Goal: Task Accomplishment & Management: Complete application form

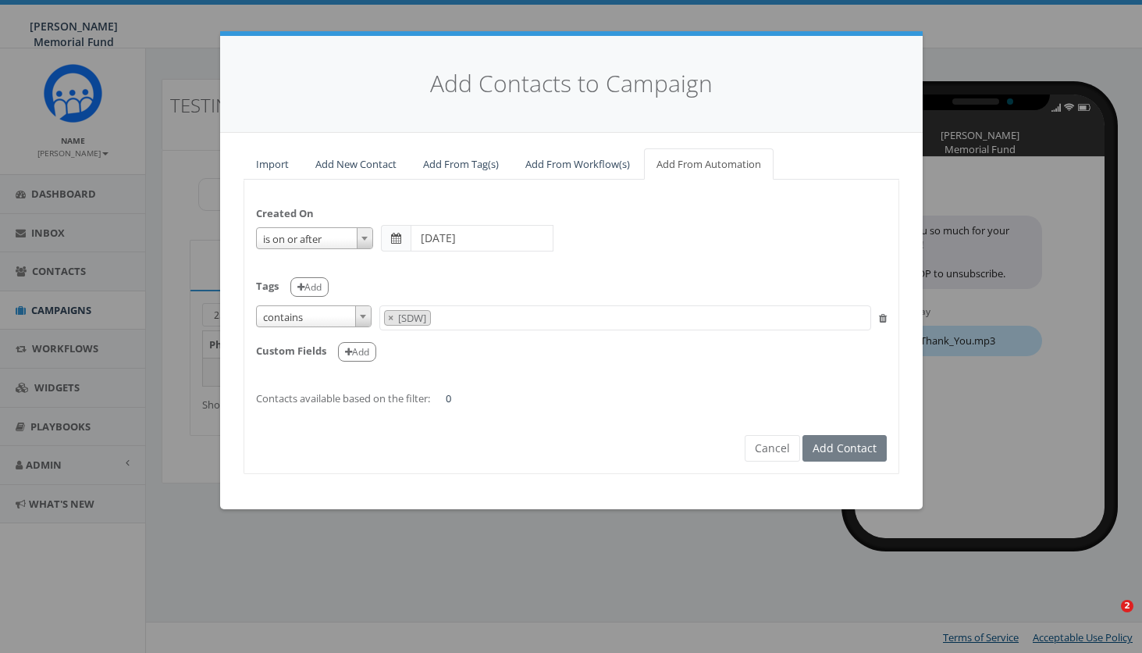
select select "is on or after"
select select "contains"
select select "[SDW]"
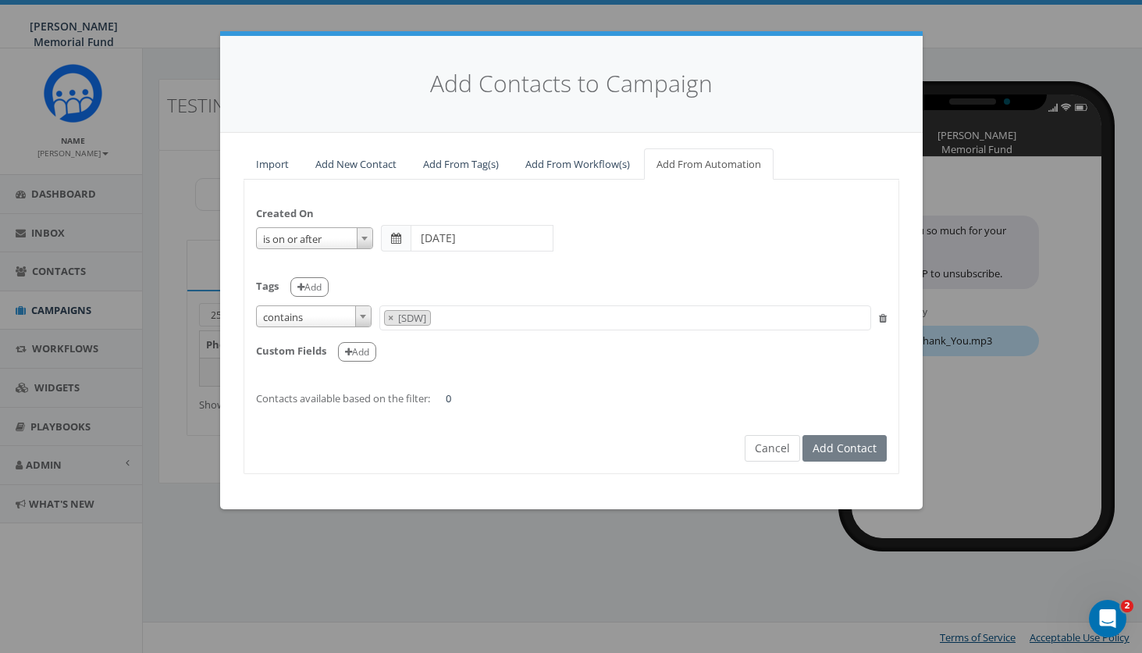
click at [777, 444] on button "Cancel" at bounding box center [772, 448] width 55 height 27
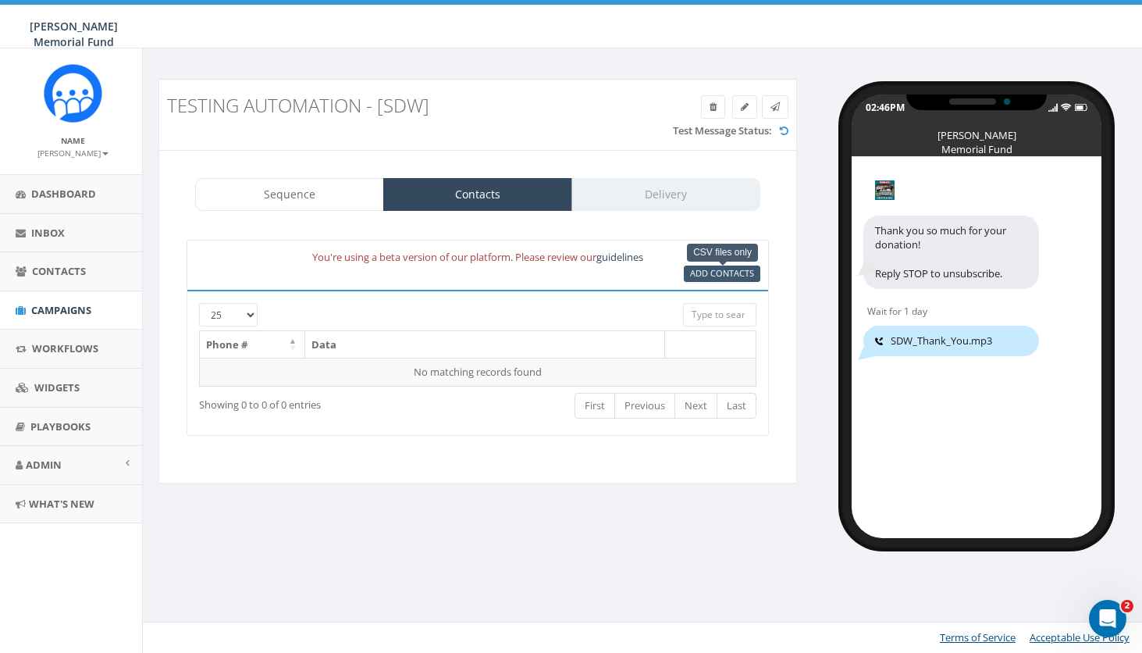
click at [719, 277] on span "Add Contacts" at bounding box center [722, 273] width 64 height 12
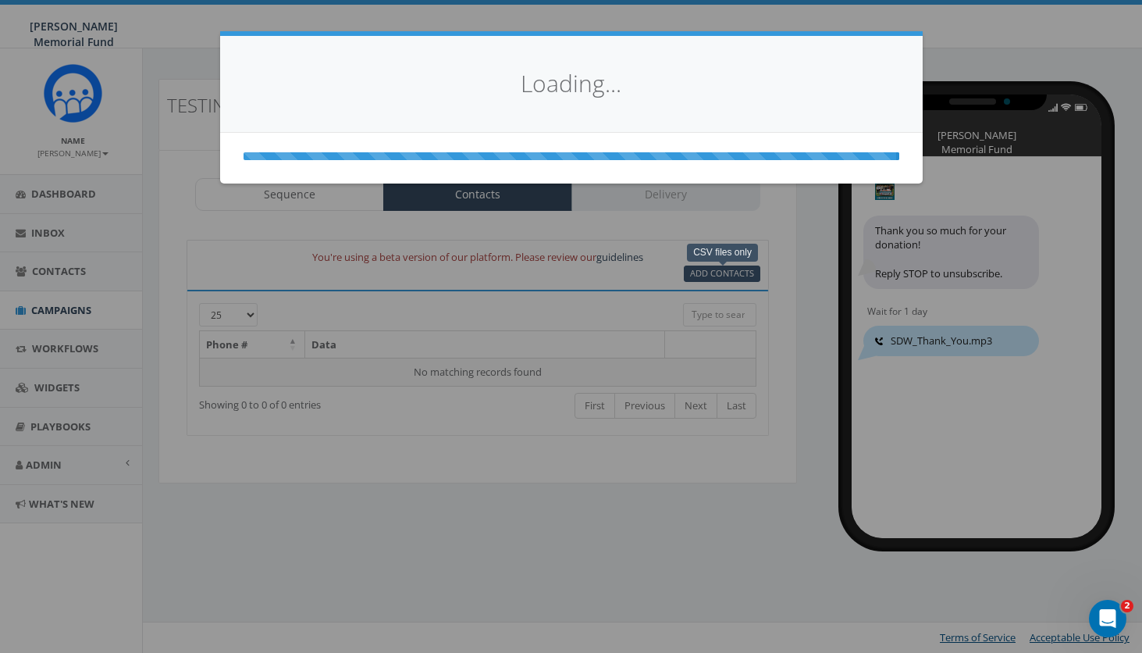
select select
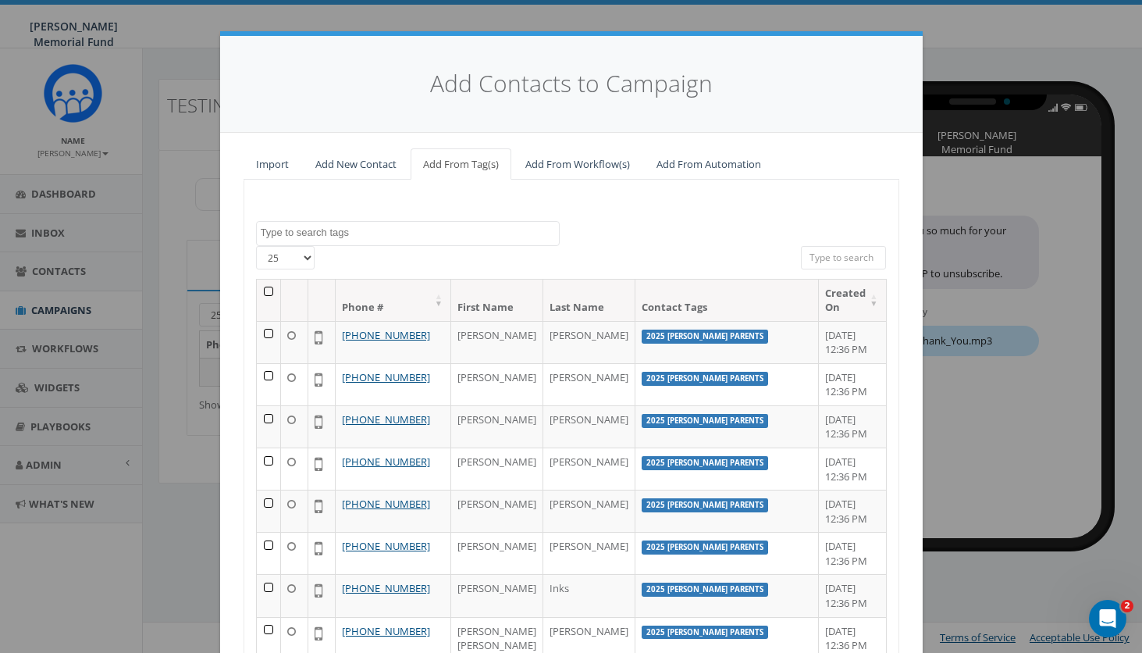
click at [718, 163] on link "Add From Automation" at bounding box center [709, 164] width 130 height 32
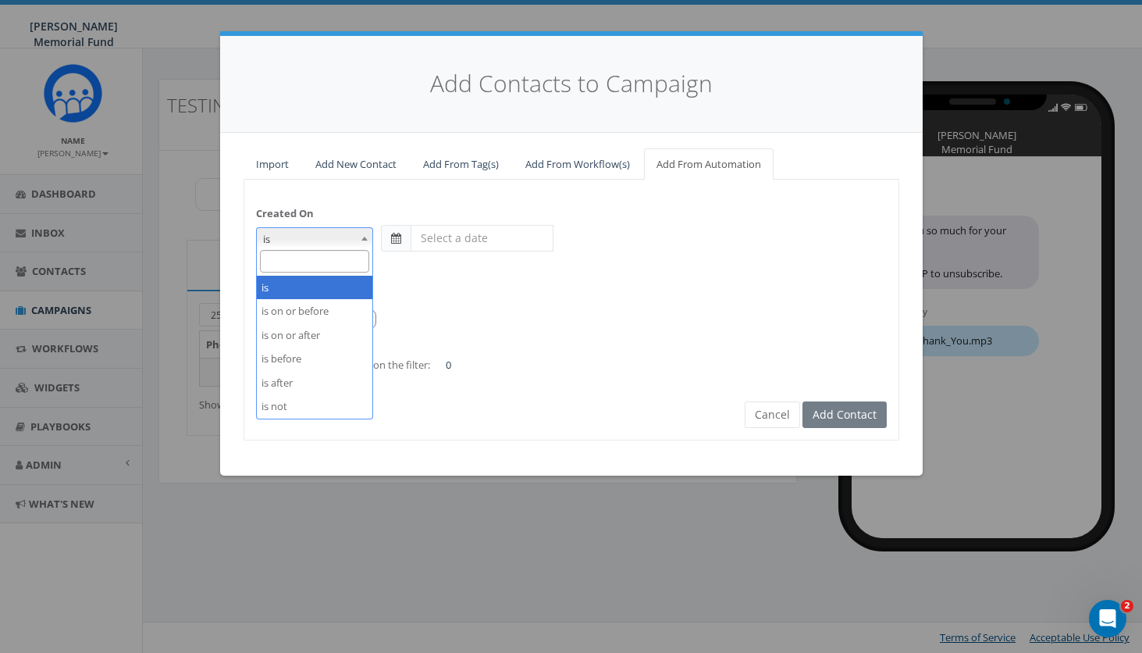
click at [358, 233] on span at bounding box center [365, 238] width 16 height 20
select select "is on or after"
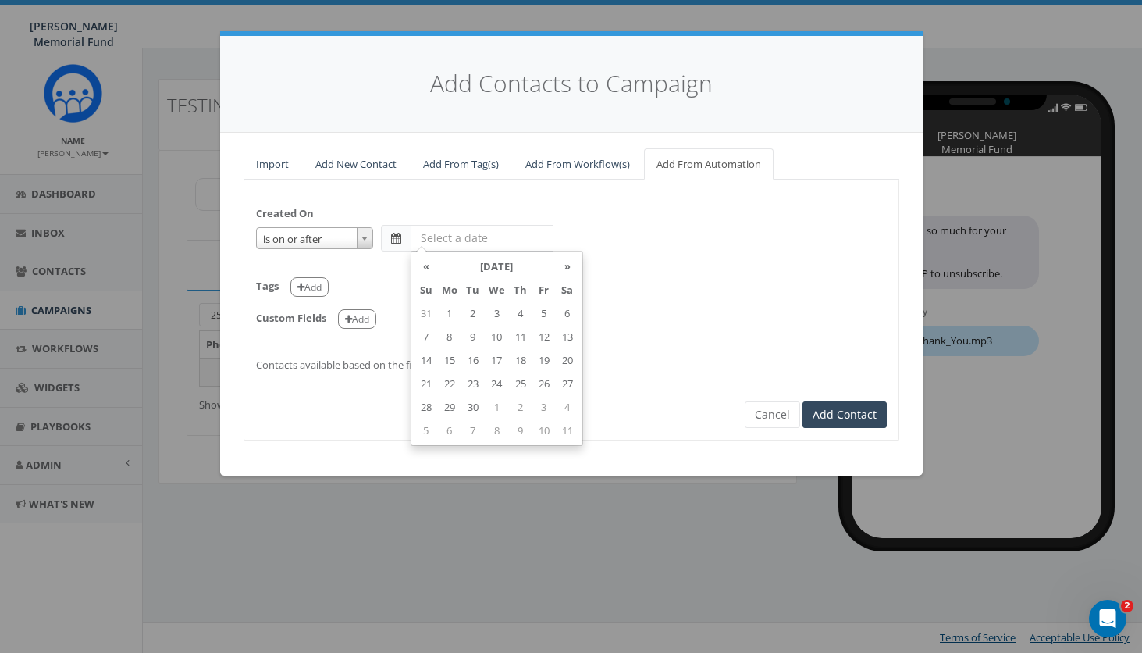
click at [471, 241] on input "text" at bounding box center [482, 238] width 143 height 27
click at [427, 312] on td "31" at bounding box center [426, 312] width 23 height 23
click at [424, 263] on th "«" at bounding box center [426, 265] width 23 height 23
click at [568, 266] on th "»" at bounding box center [567, 265] width 23 height 23
click at [543, 358] on td "15" at bounding box center [543, 359] width 23 height 23
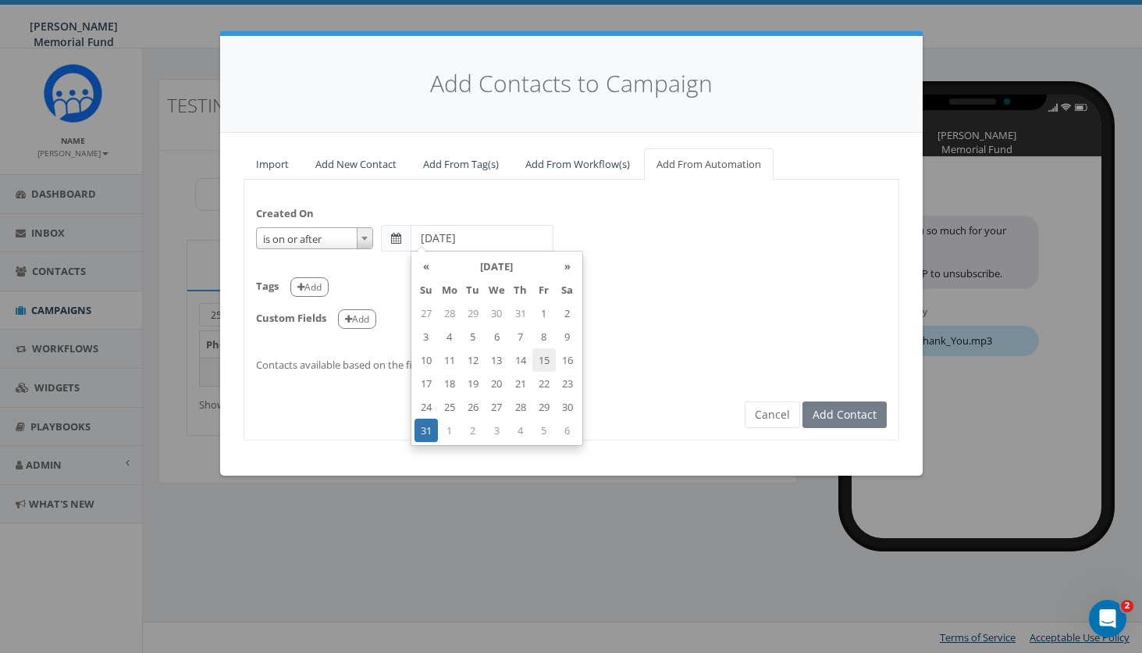
type input "2025-08-15"
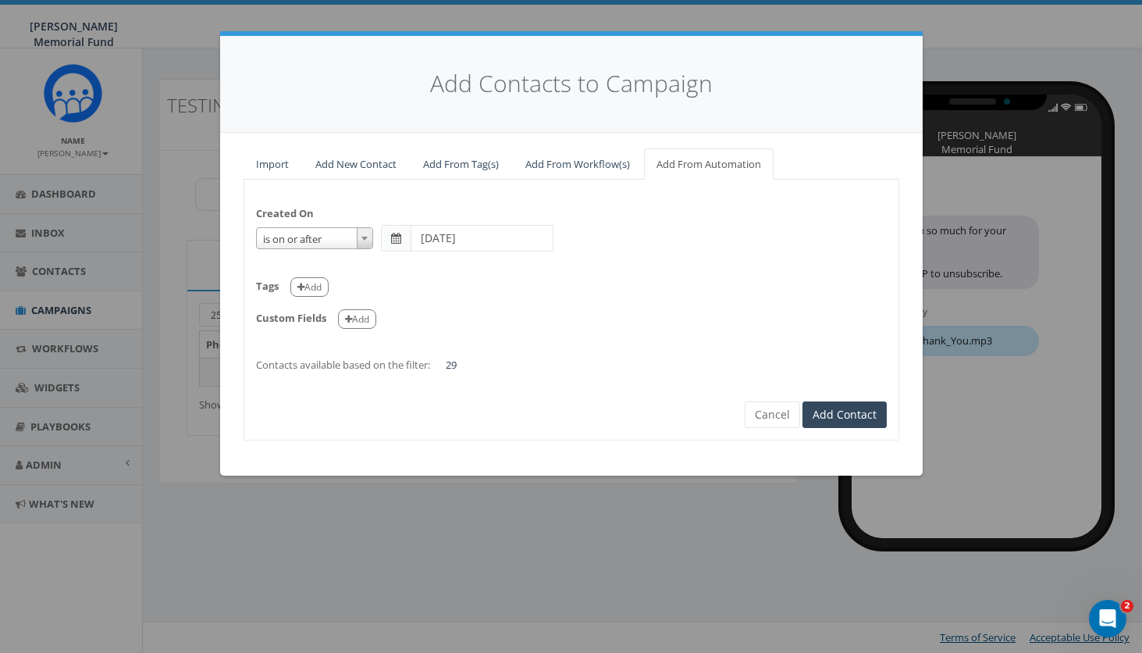
click at [368, 272] on div "Tags Add" at bounding box center [571, 281] width 631 height 32
click at [313, 284] on button "Add" at bounding box center [309, 287] width 38 height 20
select select
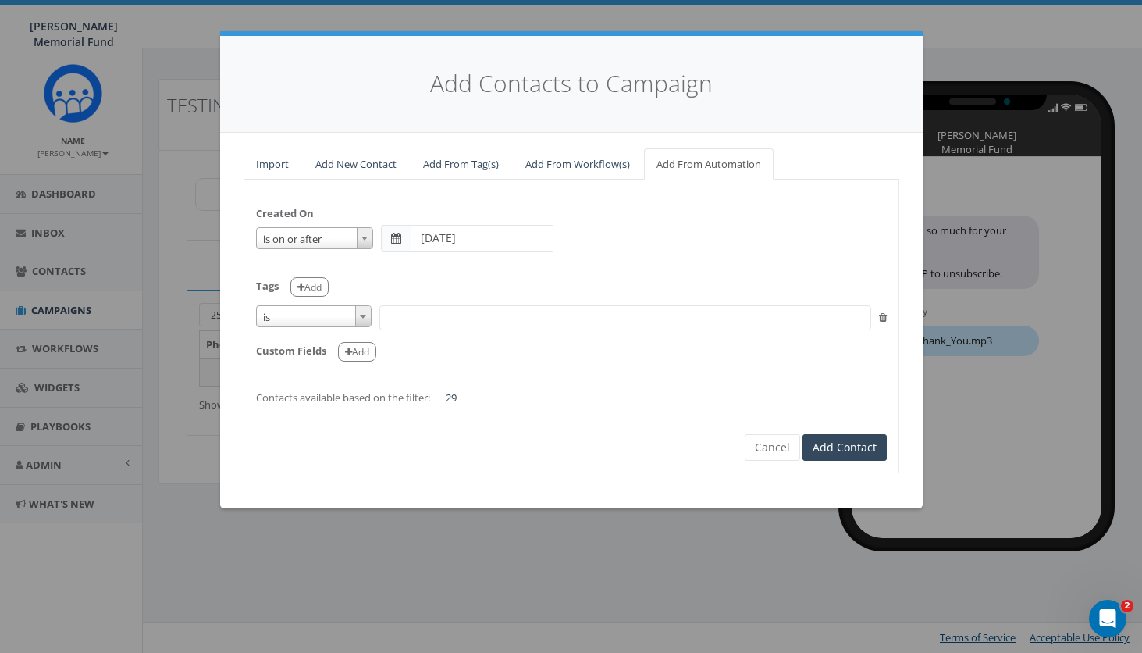
click at [351, 312] on span "is" at bounding box center [314, 317] width 114 height 22
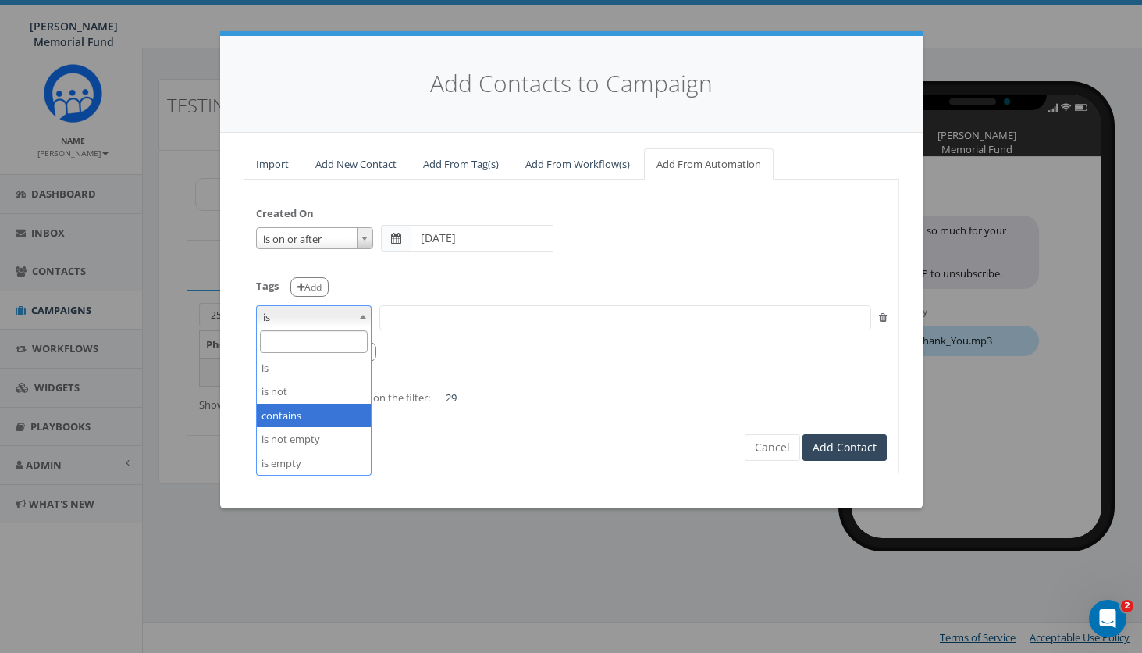
select select "contains"
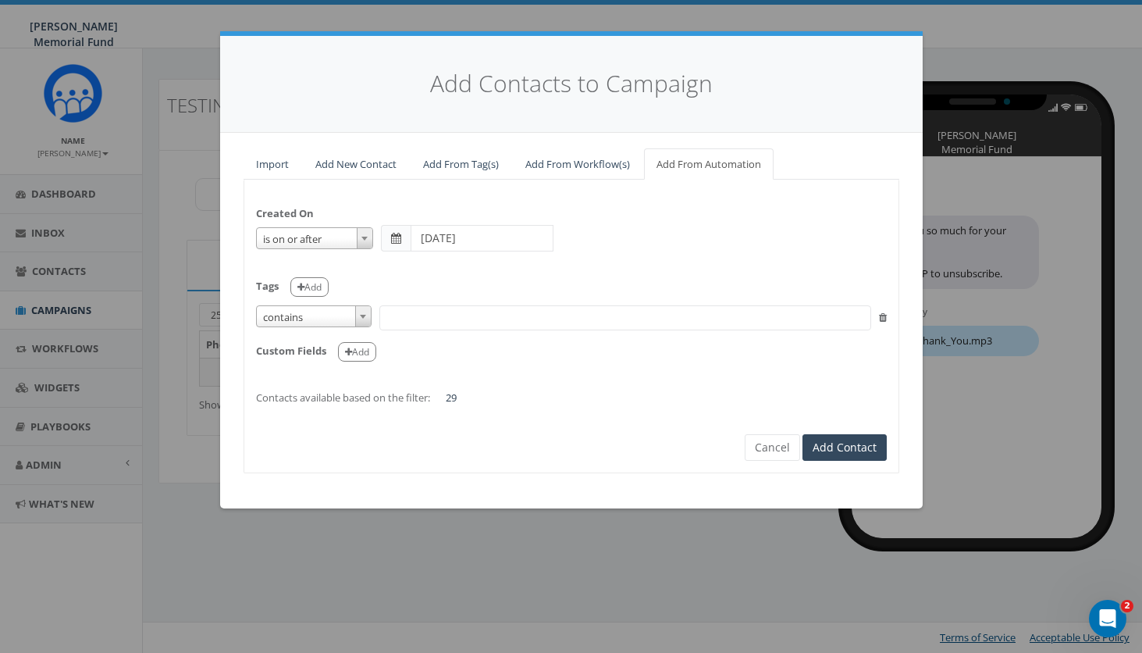
click at [456, 312] on span at bounding box center [625, 317] width 492 height 25
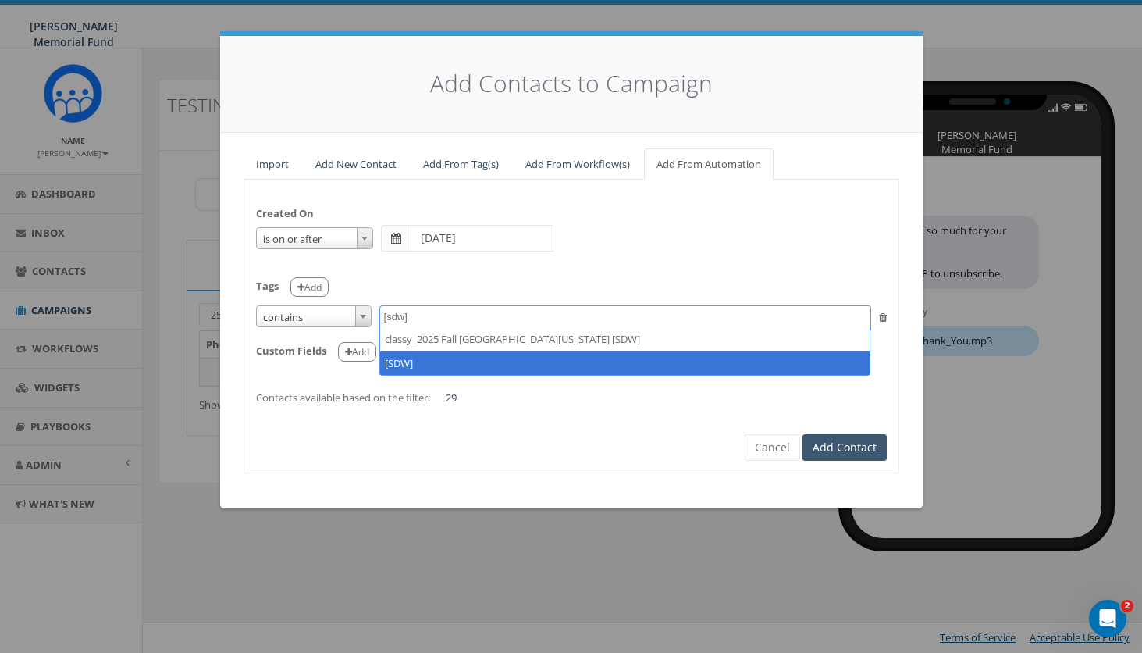
type textarea "[sdw]"
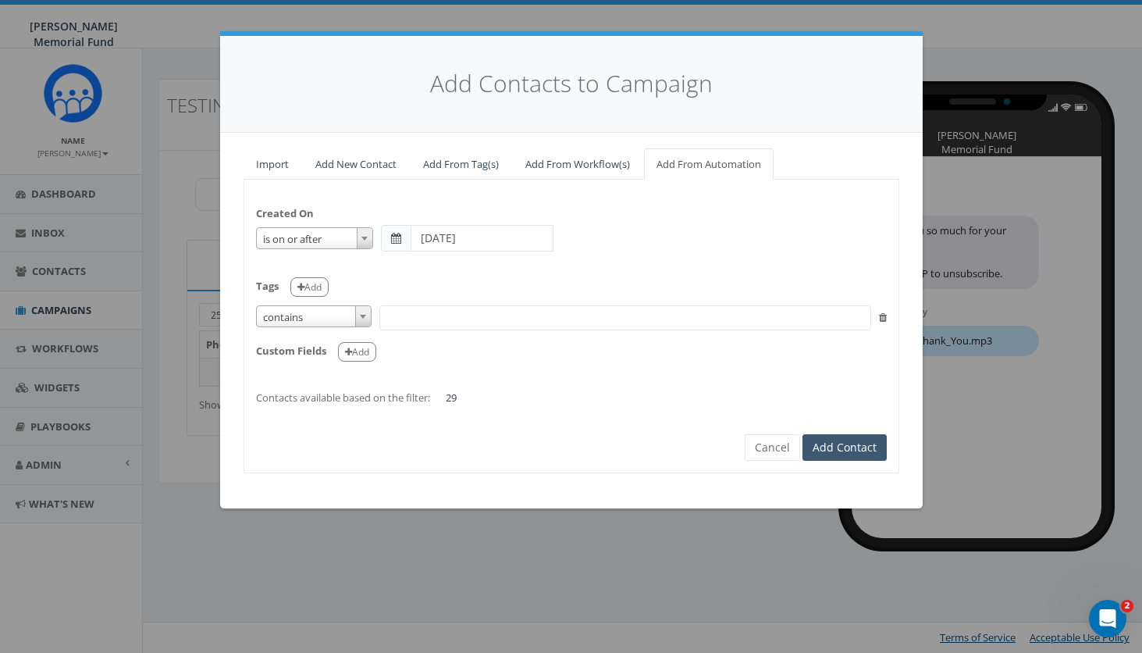
click at [835, 440] on button "Add Contact" at bounding box center [844, 447] width 84 height 27
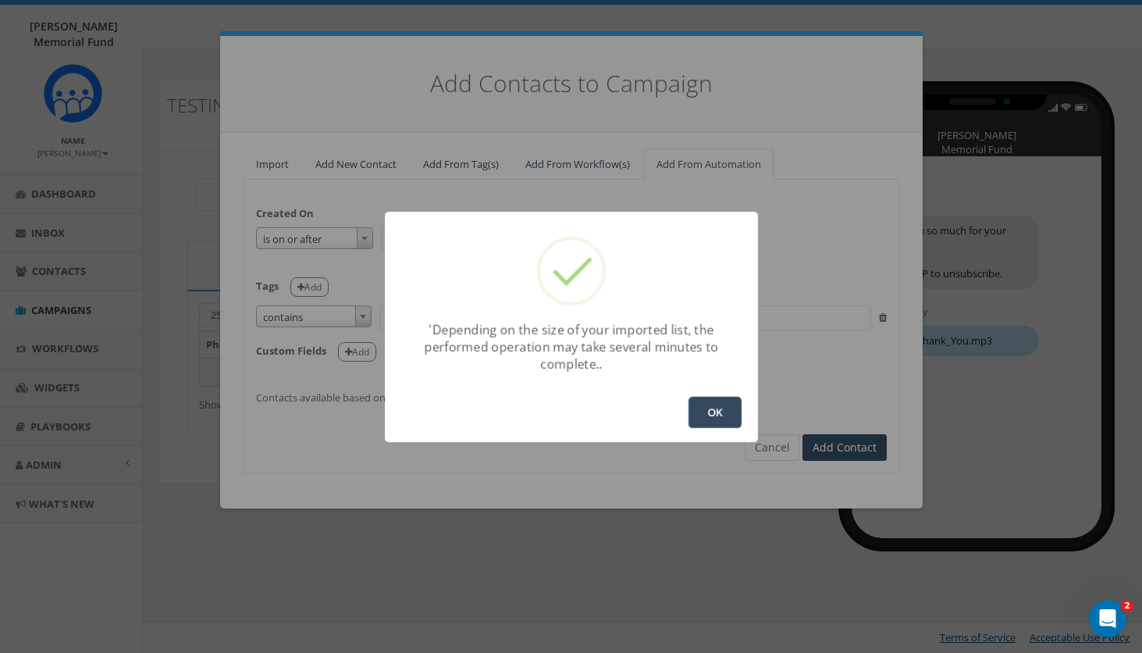
click at [716, 411] on button "OK" at bounding box center [714, 412] width 53 height 31
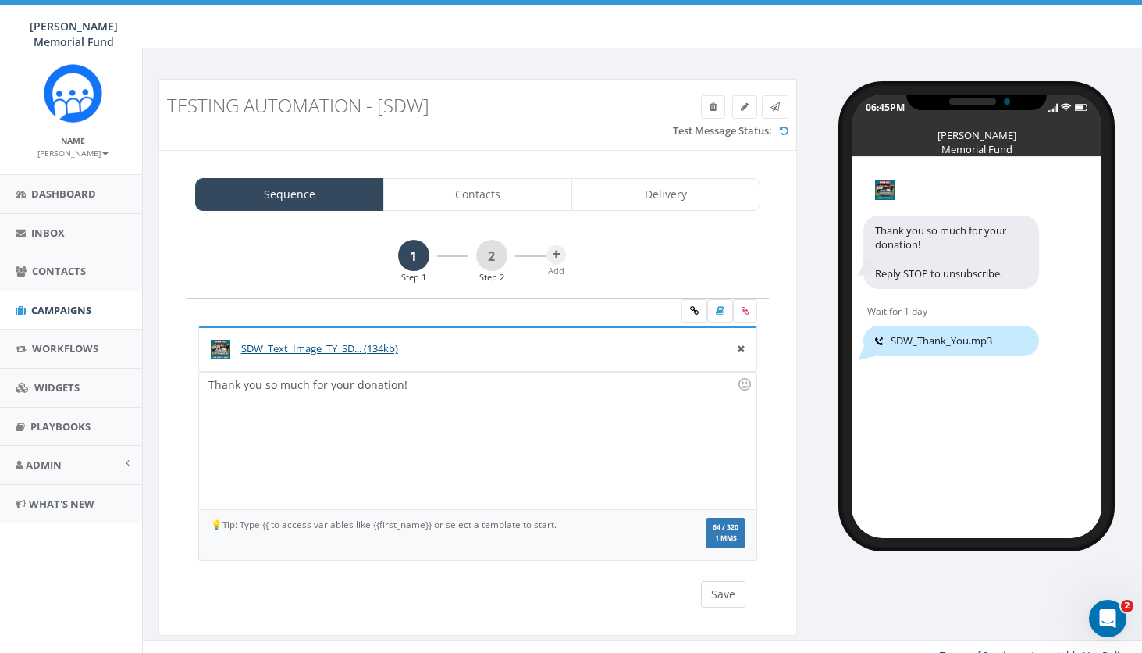
click at [730, 594] on button "Save" at bounding box center [723, 594] width 44 height 27
click at [493, 254] on link "2" at bounding box center [491, 255] width 31 height 31
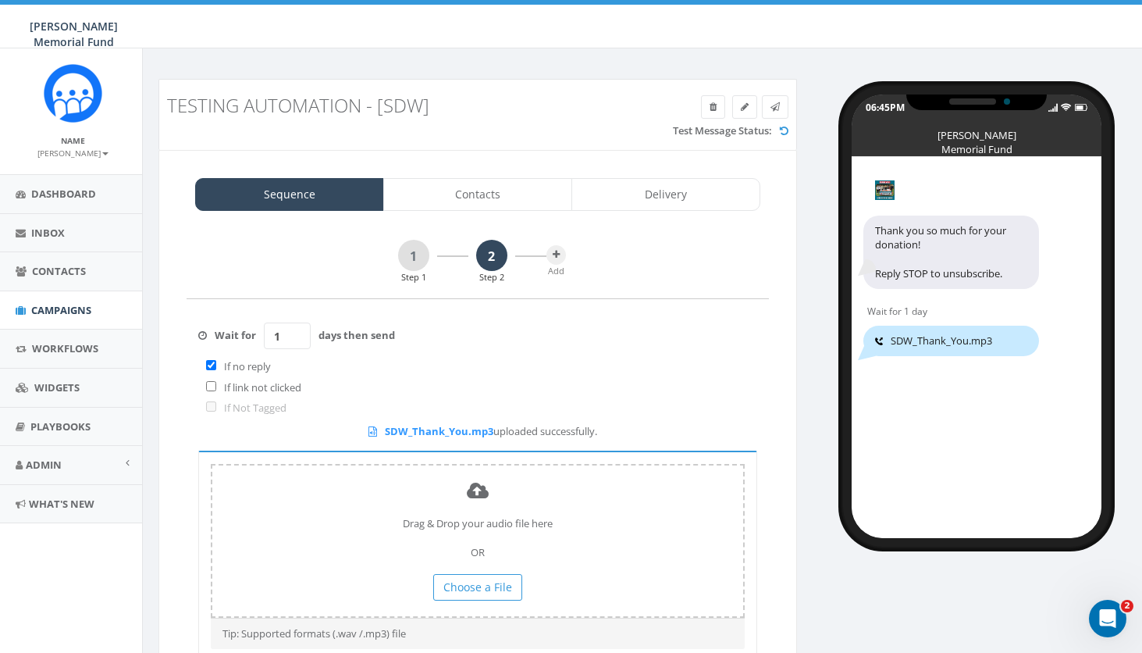
click at [209, 362] on input "checkbox" at bounding box center [211, 365] width 10 height 10
checkbox input "false"
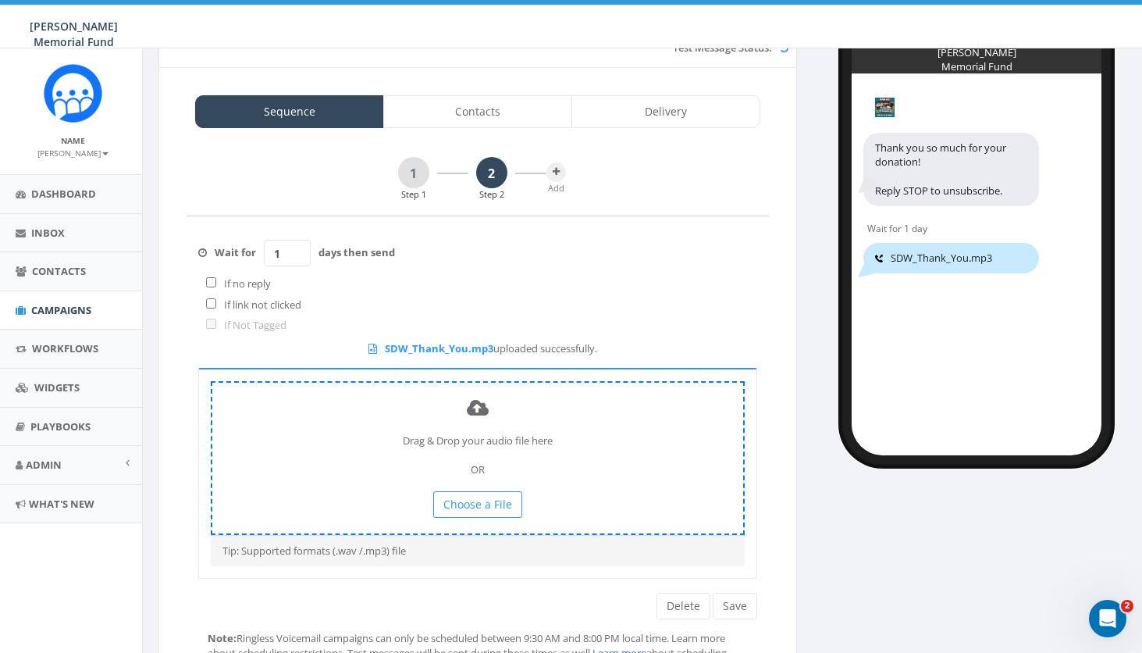
scroll to position [96, 3]
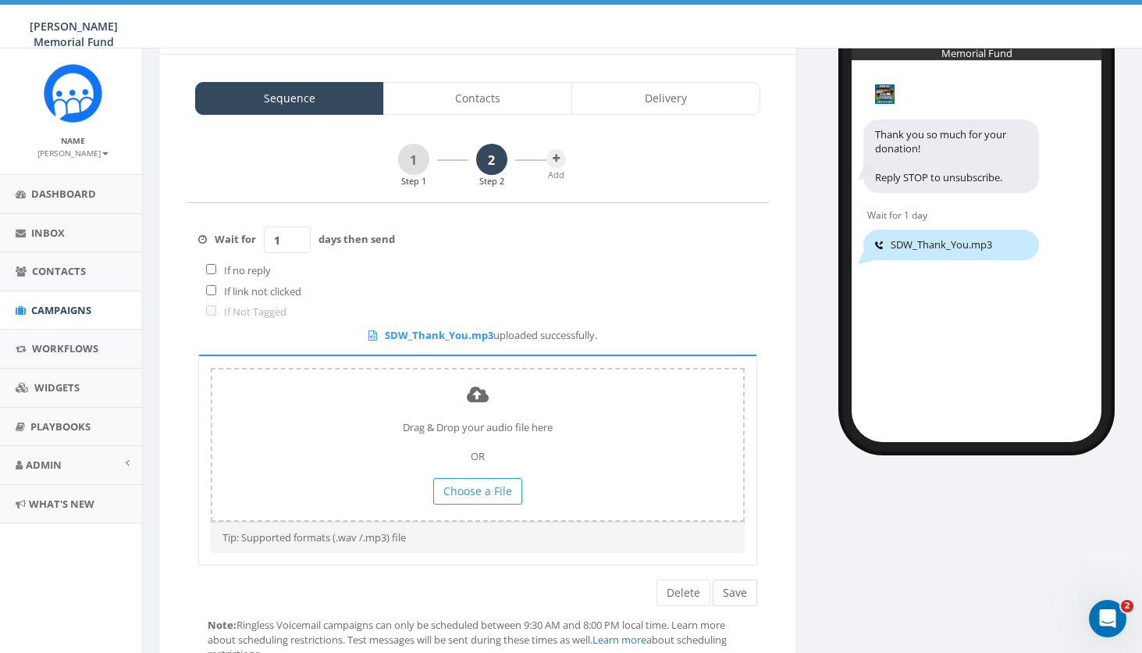
click at [733, 582] on button "Save" at bounding box center [735, 592] width 44 height 27
click at [415, 162] on link "1" at bounding box center [413, 159] width 31 height 31
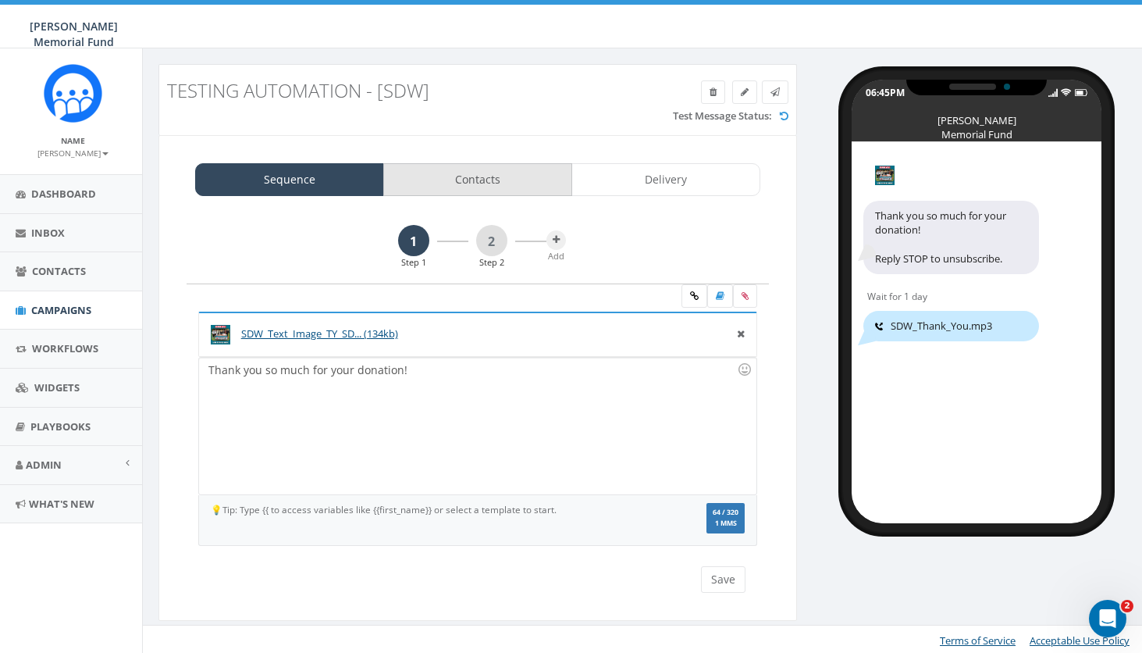
click at [492, 182] on link "Contacts" at bounding box center [477, 179] width 189 height 33
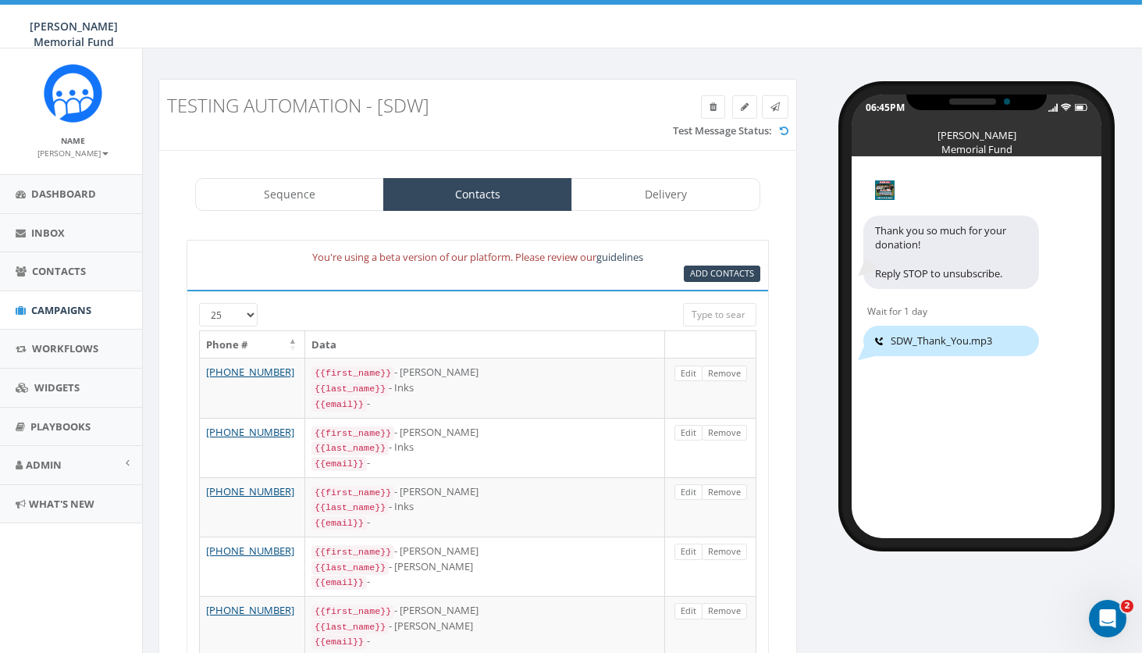
scroll to position [0, 3]
click at [742, 104] on icon at bounding box center [745, 106] width 8 height 9
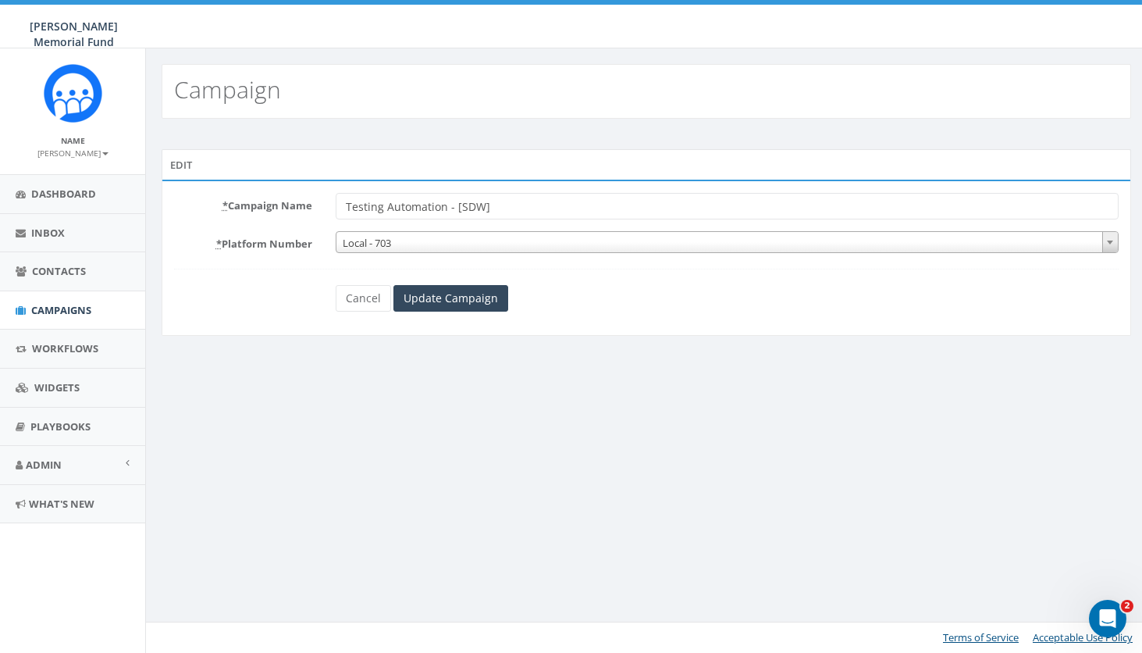
drag, startPoint x: 386, startPoint y: 207, endPoint x: 311, endPoint y: 207, distance: 74.9
click at [311, 207] on div "* Campaign Name Testing Automation - [SDW]" at bounding box center [646, 206] width 968 height 27
type input "2025 Fall- Automation - [SDW]"
click at [442, 295] on input "Update Campaign" at bounding box center [450, 298] width 115 height 27
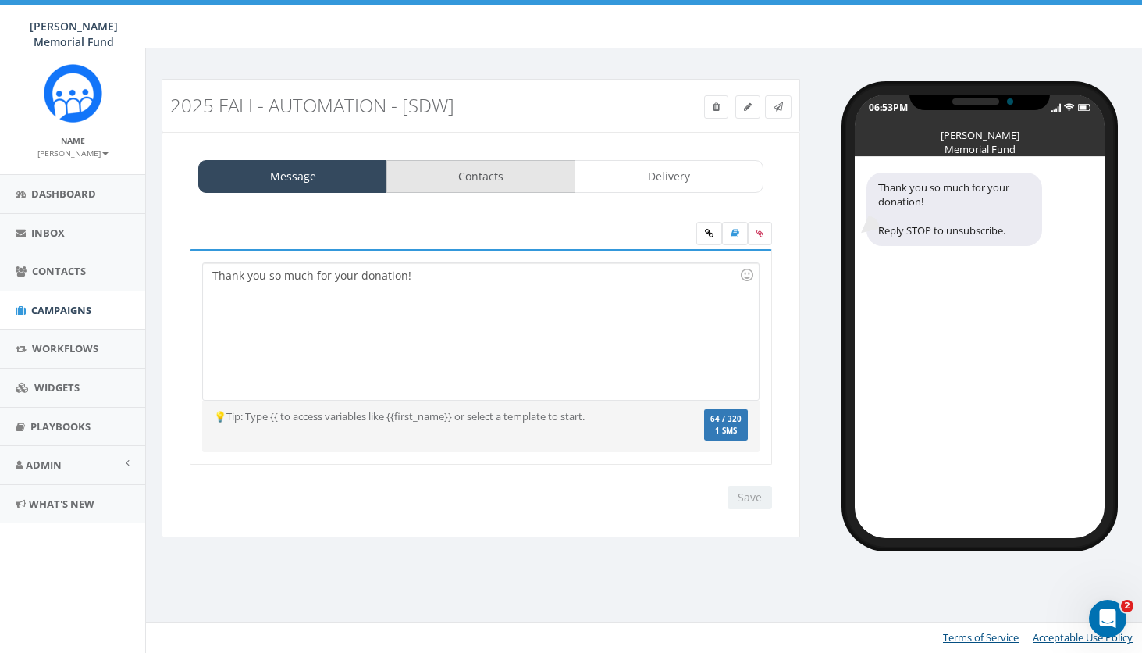
click at [511, 181] on link "Contacts" at bounding box center [480, 176] width 189 height 33
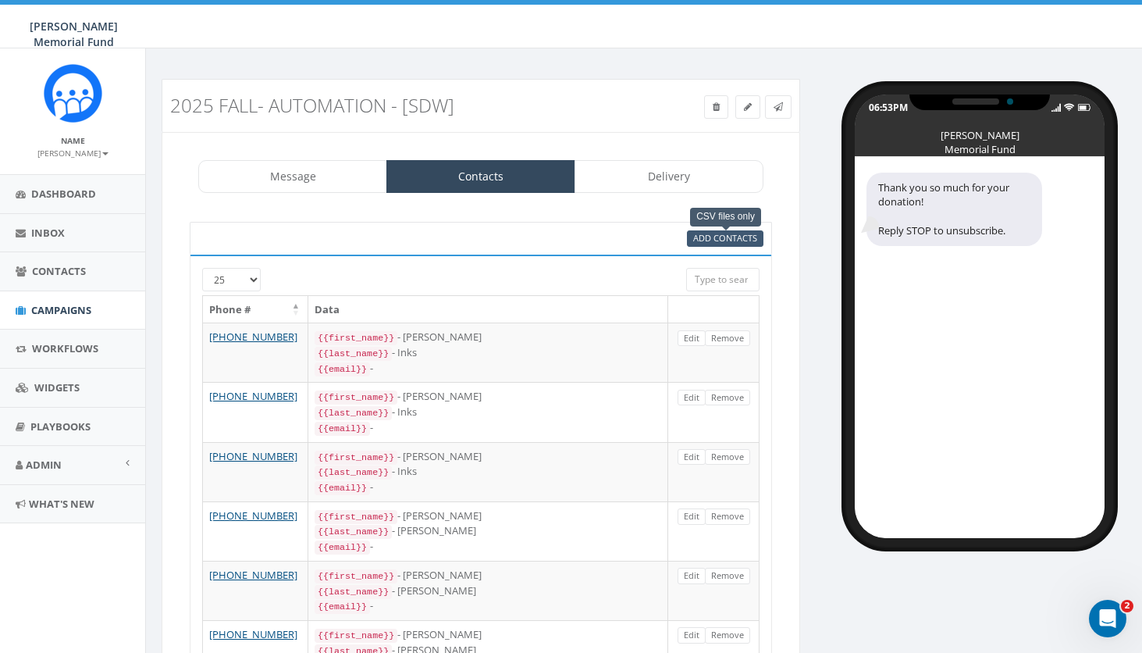
click at [738, 238] on span "Add Contacts" at bounding box center [725, 238] width 64 height 12
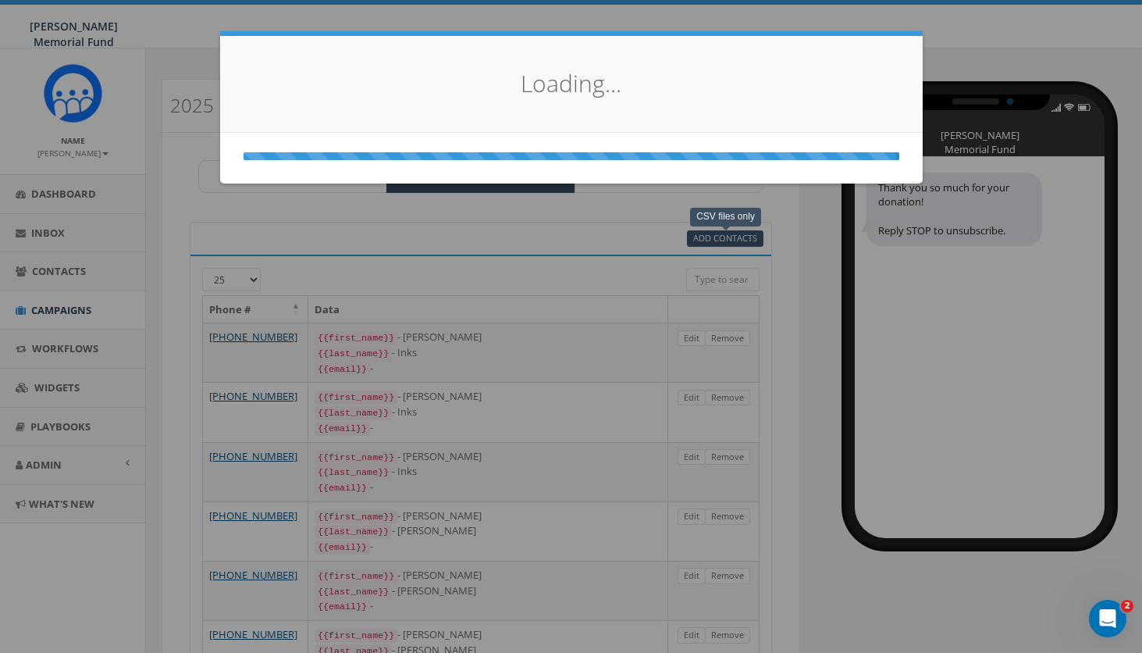
select select
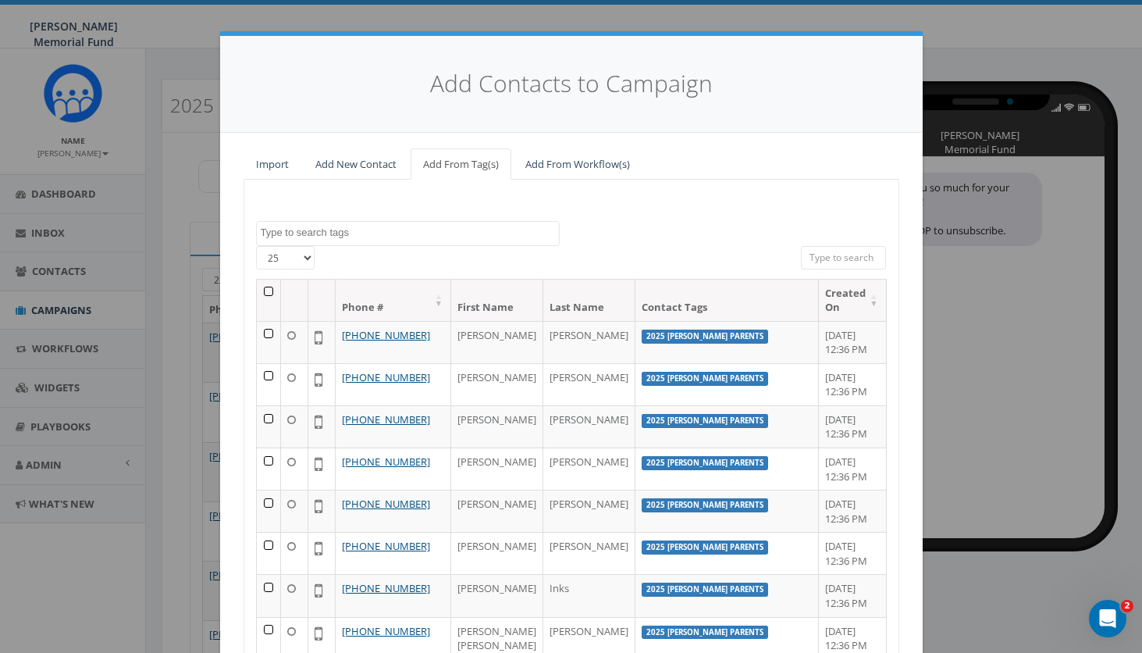
click at [575, 155] on link "Add From Workflow(s)" at bounding box center [578, 164] width 130 height 32
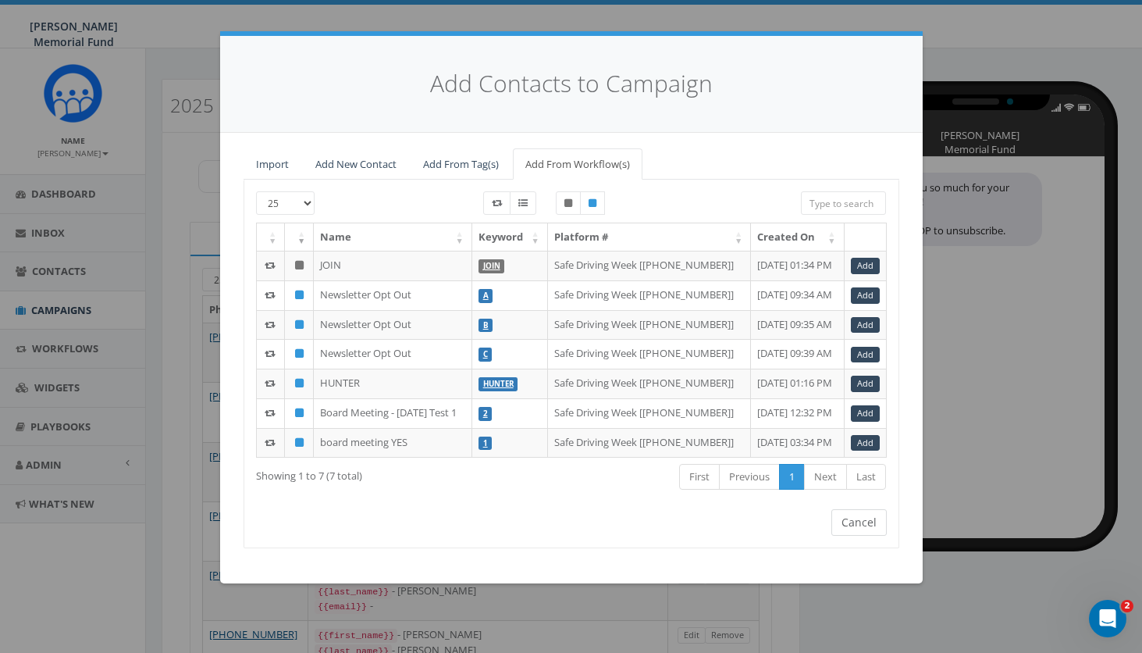
click at [865, 535] on button "Cancel" at bounding box center [858, 522] width 55 height 27
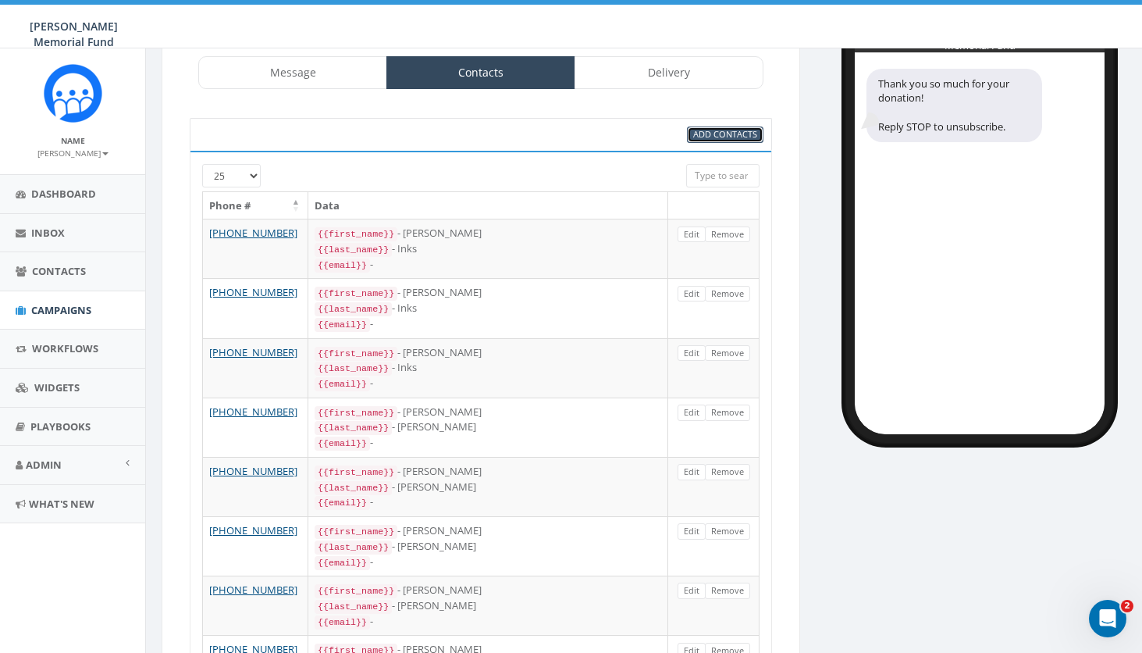
scroll to position [99, 1]
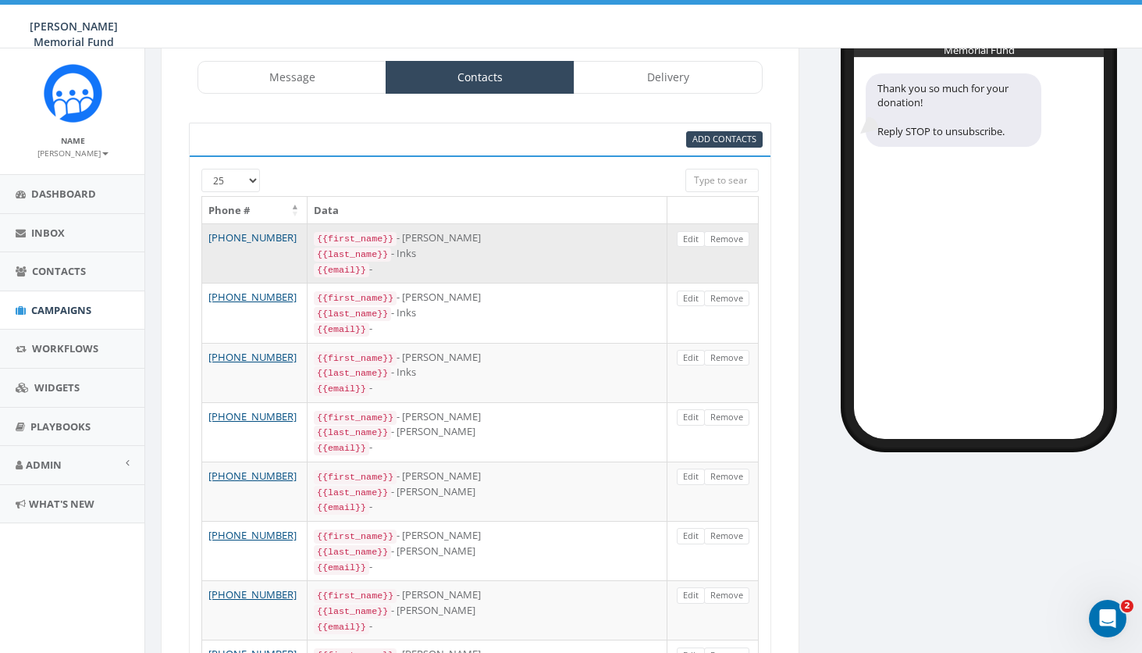
click at [232, 234] on link "+1 330-414-2983" at bounding box center [252, 237] width 88 height 14
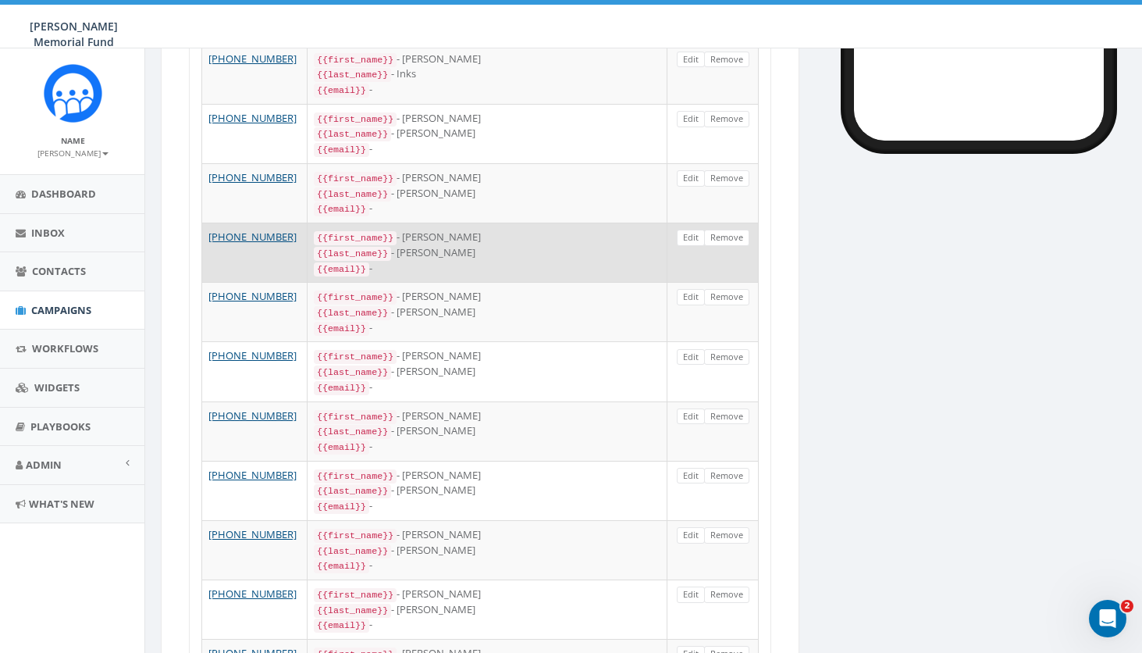
scroll to position [584, 1]
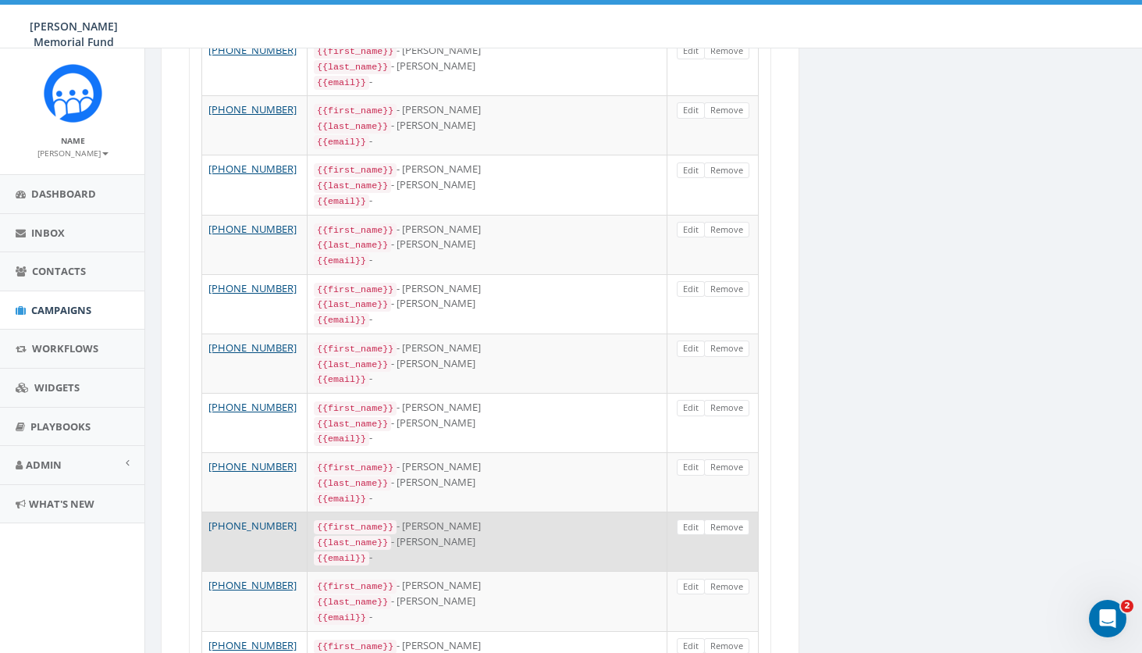
click at [247, 518] on link "+1 614-531-7733" at bounding box center [252, 525] width 88 height 14
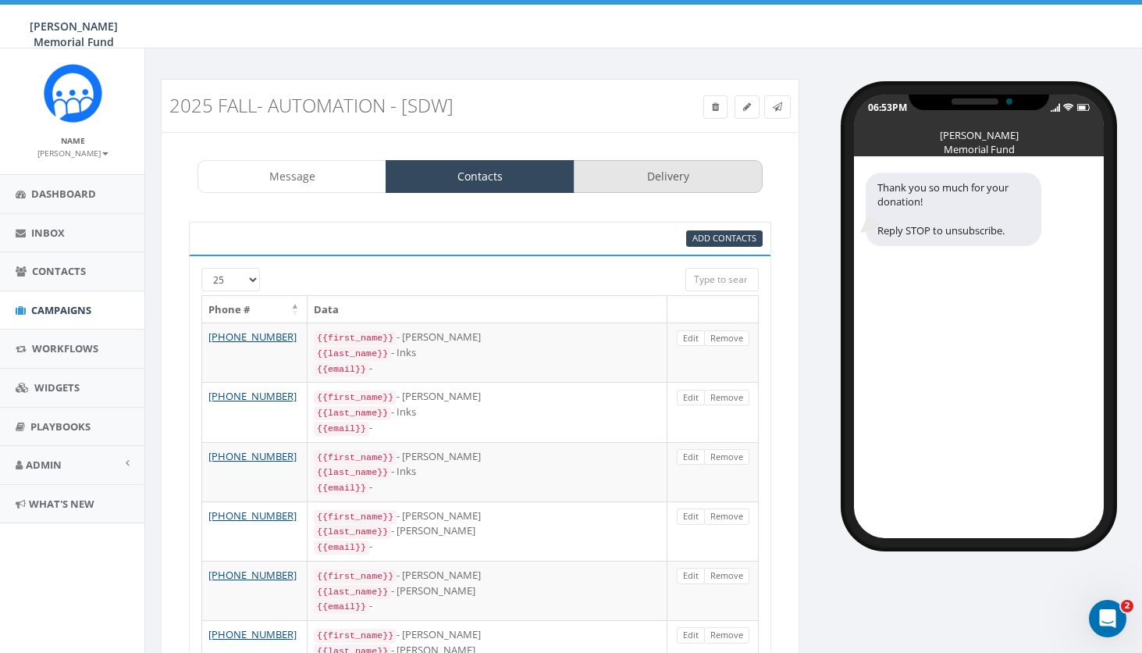
scroll to position [0, 1]
click at [702, 175] on link "Delivery" at bounding box center [668, 176] width 189 height 33
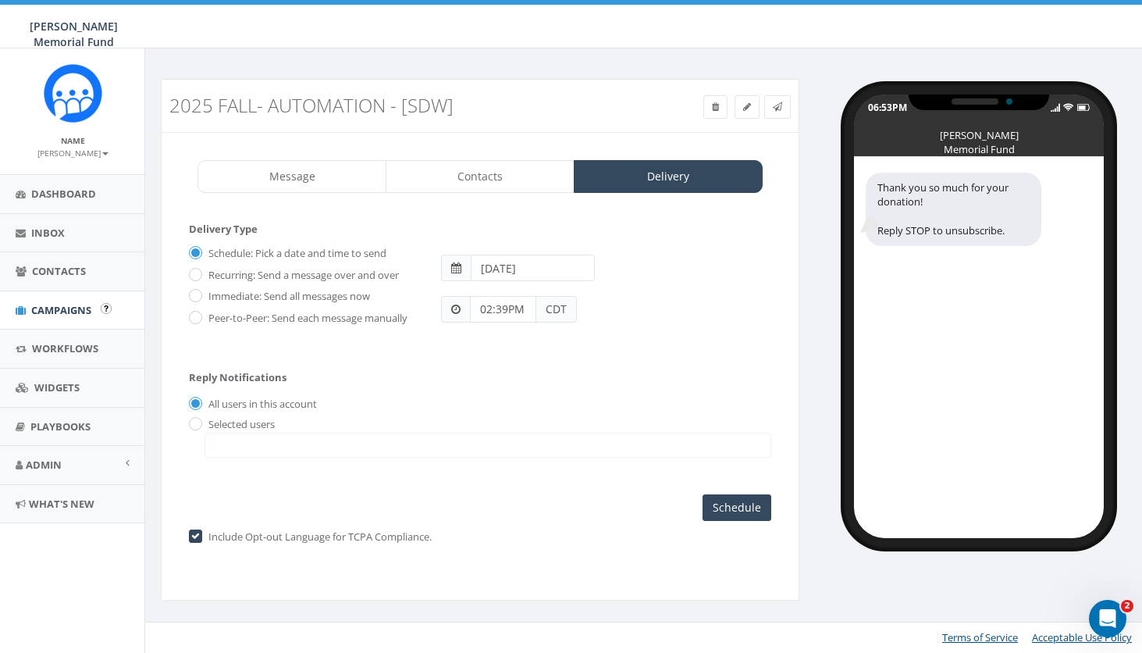
click at [49, 310] on span "Campaigns" at bounding box center [61, 310] width 60 height 14
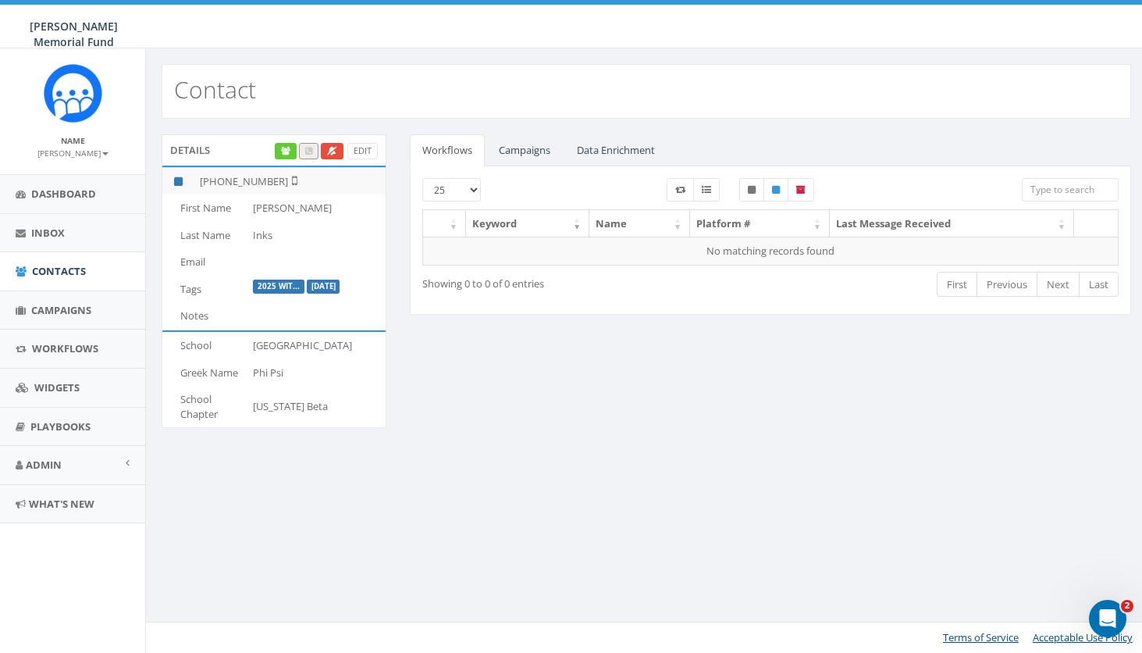
click at [288, 284] on label "2025 wit..." at bounding box center [279, 286] width 52 height 14
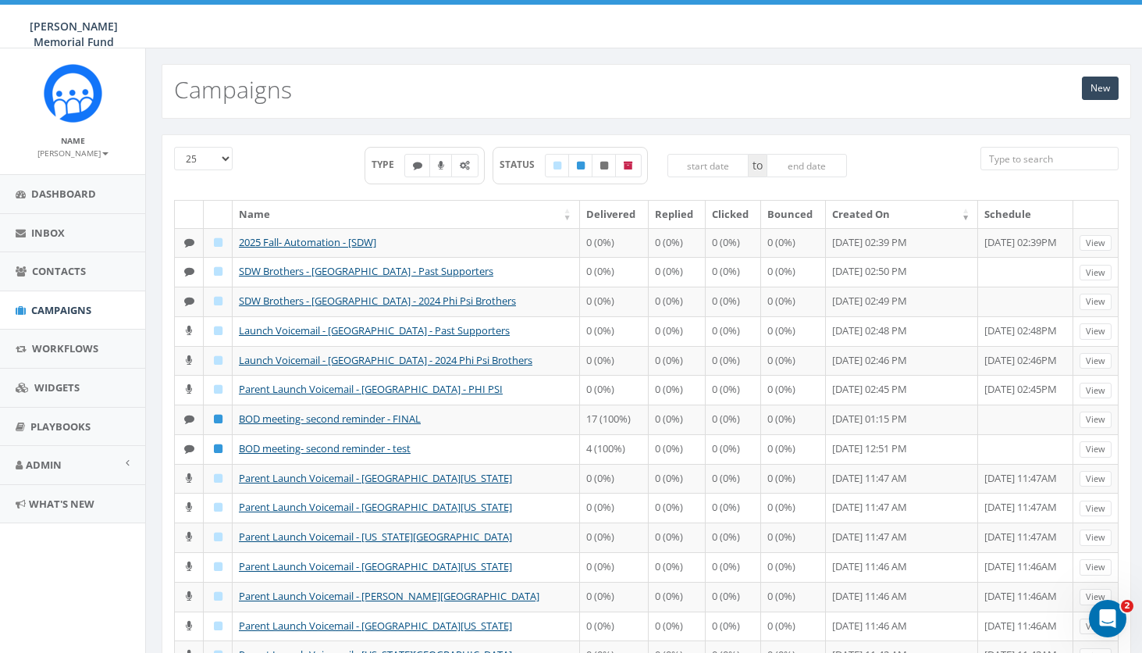
click at [1021, 164] on input "search" at bounding box center [1049, 158] width 138 height 23
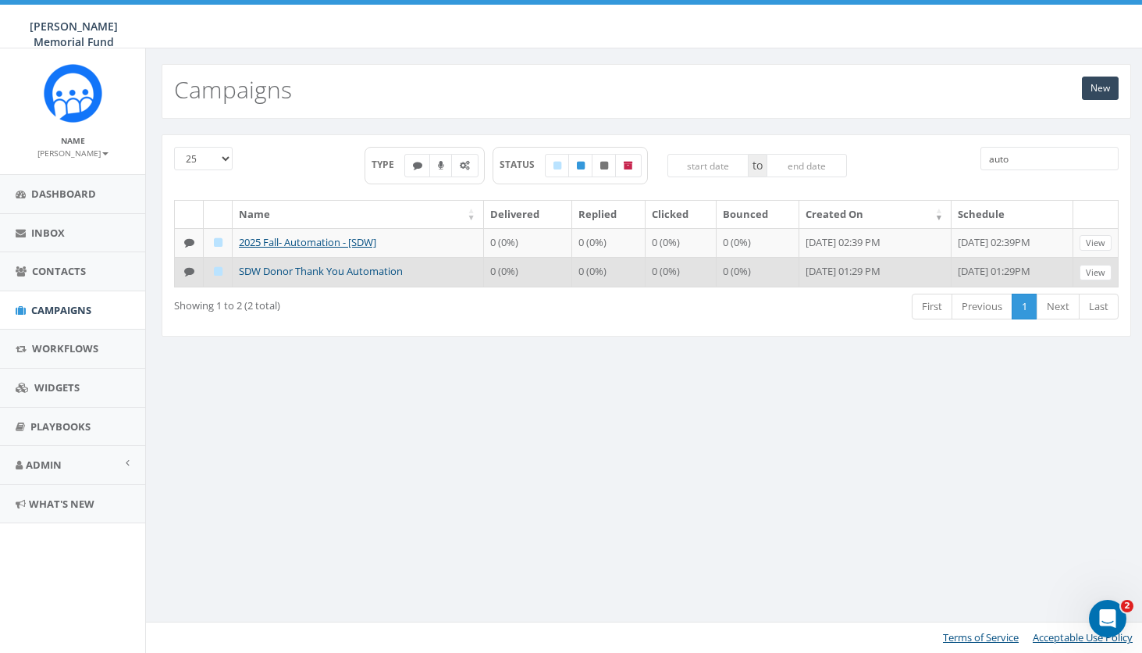
type input "auto"
click at [344, 278] on link "SDW Donor Thank You Automation" at bounding box center [321, 271] width 164 height 14
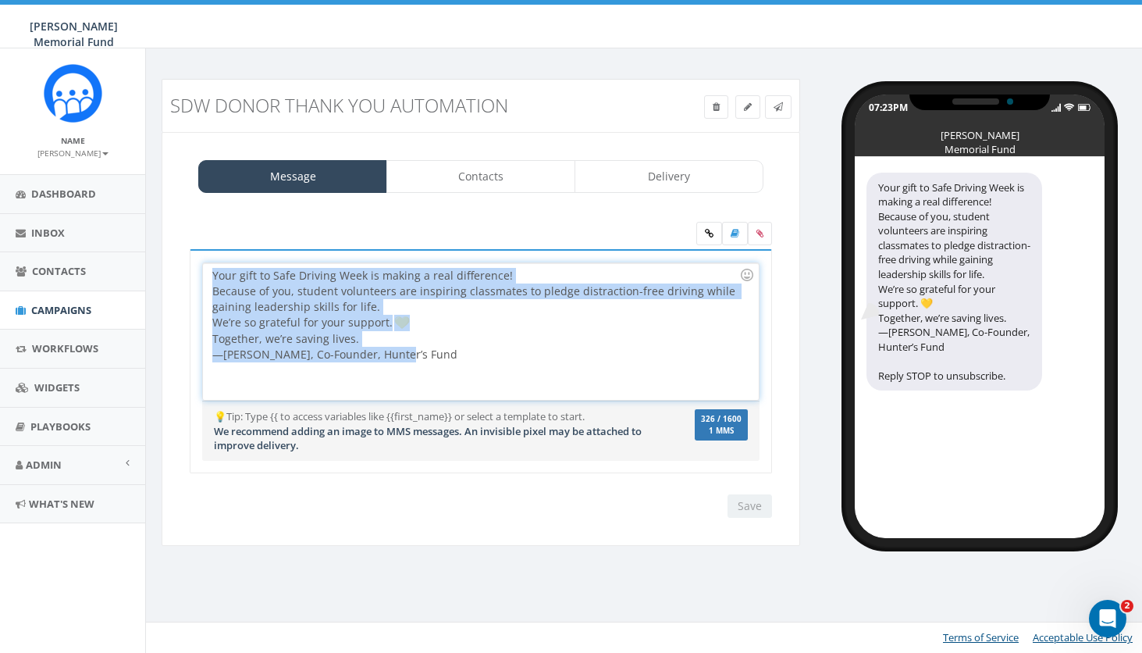
drag, startPoint x: 406, startPoint y: 353, endPoint x: 188, endPoint y: 274, distance: 231.6
click at [188, 274] on div "Your gift to Safe Driving Week is making a real difference! Because of you, stu…" at bounding box center [481, 371] width 606 height 244
copy div "Your gift to Safe Driving Week is making a real difference! Because of you, stu…"
click at [739, 111] on link at bounding box center [747, 106] width 25 height 23
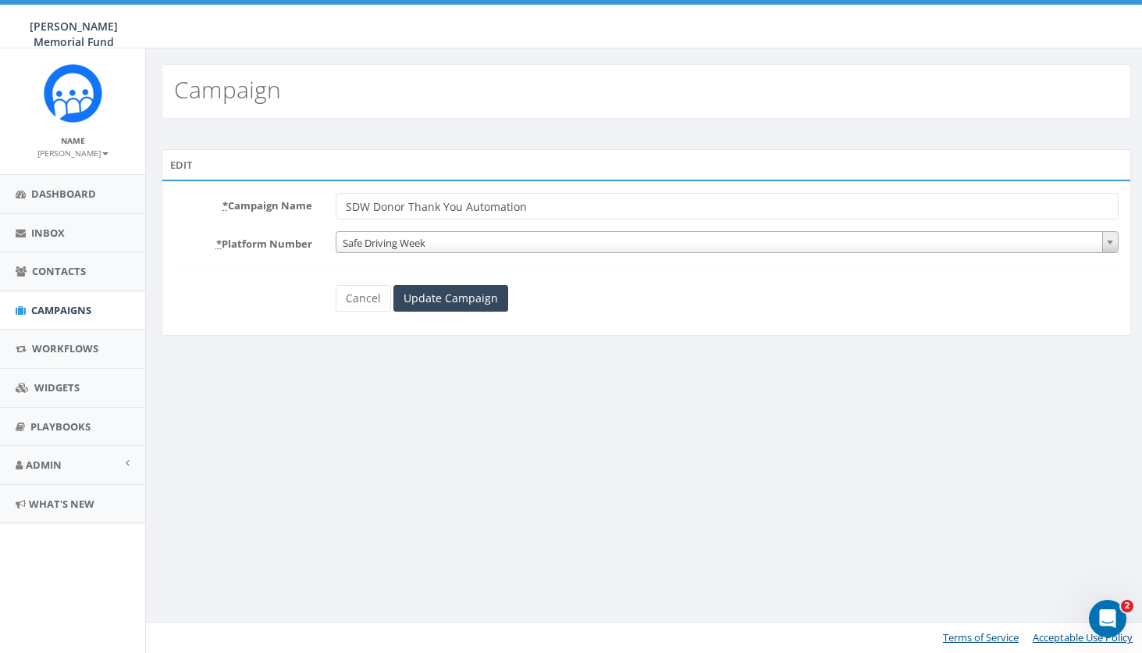
click at [543, 208] on input "SDW Donor Thank You Automation" at bounding box center [727, 206] width 783 height 27
type input "SDW Donor Thank You Automation- OLD"
click at [471, 300] on input "Update Campaign" at bounding box center [450, 298] width 115 height 27
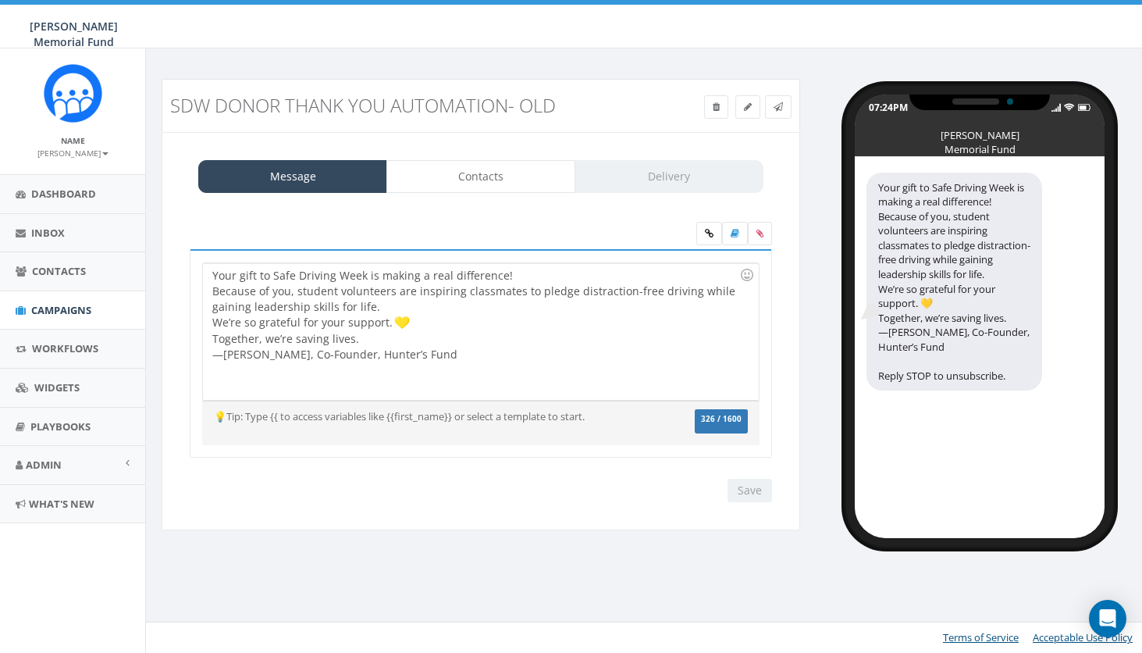
select select
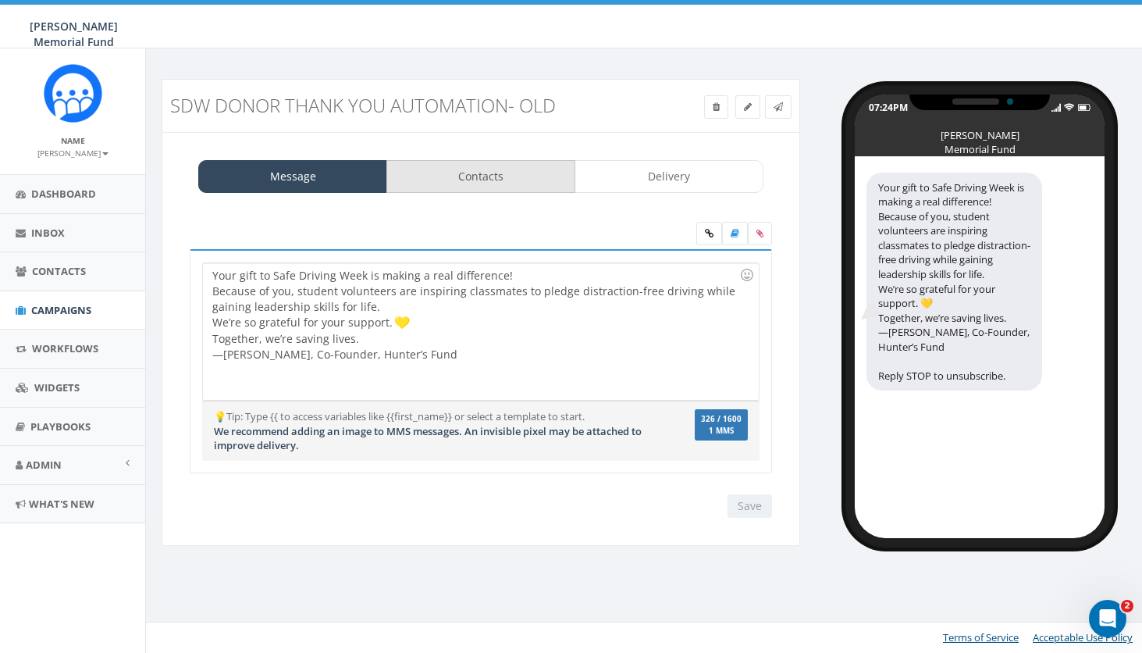
click at [507, 173] on link "Contacts" at bounding box center [480, 176] width 189 height 33
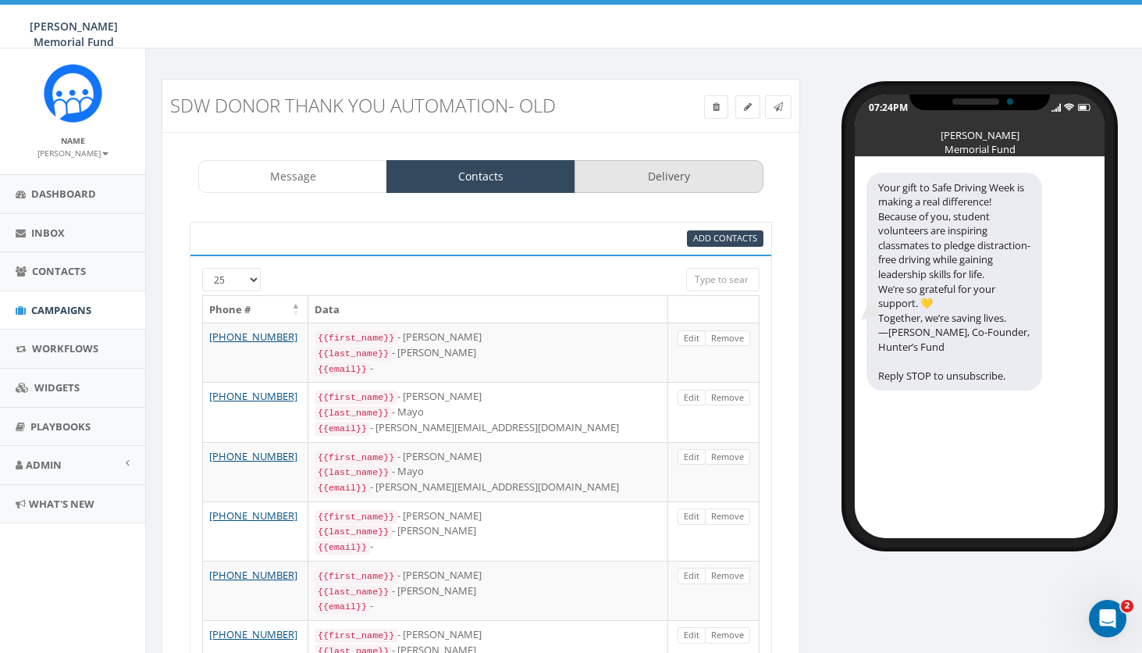
click at [604, 180] on link "Delivery" at bounding box center [669, 176] width 189 height 33
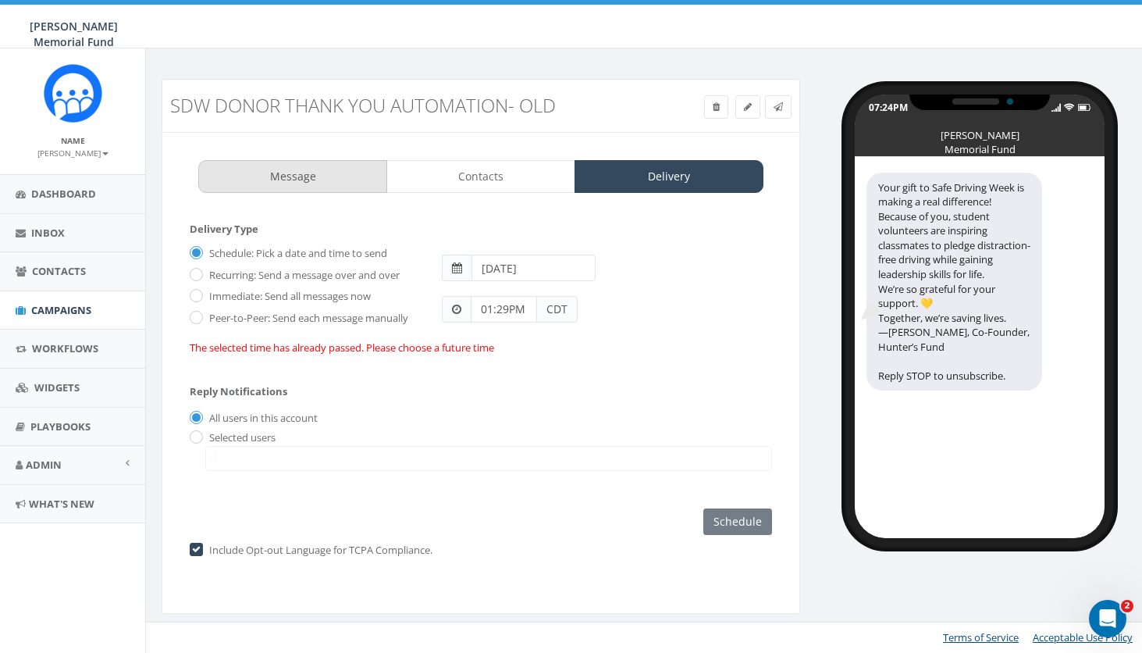
click at [252, 176] on link "Message" at bounding box center [292, 176] width 189 height 33
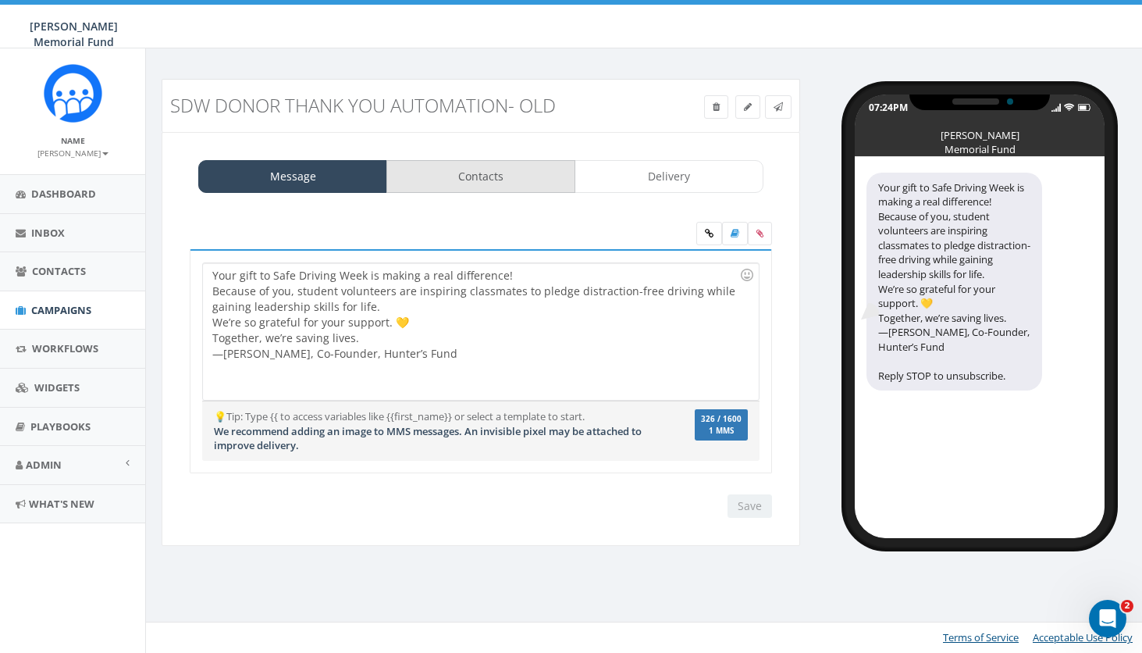
click at [500, 180] on link "Contacts" at bounding box center [480, 176] width 189 height 33
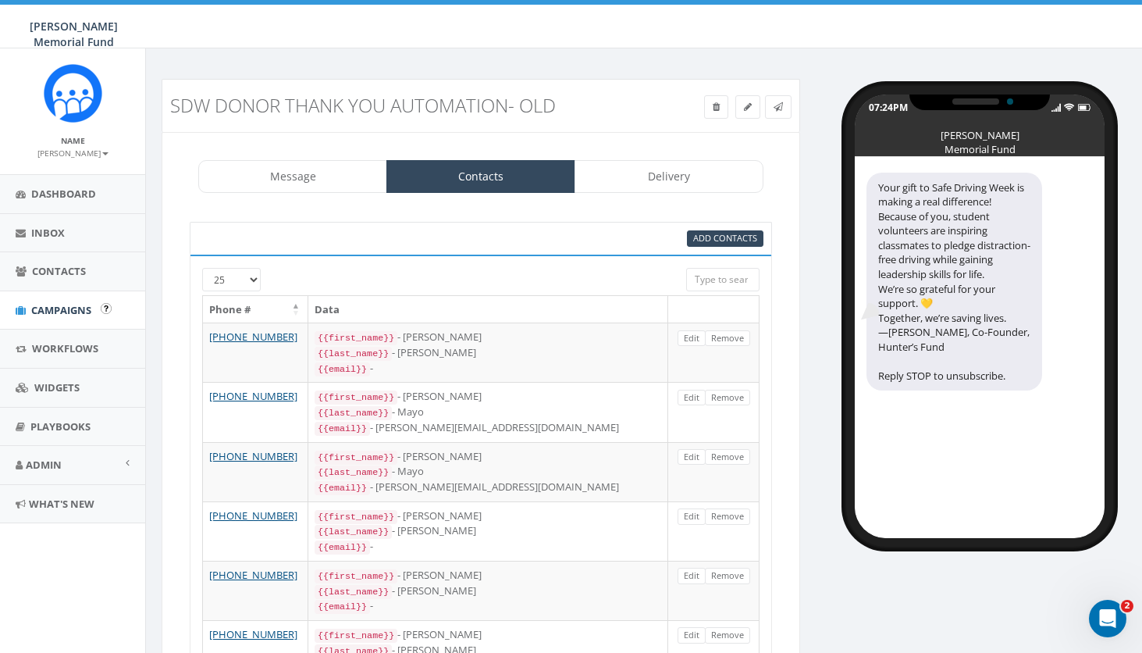
click at [46, 304] on span "Campaigns" at bounding box center [61, 310] width 60 height 14
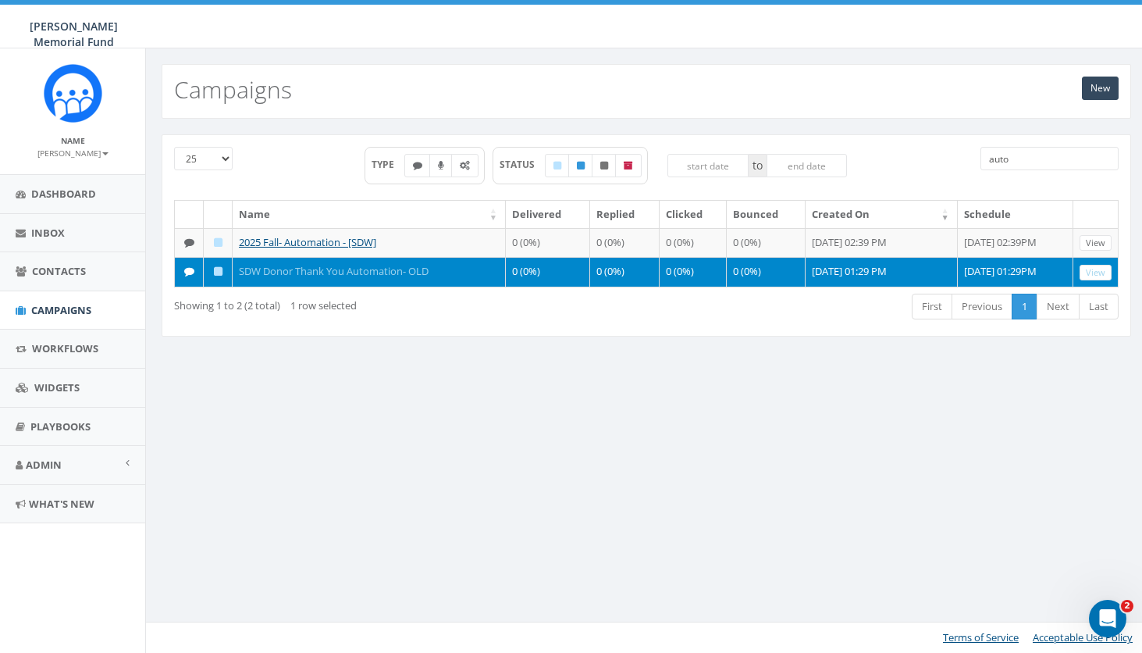
click at [285, 278] on link "SDW Donor Thank You Automation- OLD" at bounding box center [334, 271] width 190 height 14
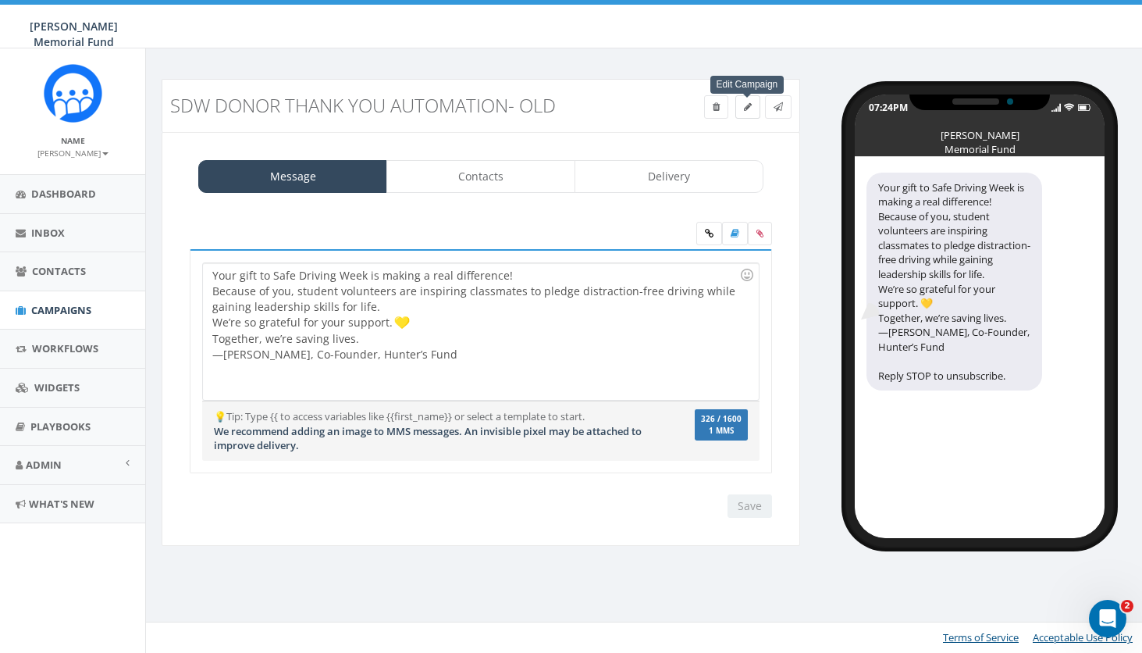
click at [744, 109] on icon at bounding box center [748, 106] width 8 height 9
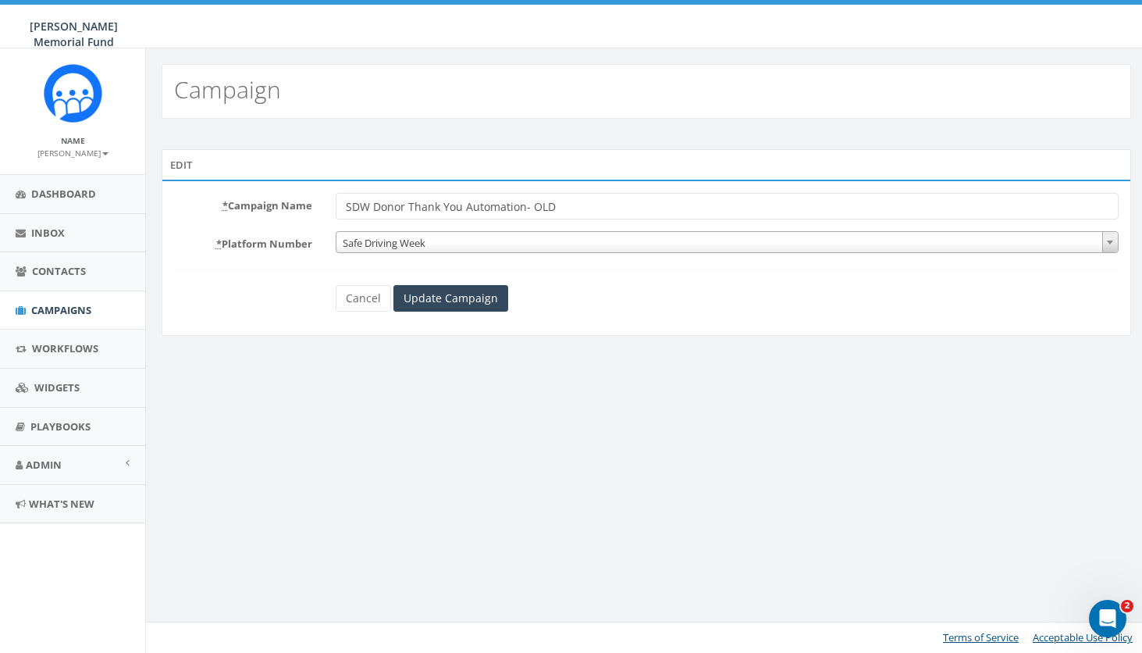
click at [566, 209] on input "SDW Donor Thank You Automation- OLD" at bounding box center [727, 206] width 783 height 27
type input "SDW Donor Thank You Automation"
click at [423, 302] on input "Update Campaign" at bounding box center [450, 298] width 115 height 27
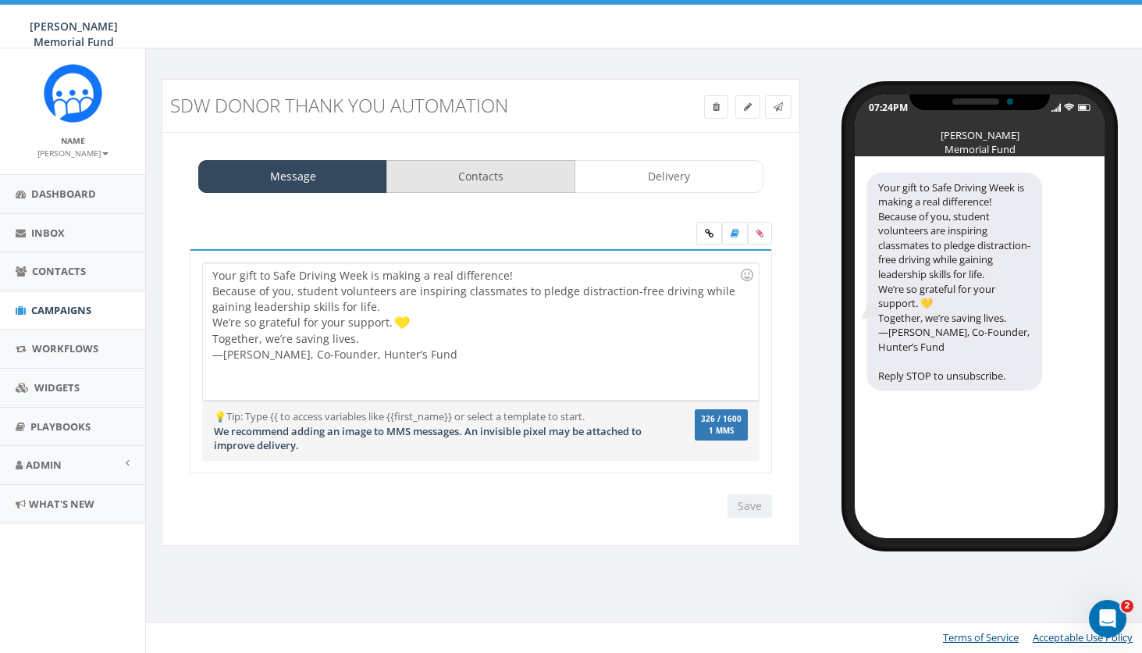
click at [454, 174] on link "Contacts" at bounding box center [480, 176] width 189 height 33
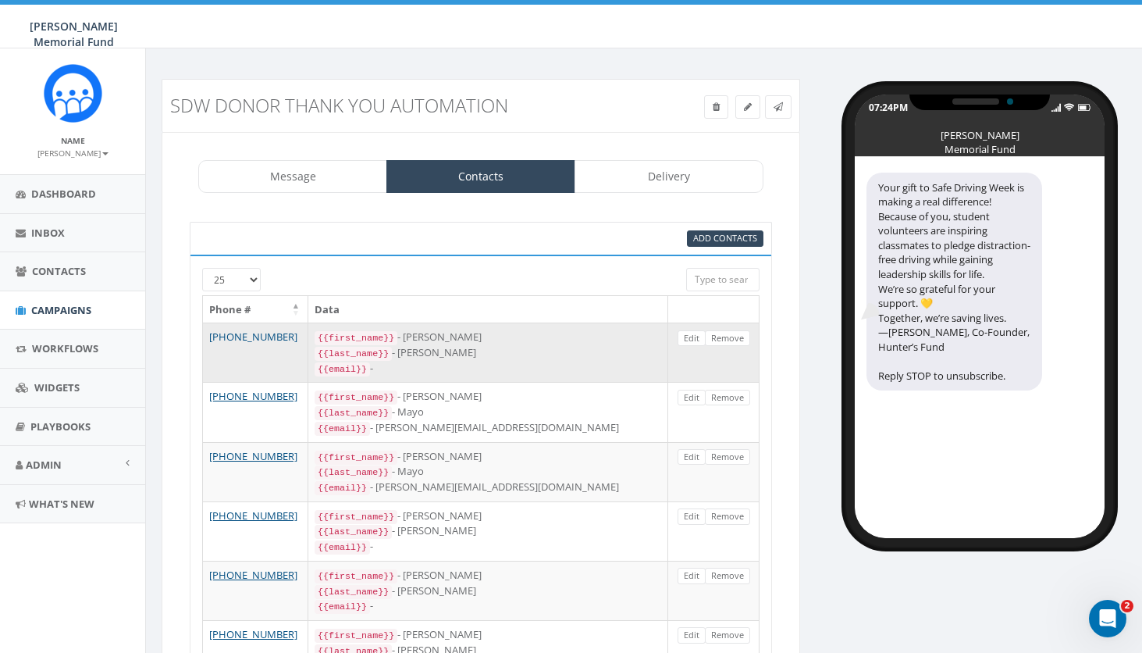
click at [265, 334] on link "+1 201-213-6835" at bounding box center [253, 336] width 88 height 14
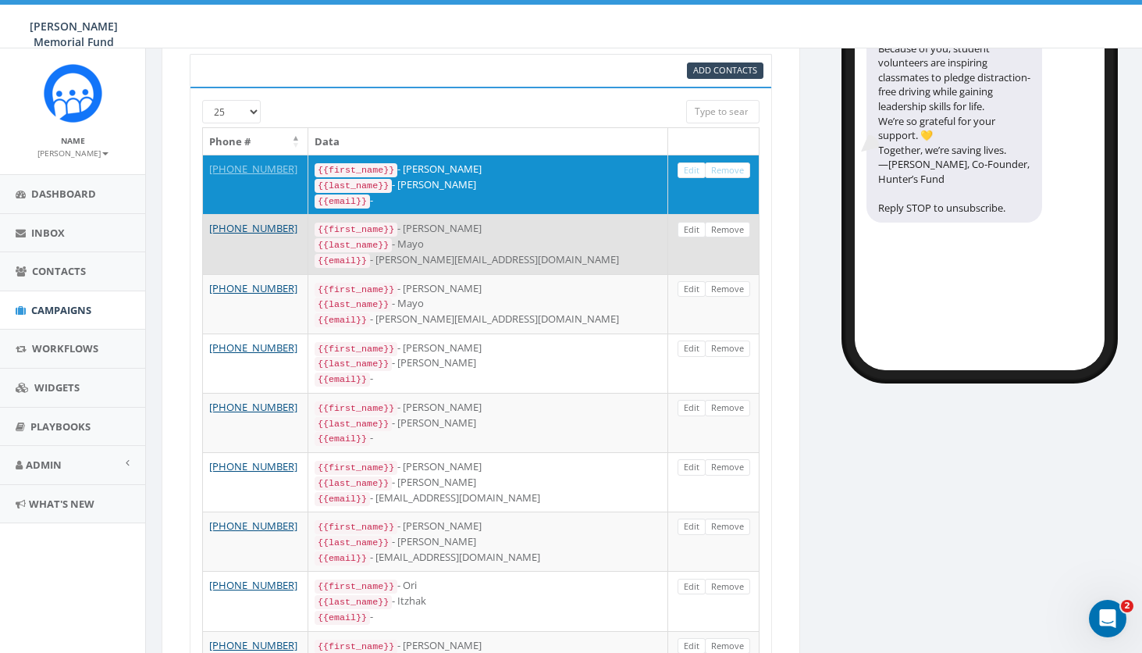
scroll to position [177, 0]
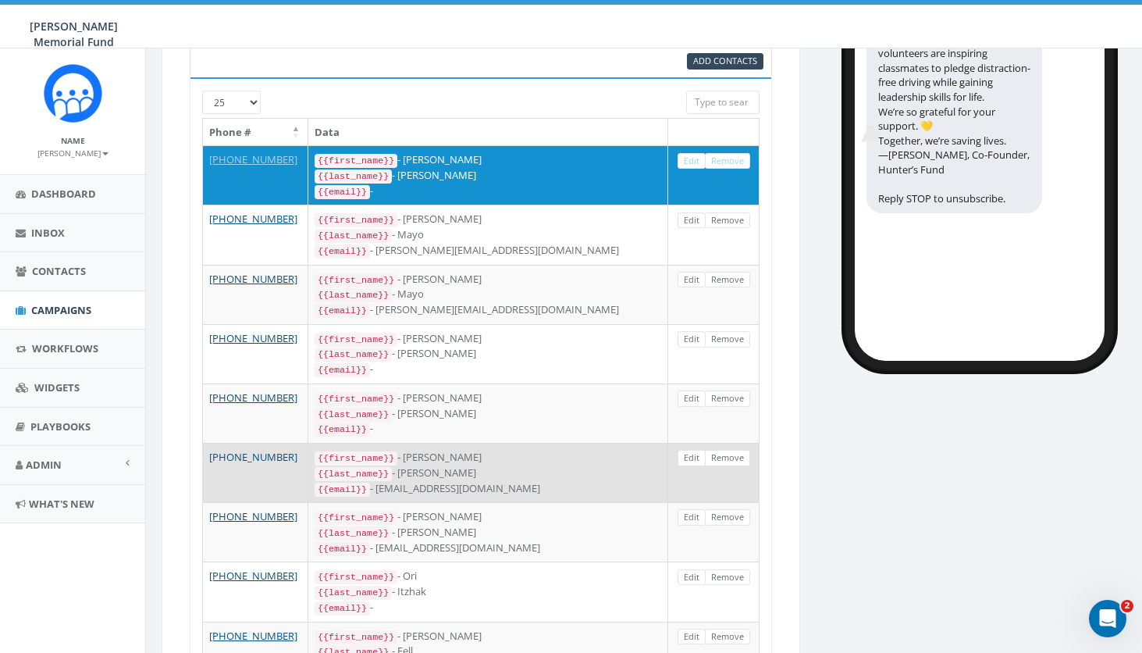
click at [233, 450] on link "+1 201-247-1169" at bounding box center [253, 457] width 88 height 14
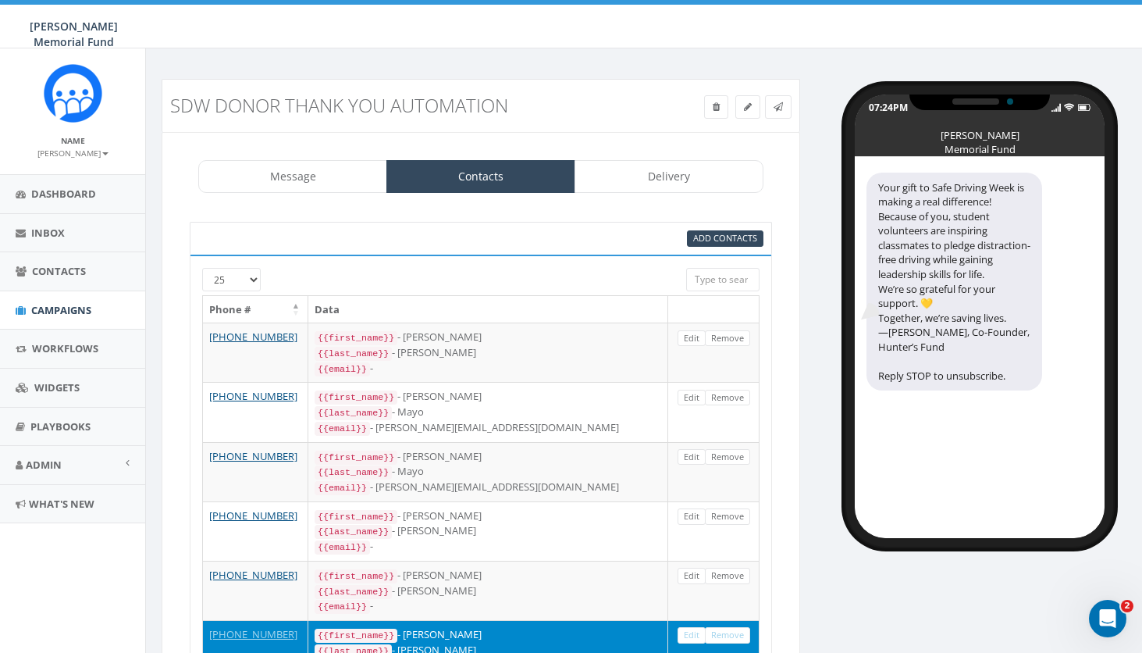
scroll to position [0, 0]
click at [748, 102] on icon at bounding box center [748, 106] width 8 height 9
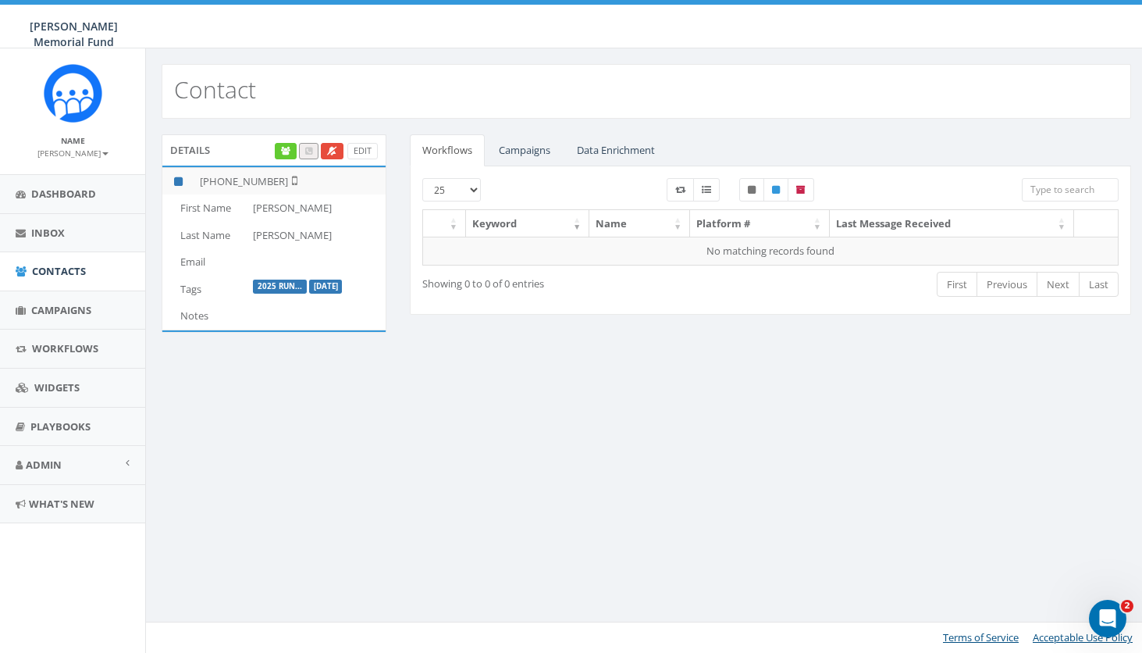
click at [277, 286] on label "2025 Run..." at bounding box center [280, 286] width 54 height 14
click at [364, 150] on link "Edit" at bounding box center [362, 151] width 30 height 16
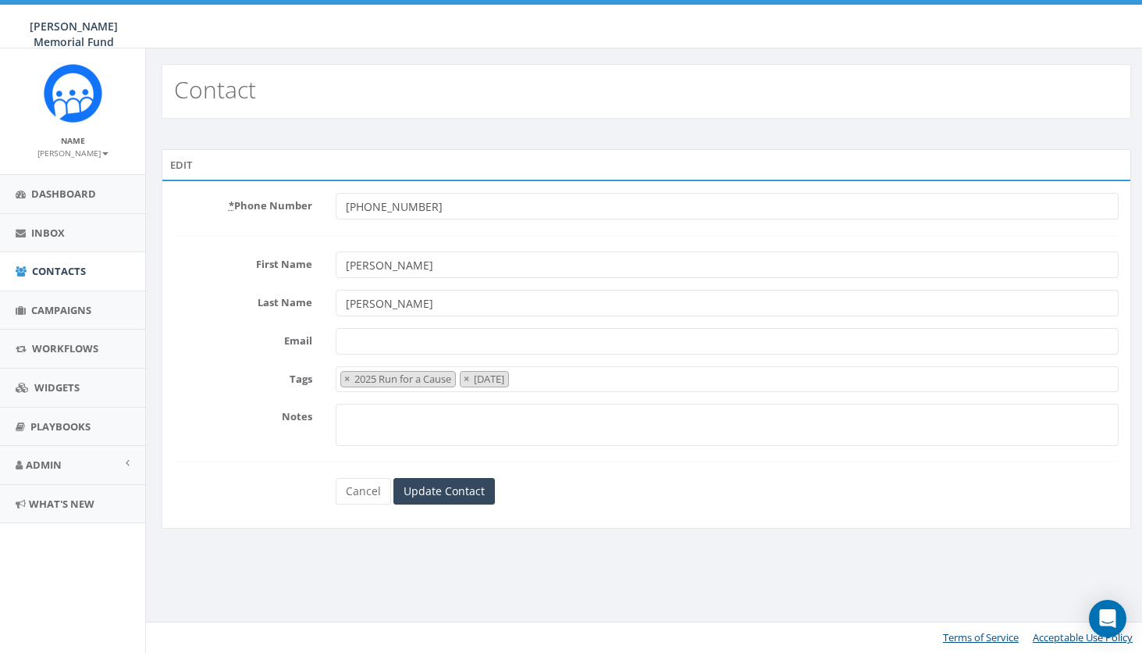
select select "2025 Run for a Cause"
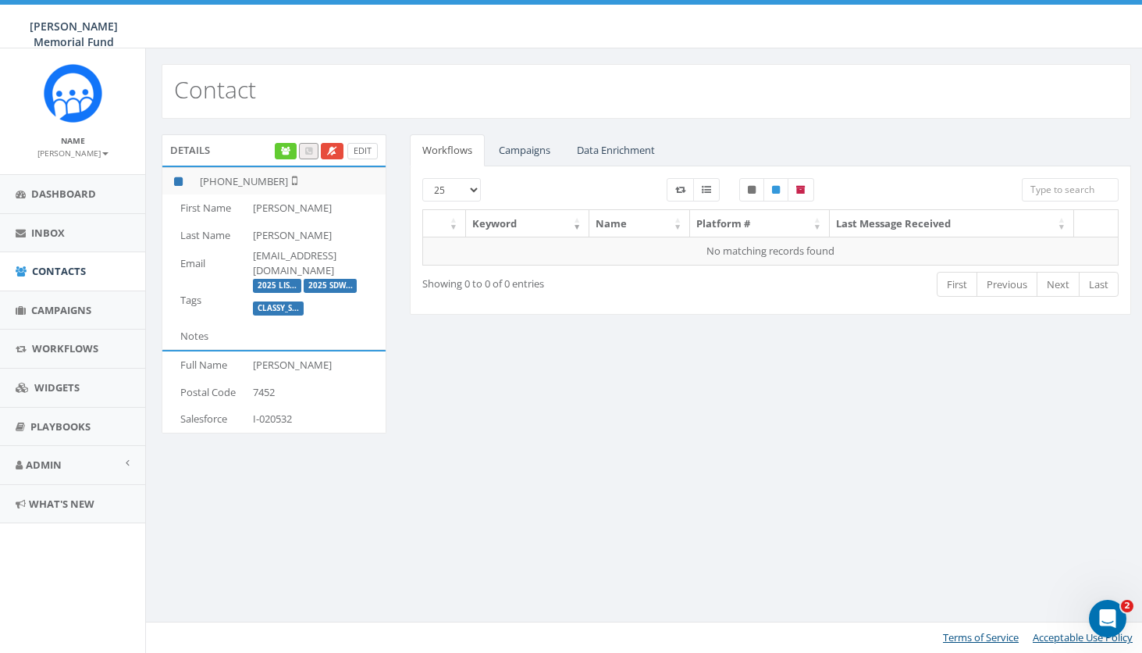
click at [367, 152] on link "Edit" at bounding box center [362, 151] width 30 height 16
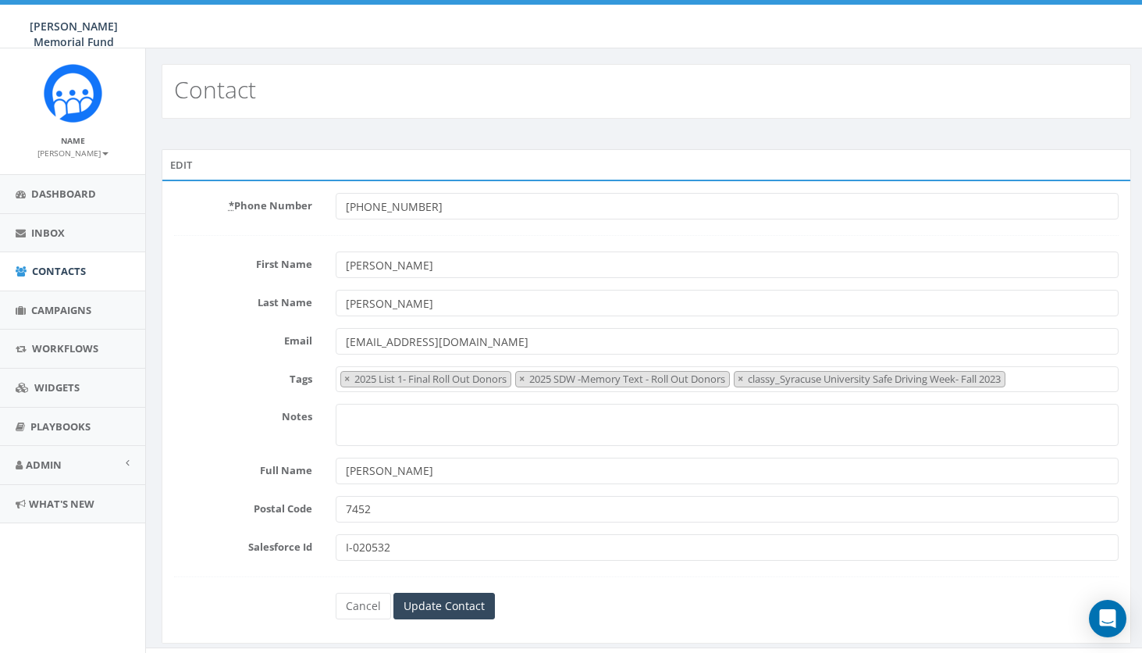
select select "2025 List 1- Final Roll Out Donors"
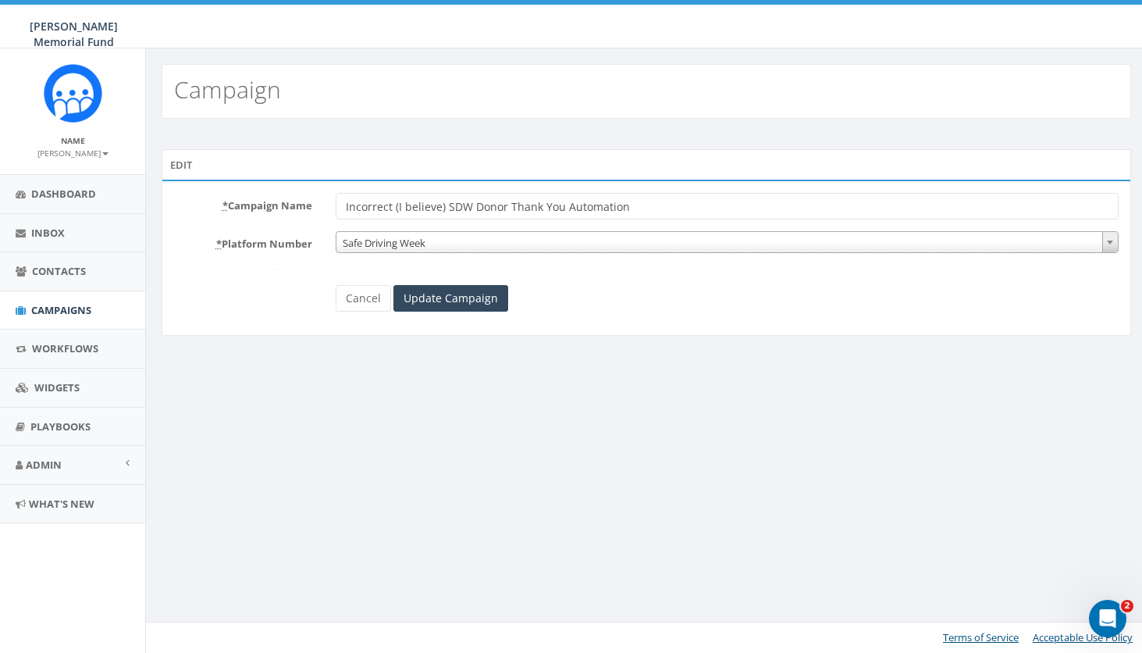
drag, startPoint x: 447, startPoint y: 202, endPoint x: 646, endPoint y: 212, distance: 199.3
click at [646, 212] on input "Incorrect (I believe) SDW Donor Thank You Automation" at bounding box center [727, 206] width 783 height 27
type input "Incorrect (I believe) SDW Donor Thank You Automation"
click at [477, 299] on input "Update Campaign" at bounding box center [450, 298] width 115 height 27
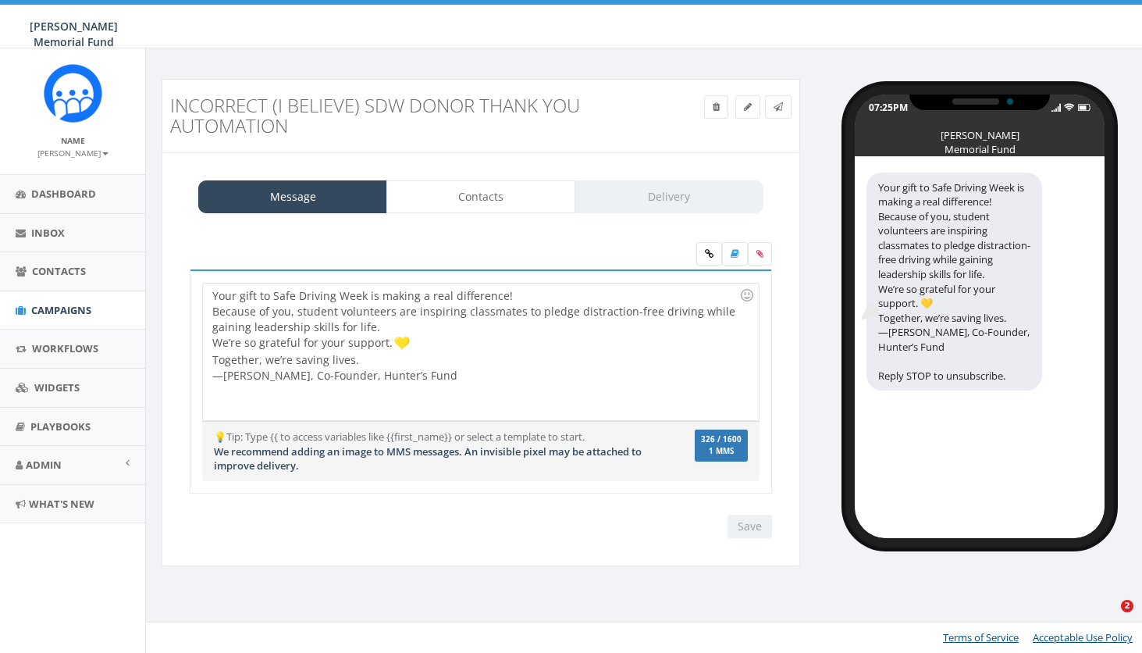
click at [52, 304] on span "Campaigns" at bounding box center [61, 310] width 60 height 14
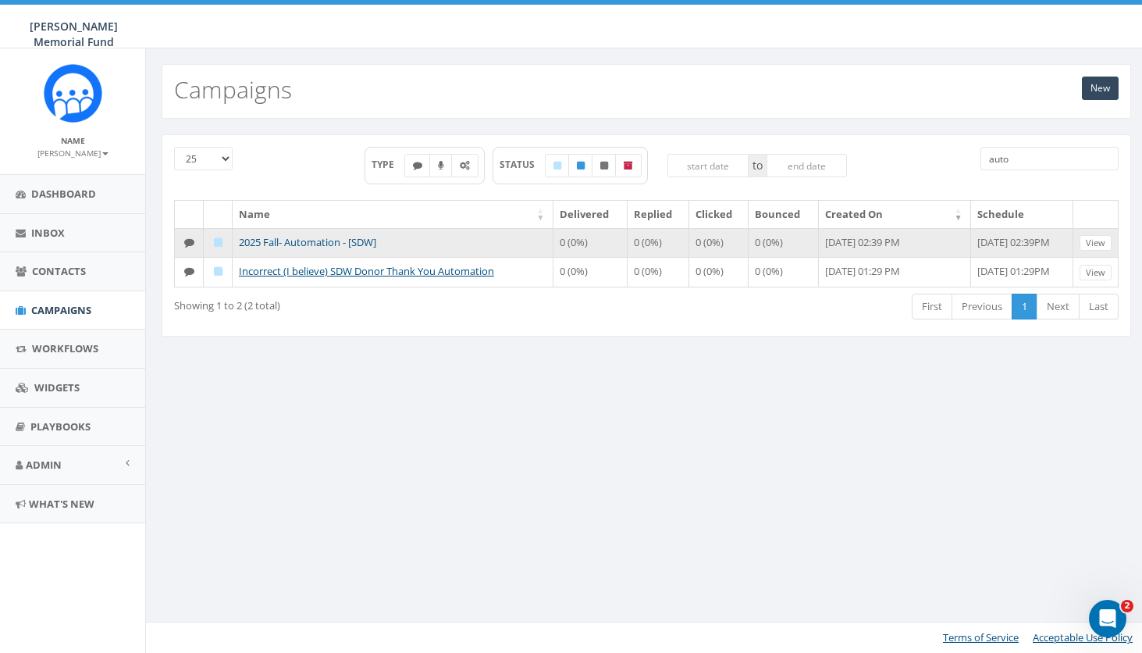
click at [313, 244] on link "2025 Fall- Automation - [SDW]" at bounding box center [307, 242] width 137 height 14
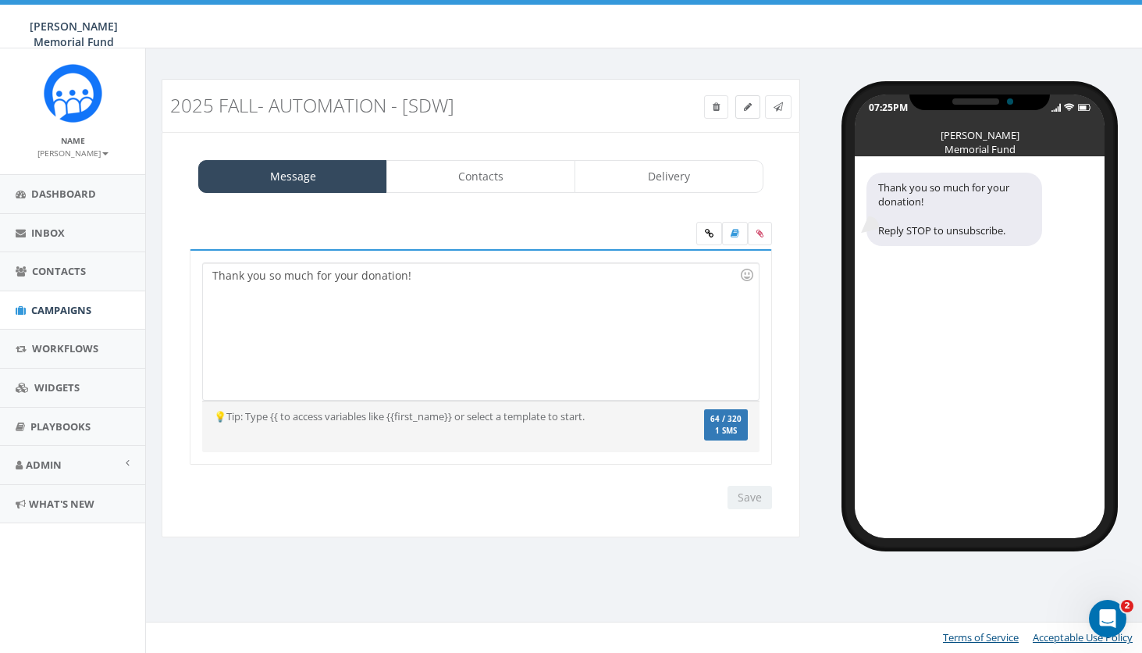
click at [746, 106] on icon at bounding box center [748, 106] width 8 height 9
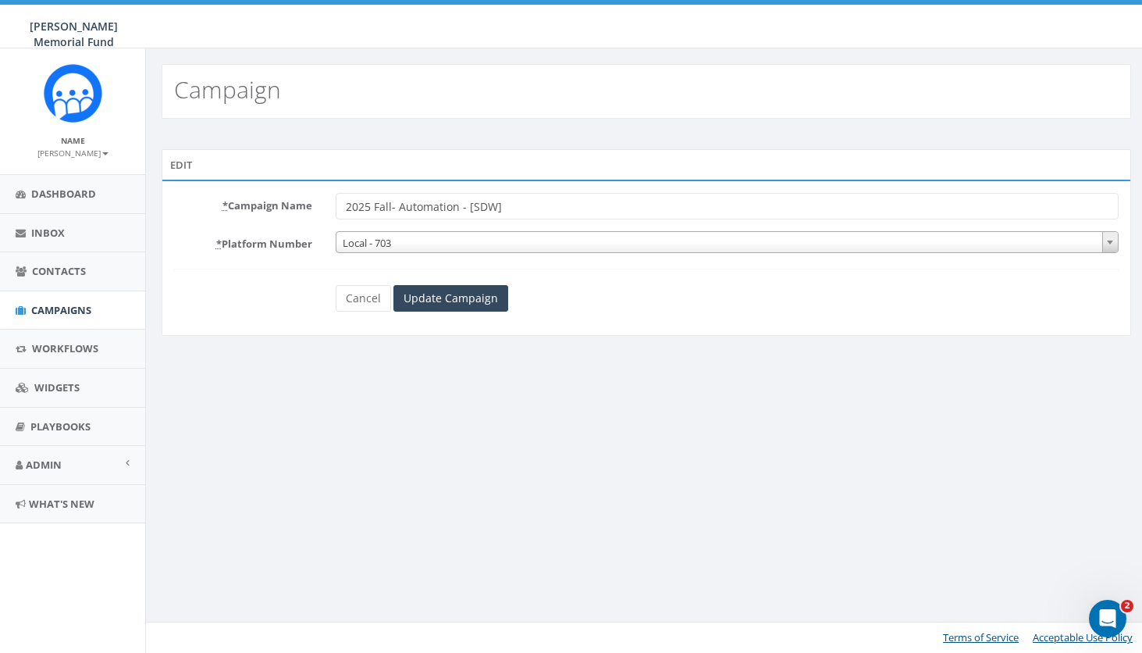
drag, startPoint x: 397, startPoint y: 204, endPoint x: 605, endPoint y: 217, distance: 208.8
click at [605, 217] on input "2025 Fall- Automation - [SDW]" at bounding box center [727, 206] width 783 height 27
type input "2025 Fall- SDW Donor Thank You Automation"
click at [428, 296] on input "Update Campaign" at bounding box center [450, 298] width 115 height 27
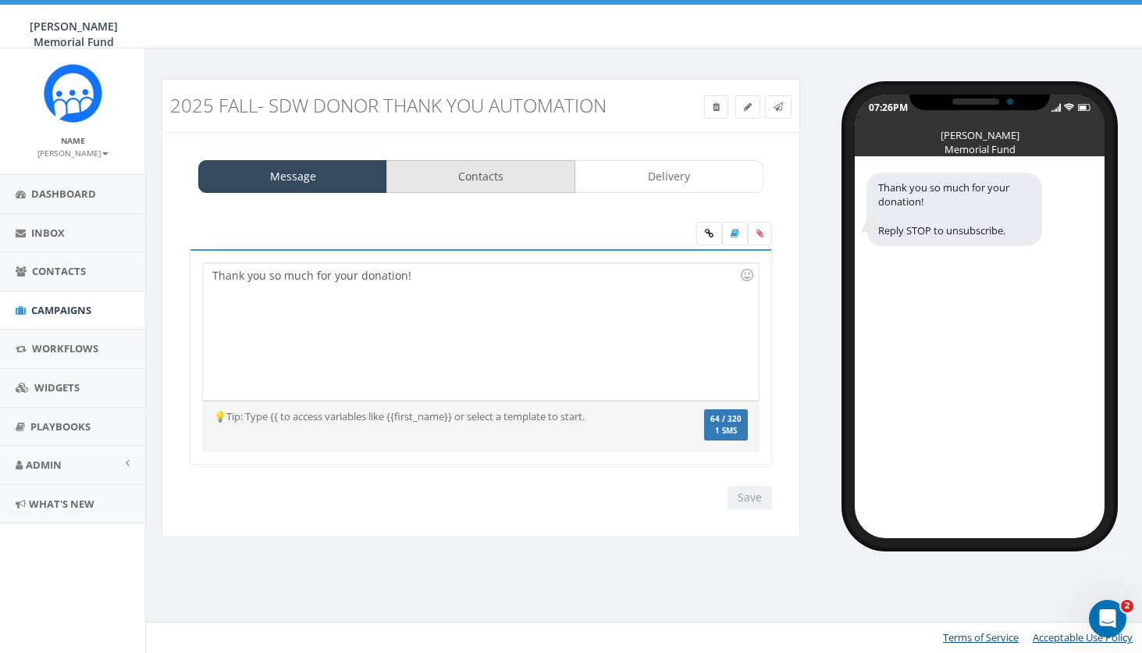
click at [489, 180] on link "Contacts" at bounding box center [480, 176] width 189 height 33
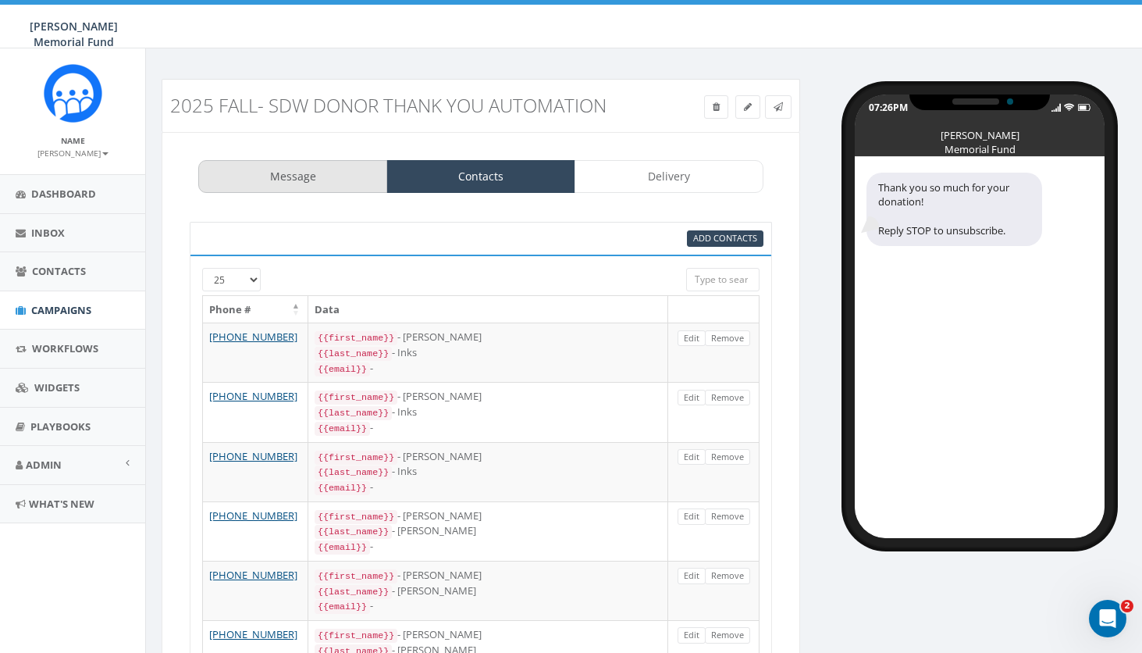
click at [308, 165] on link "Message" at bounding box center [292, 176] width 189 height 33
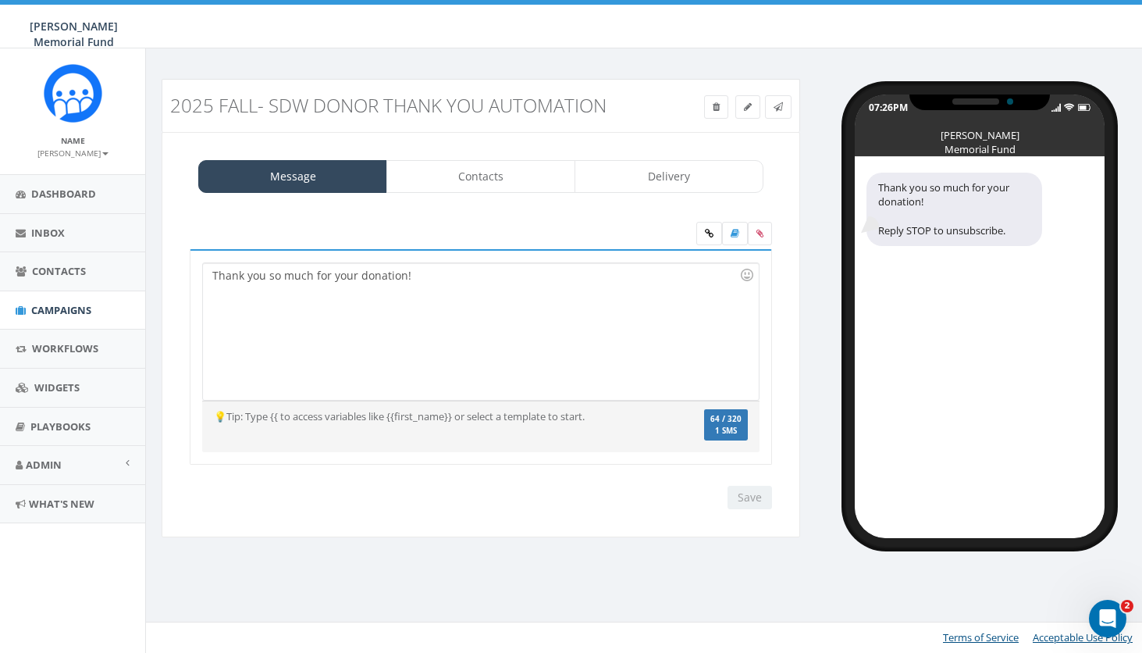
click at [340, 278] on div "Thank you so much for your donation!" at bounding box center [480, 331] width 555 height 137
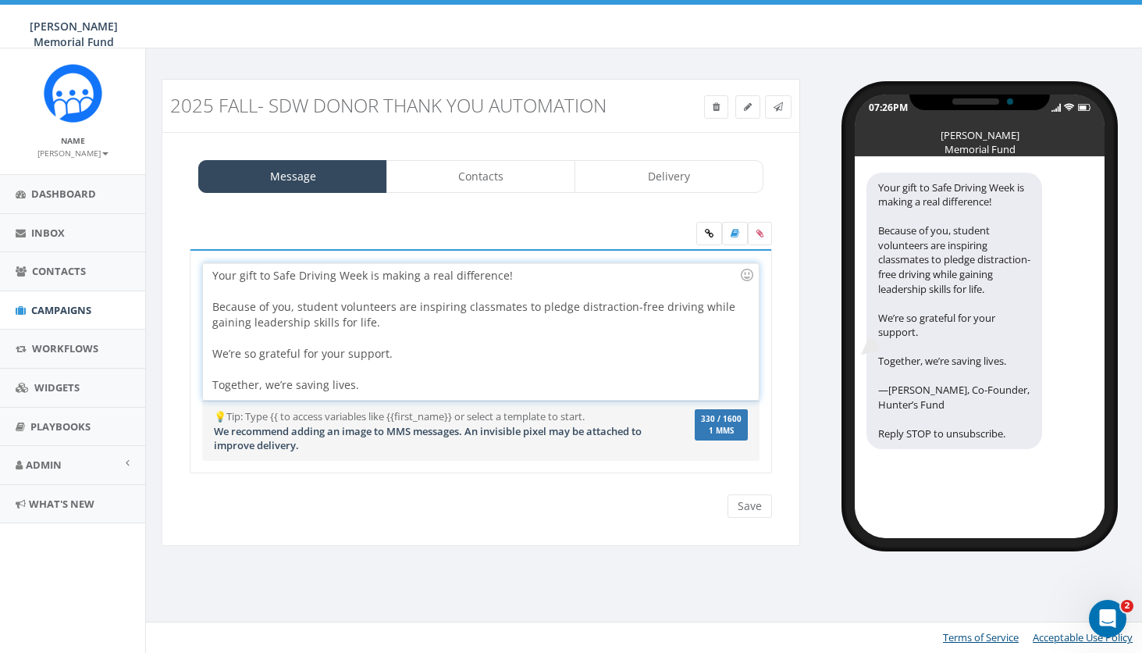
click at [211, 301] on div "Your gift to Safe Driving Week is making a real difference! Because of you, stu…" at bounding box center [480, 331] width 555 height 137
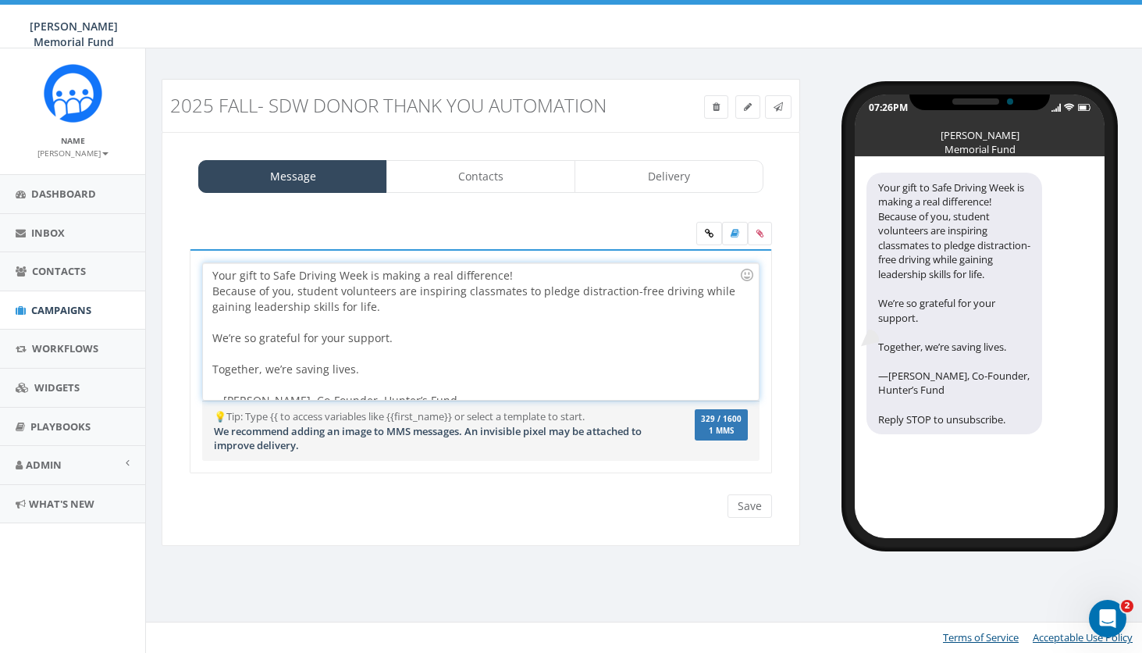
click at [209, 331] on div "Your gift to Safe Driving Week is making a real difference! Because of you, stu…" at bounding box center [480, 331] width 555 height 137
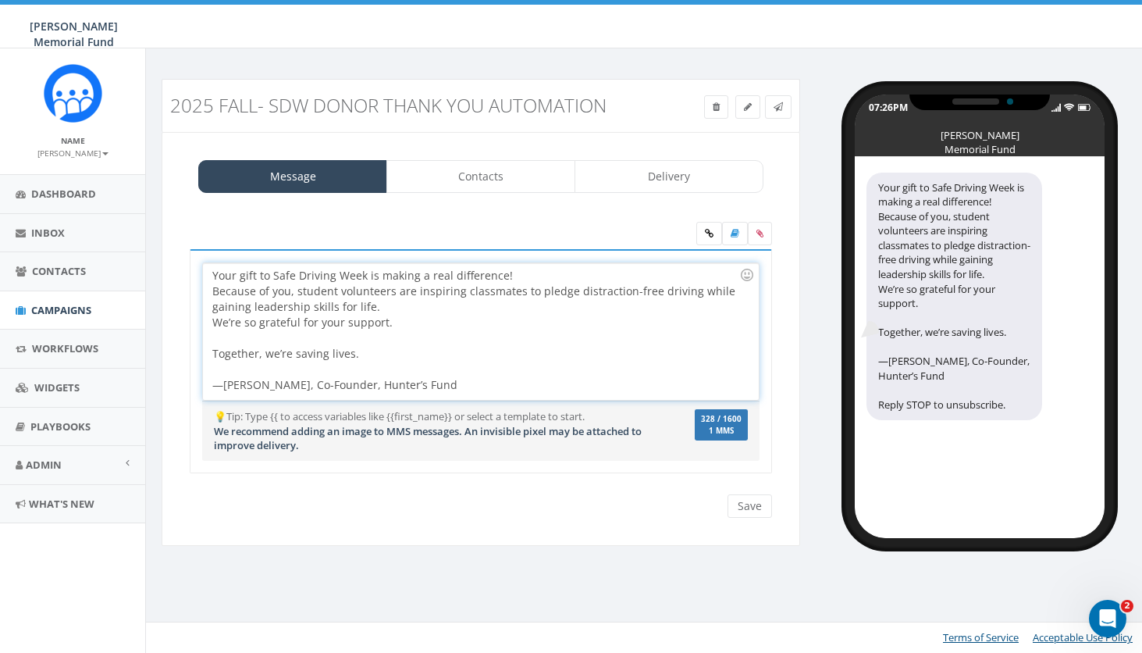
drag, startPoint x: 400, startPoint y: 319, endPoint x: 390, endPoint y: 319, distance: 10.1
click at [390, 319] on span "We’re so grateful for your support. ￼" at bounding box center [303, 322] width 183 height 15
click at [750, 276] on div at bounding box center [747, 275] width 27 height 27
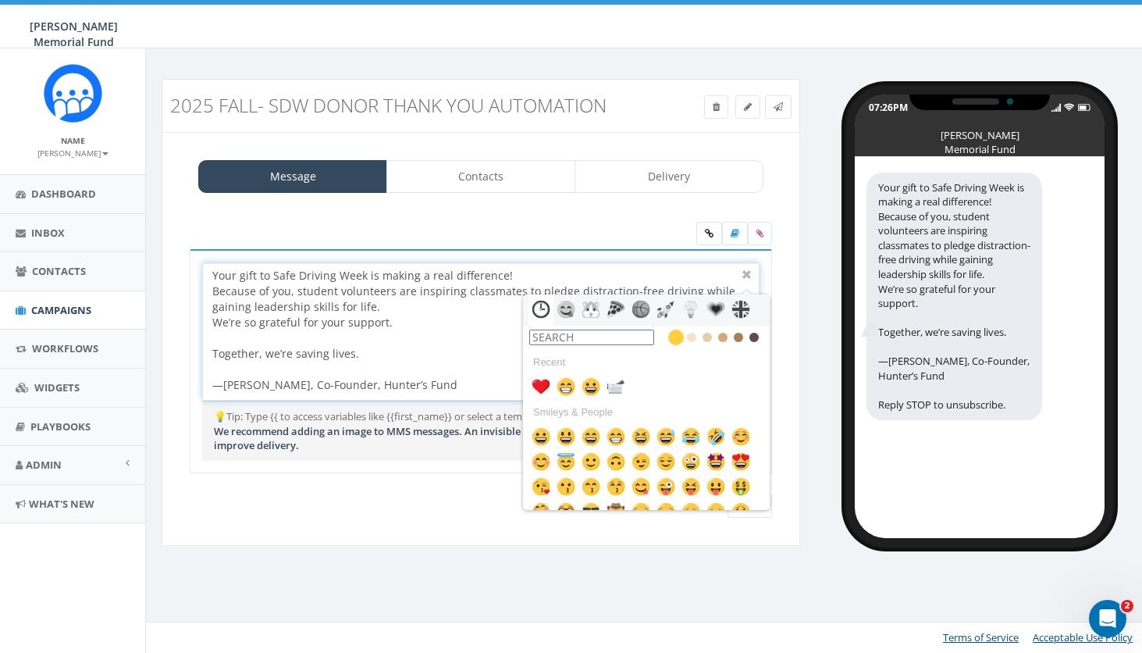
click at [611, 333] on input "text" at bounding box center [591, 337] width 125 height 16
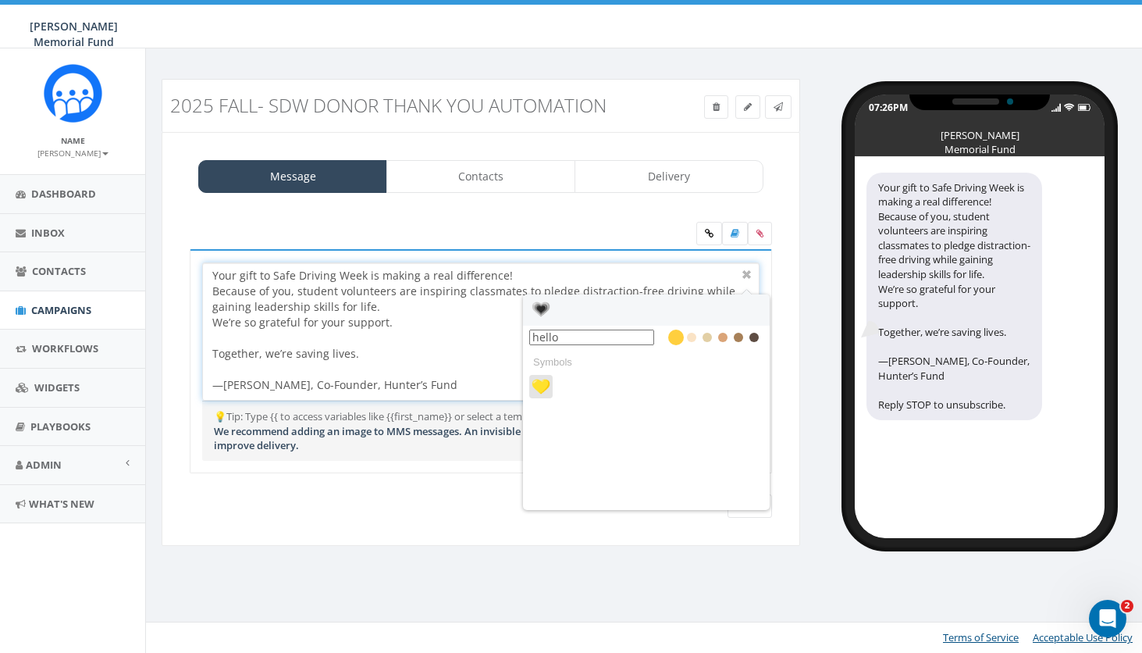
drag, startPoint x: 611, startPoint y: 333, endPoint x: 543, endPoint y: 388, distance: 88.3
click at [543, 388] on img at bounding box center [541, 386] width 19 height 19
type input "hello"
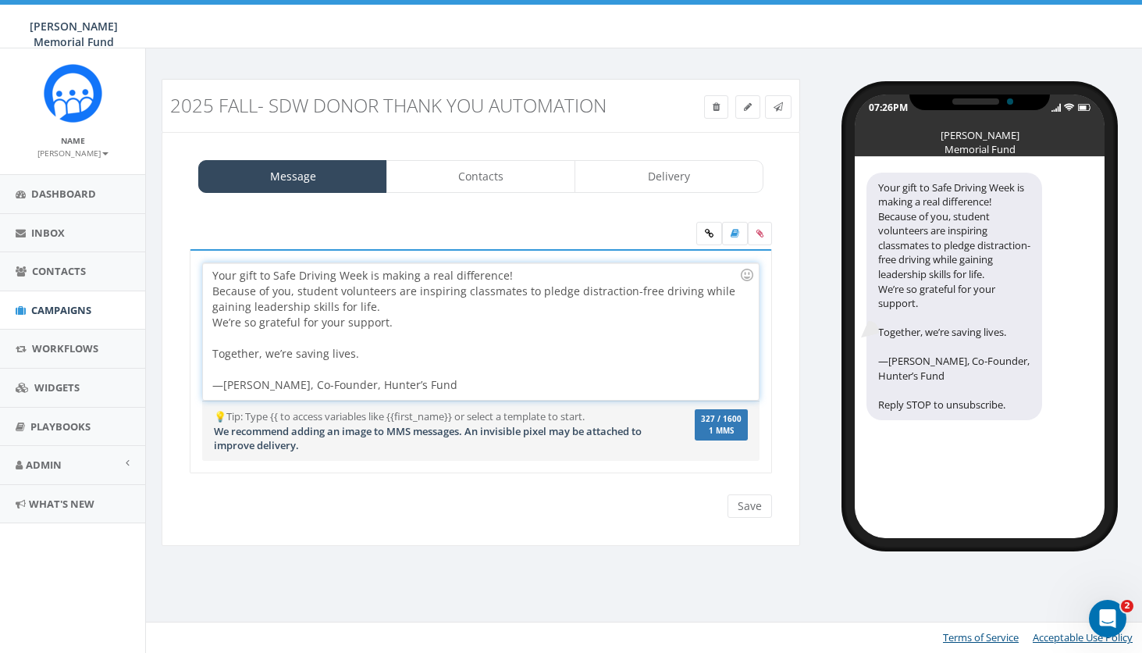
click at [393, 305] on div "Your gift to Safe Driving Week is making a real difference! Because of you, stu…" at bounding box center [480, 331] width 555 height 137
click at [401, 322] on div "Your gift to Safe Driving Week is making a real difference! Because of you, stu…" at bounding box center [480, 331] width 555 height 137
click at [751, 505] on input "Save" at bounding box center [750, 505] width 44 height 23
click at [42, 311] on span "Campaigns" at bounding box center [61, 310] width 60 height 14
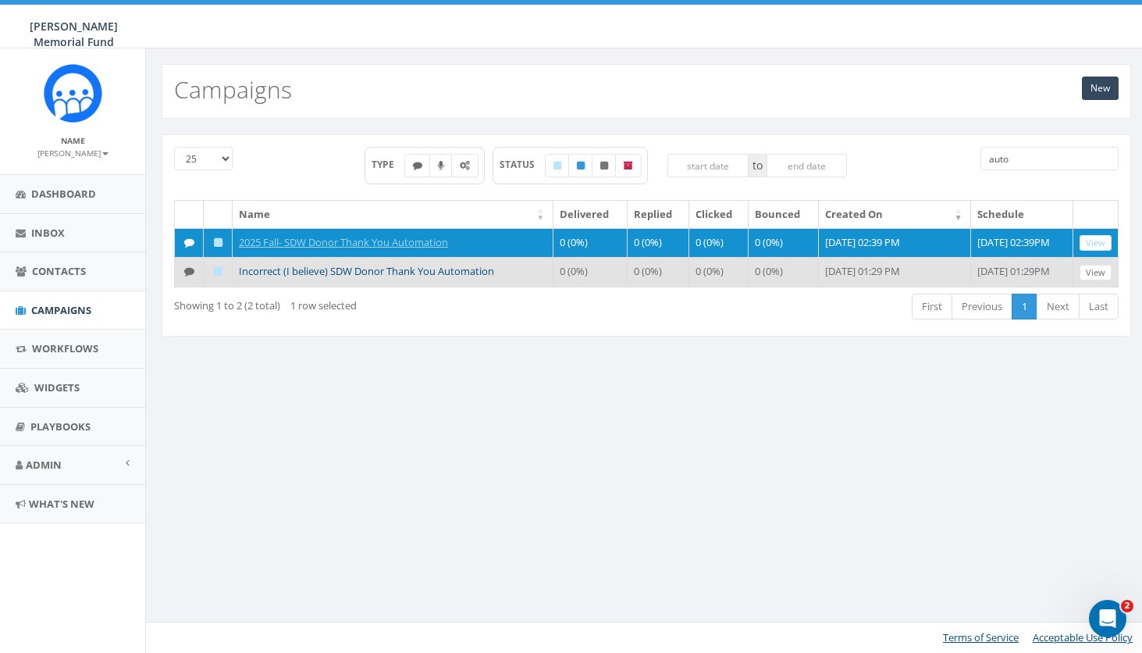
click at [338, 278] on link "Incorrect (I believe) SDW Donor Thank You Automation" at bounding box center [366, 271] width 255 height 14
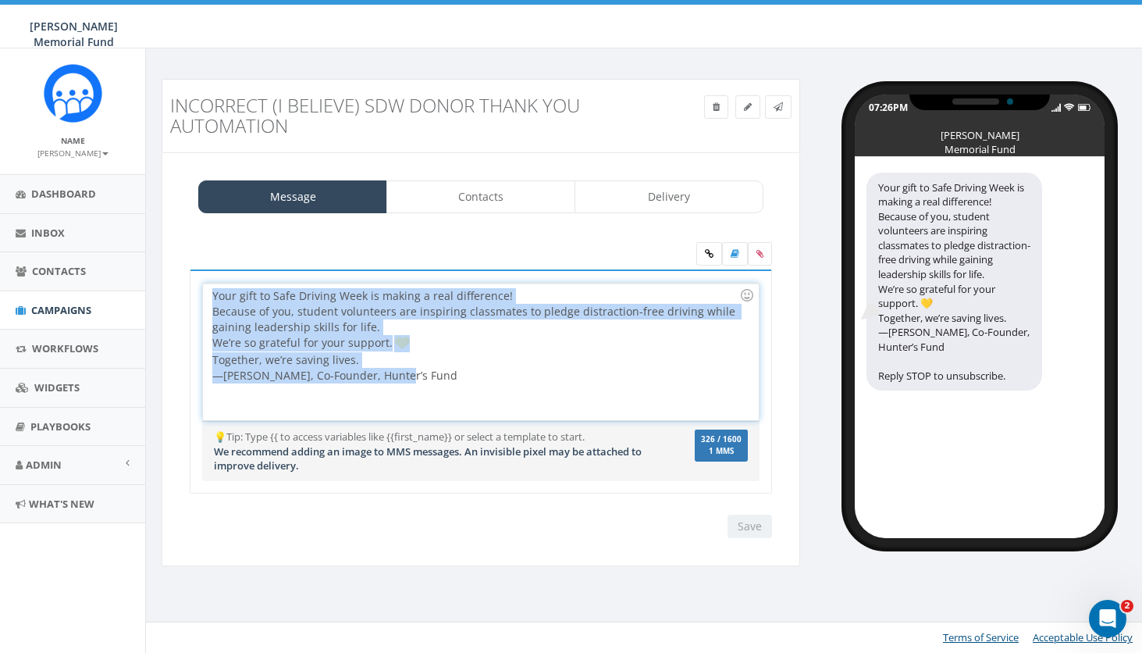
drag, startPoint x: 397, startPoint y: 374, endPoint x: 189, endPoint y: 282, distance: 227.2
click at [189, 282] on div "Your gift to Safe Driving Week is making a real difference! Because of you, stu…" at bounding box center [481, 391] width 606 height 244
copy div "Your gift to Safe Driving Week is making a real difference! Because of you, stu…"
click at [83, 305] on span "Campaigns" at bounding box center [61, 310] width 60 height 14
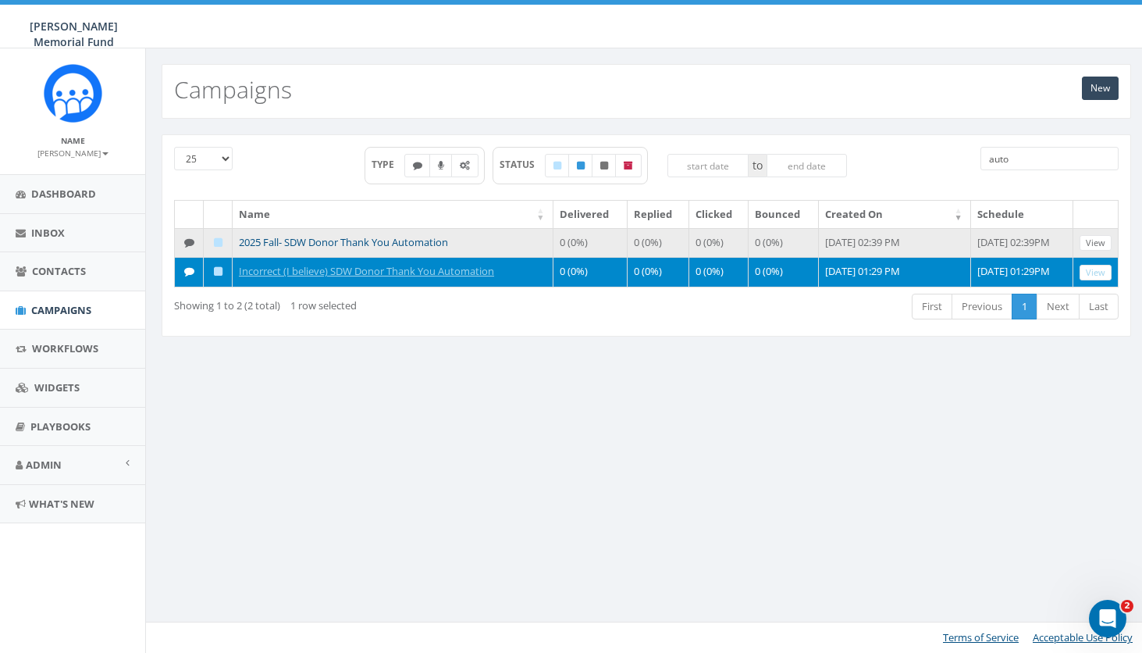
click at [287, 243] on link "2025 Fall- SDW Donor Thank You Automation" at bounding box center [343, 242] width 209 height 14
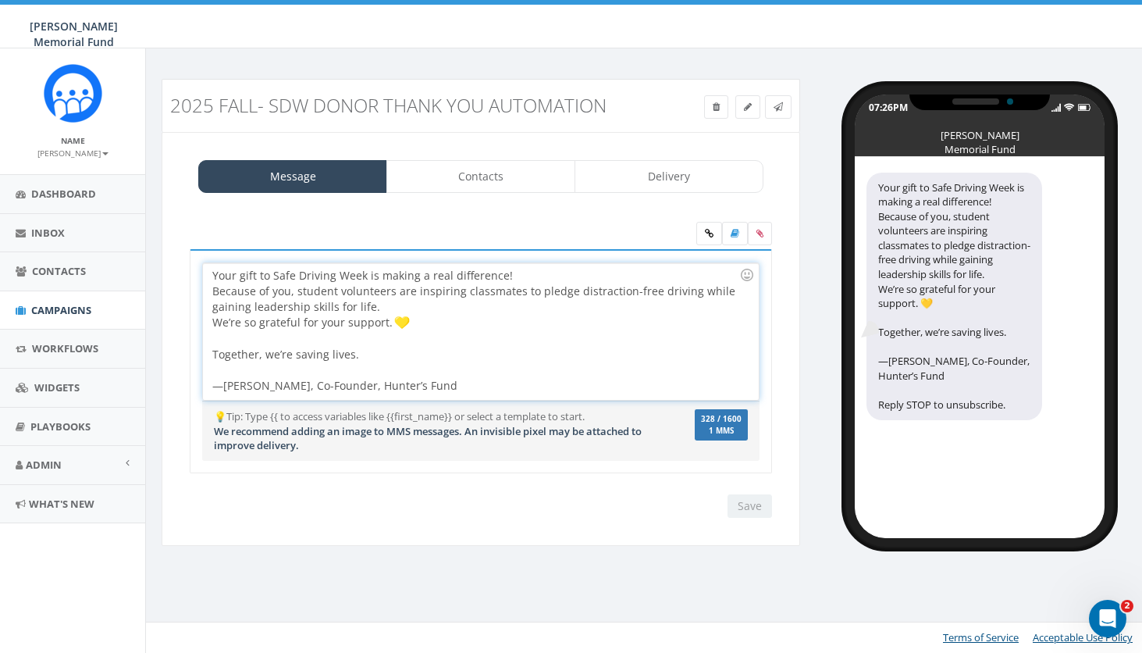
click at [396, 353] on div "Your gift to Safe Driving Week is making a real difference! Because of you, stu…" at bounding box center [480, 331] width 555 height 137
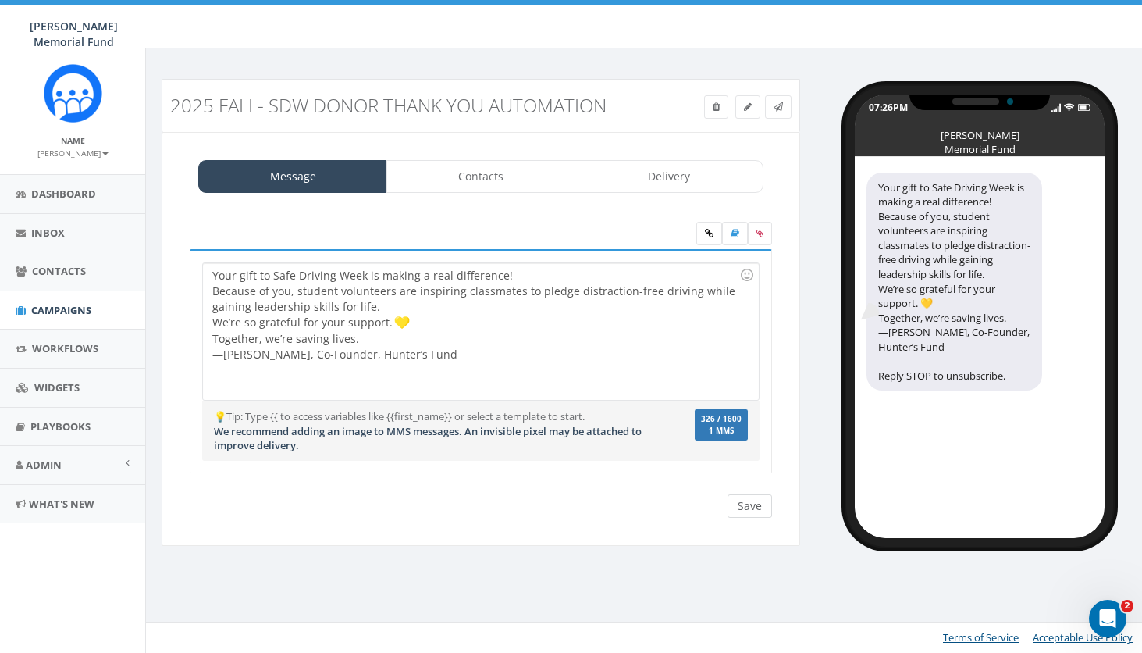
click at [759, 500] on input "Save" at bounding box center [750, 505] width 44 height 23
click at [679, 168] on link "Delivery" at bounding box center [669, 176] width 189 height 33
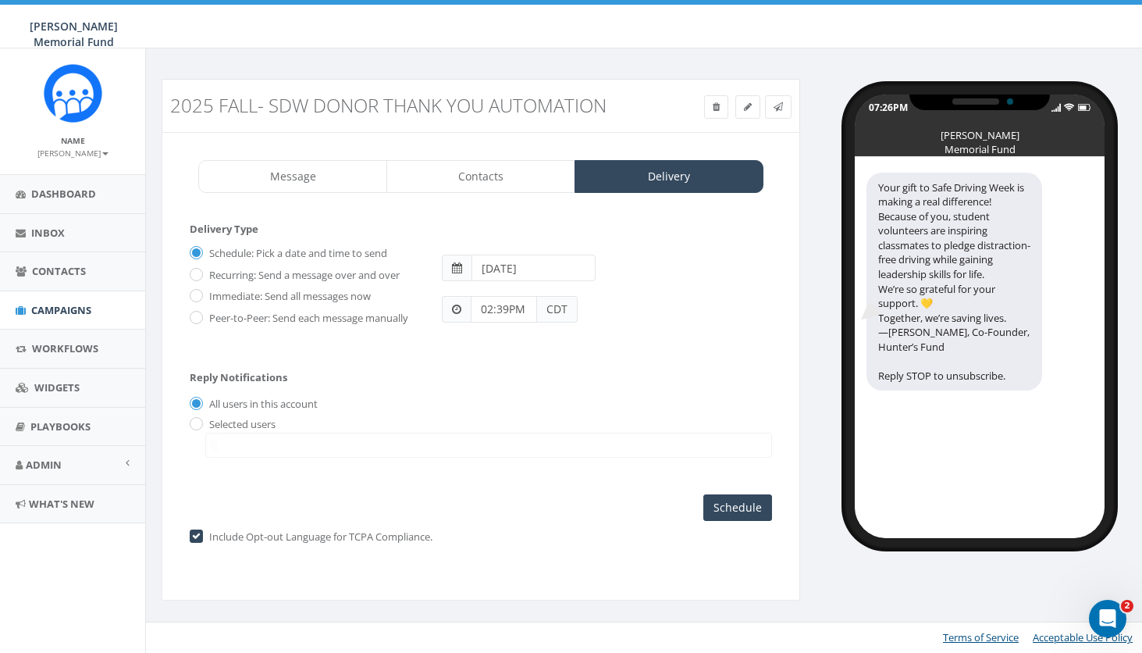
click at [205, 293] on label "Immediate: Send all messages now" at bounding box center [287, 297] width 165 height 16
click at [200, 293] on input "Immediate: Send all messages now" at bounding box center [195, 297] width 10 height 10
radio input "true"
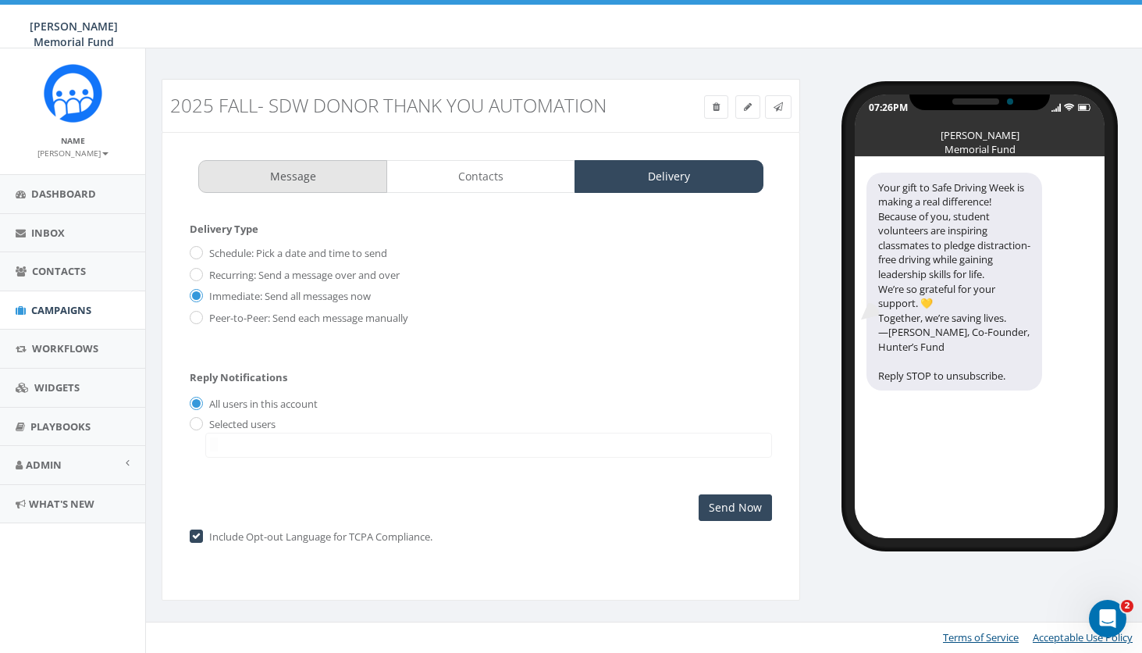
click at [306, 179] on link "Message" at bounding box center [292, 176] width 189 height 33
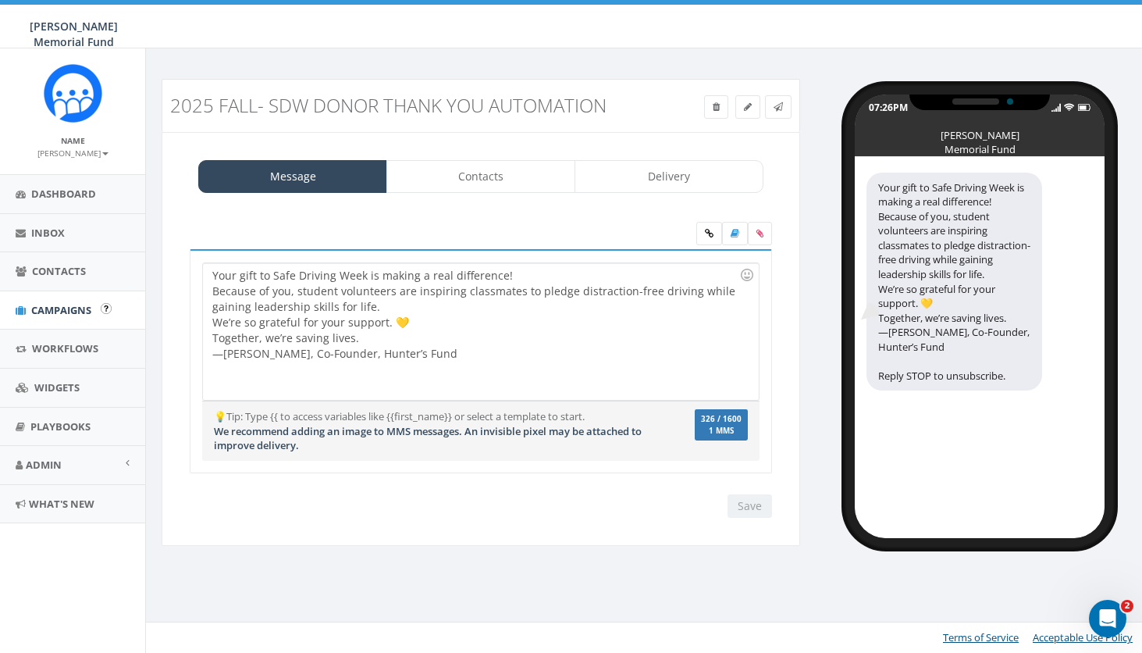
click at [62, 306] on span "Campaigns" at bounding box center [61, 310] width 60 height 14
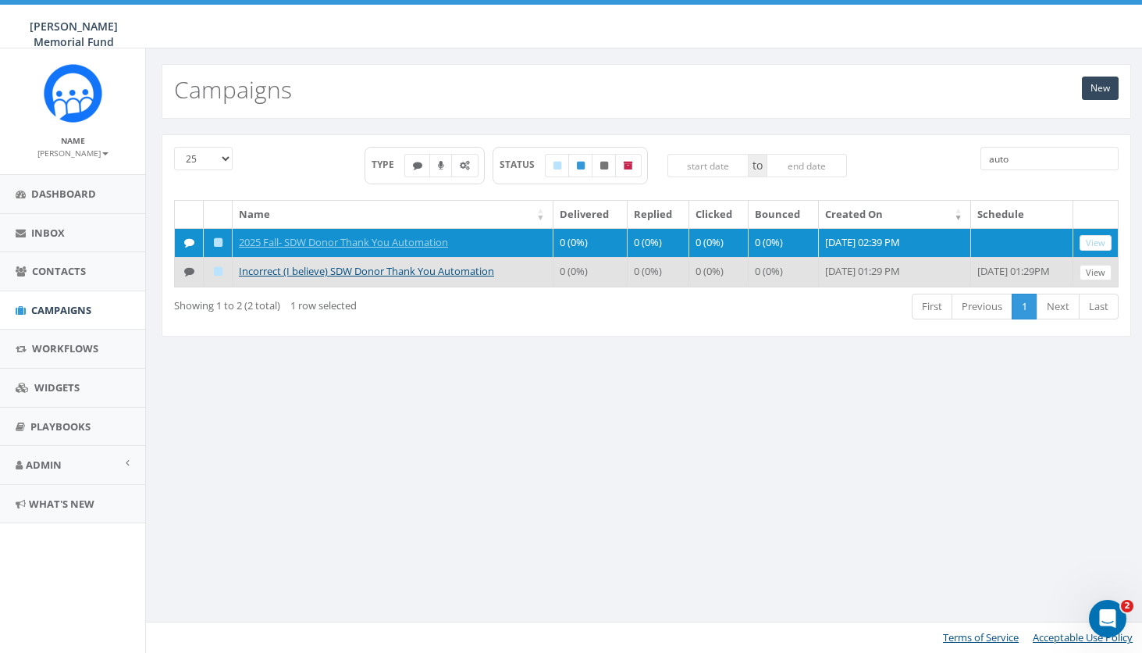
click at [253, 275] on td "Incorrect (I believe) SDW Donor Thank You Automation" at bounding box center [393, 272] width 321 height 30
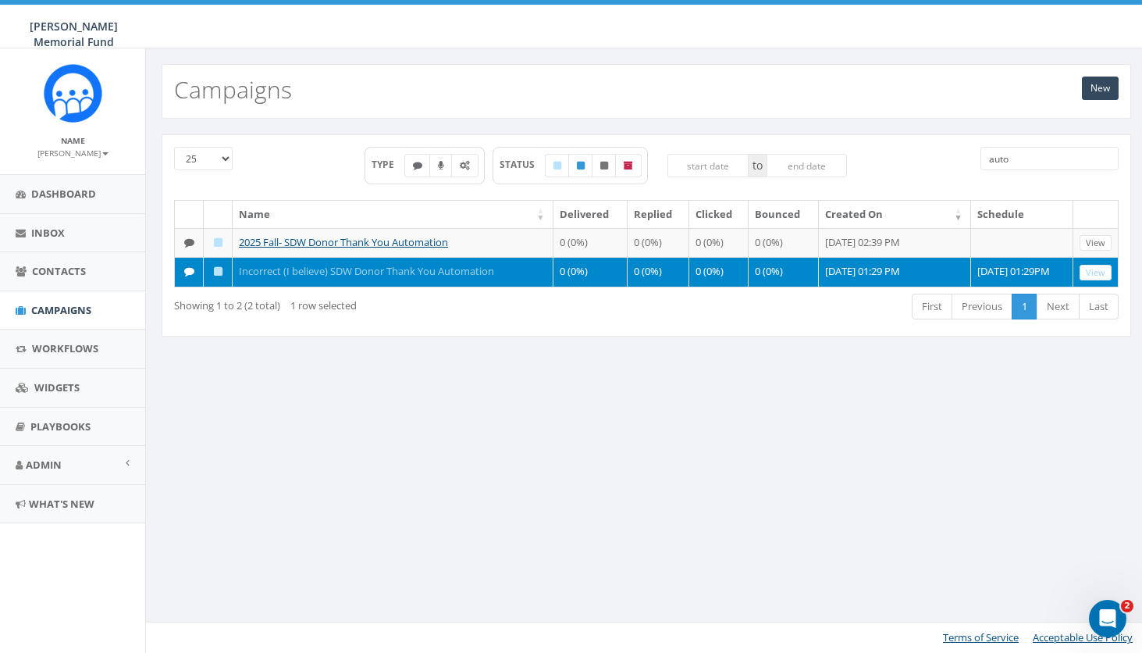
click at [320, 278] on link "Incorrect (I believe) SDW Donor Thank You Automation" at bounding box center [366, 271] width 255 height 14
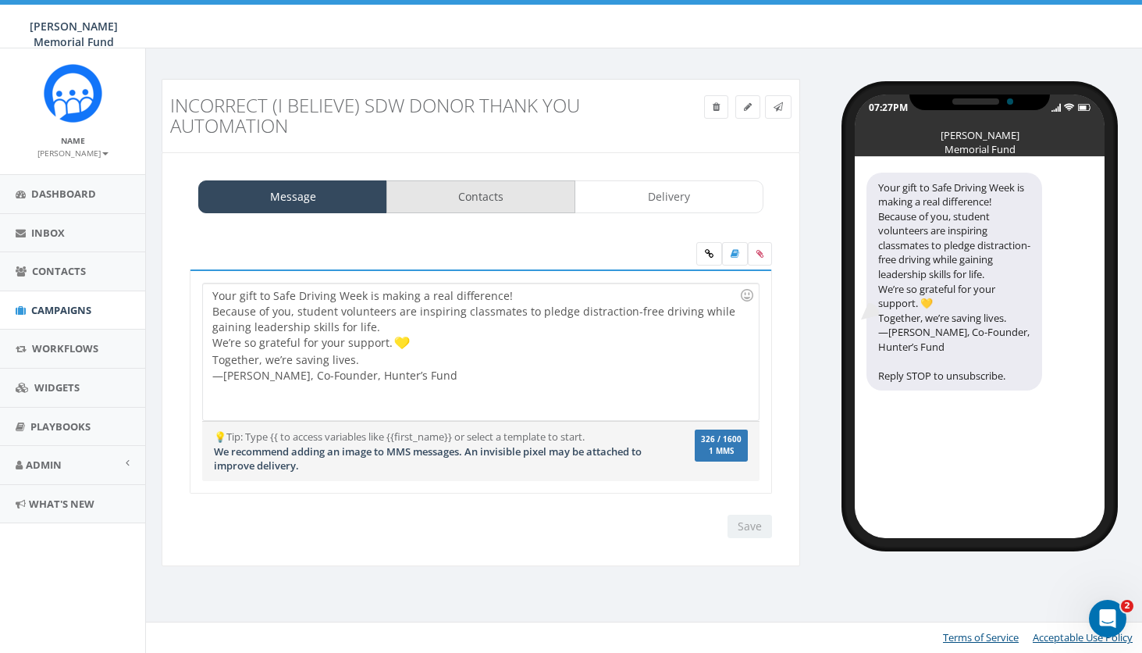
click at [500, 195] on link "Contacts" at bounding box center [480, 196] width 189 height 33
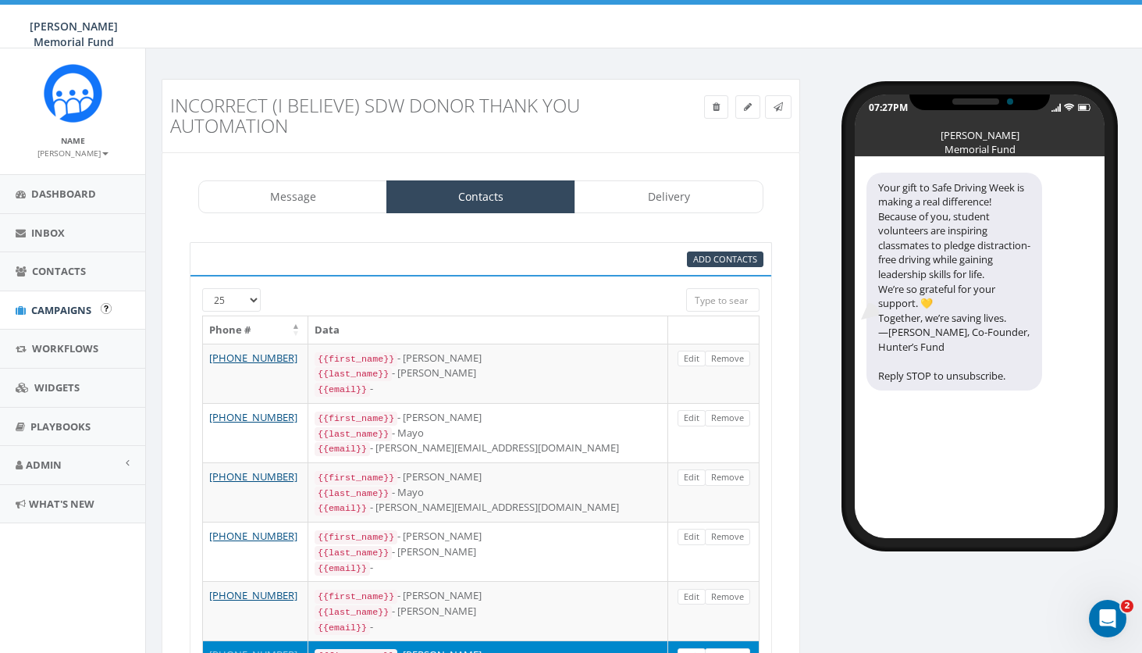
click at [45, 304] on span "Campaigns" at bounding box center [61, 310] width 60 height 14
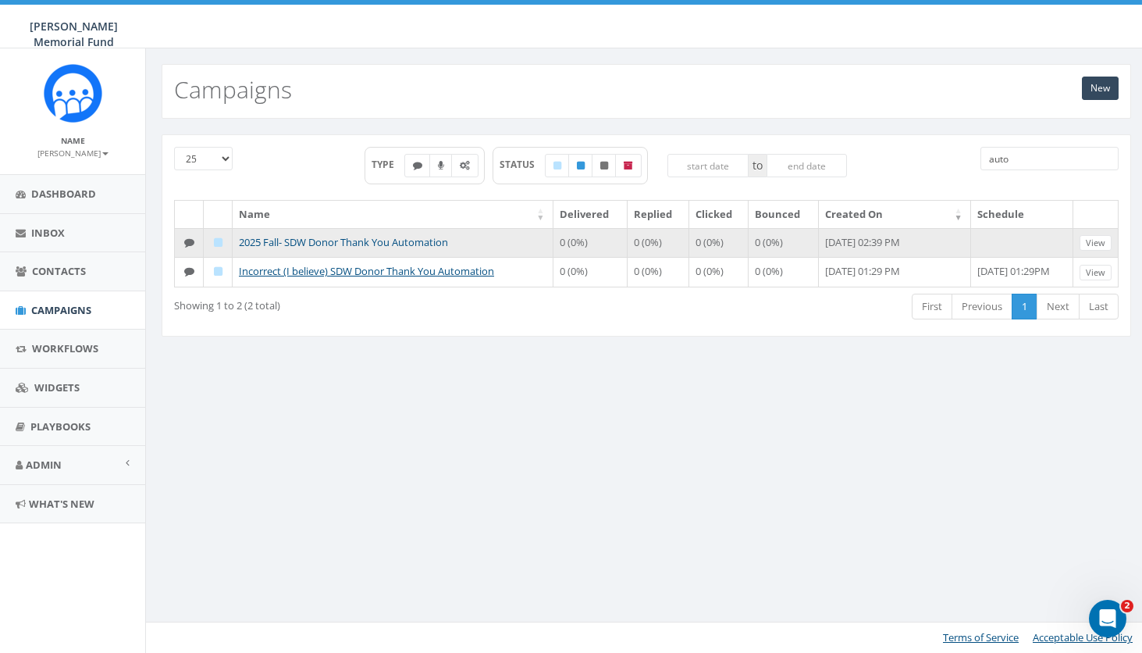
click at [394, 240] on link "2025 Fall- SDW Donor Thank You Automation" at bounding box center [343, 242] width 209 height 14
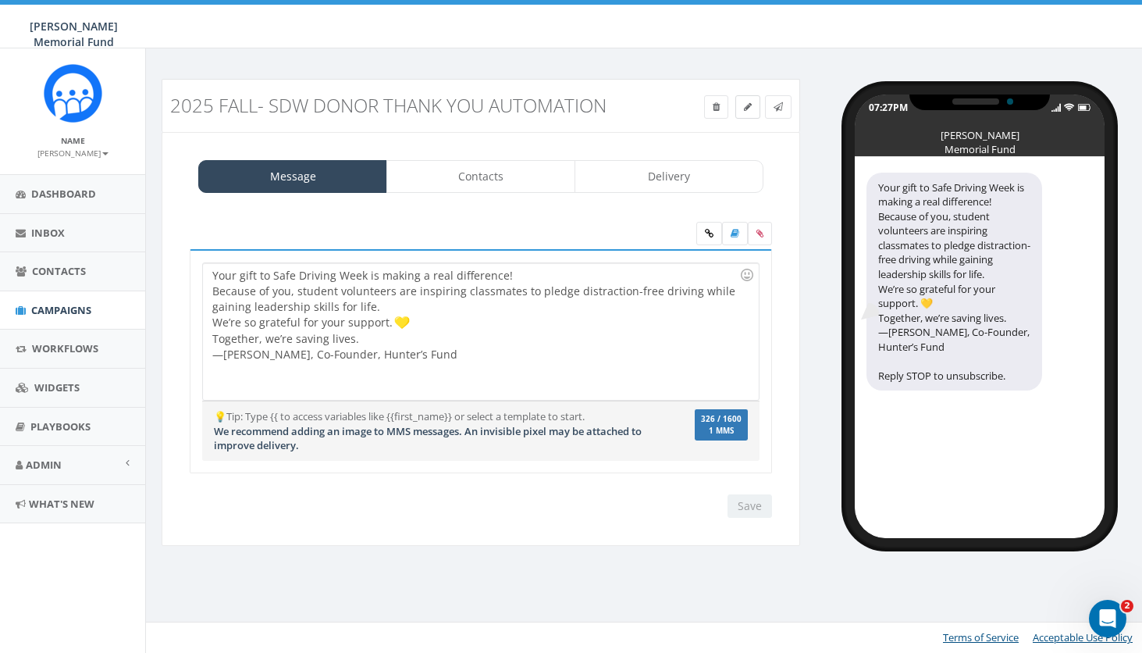
click at [749, 101] on span at bounding box center [748, 106] width 8 height 13
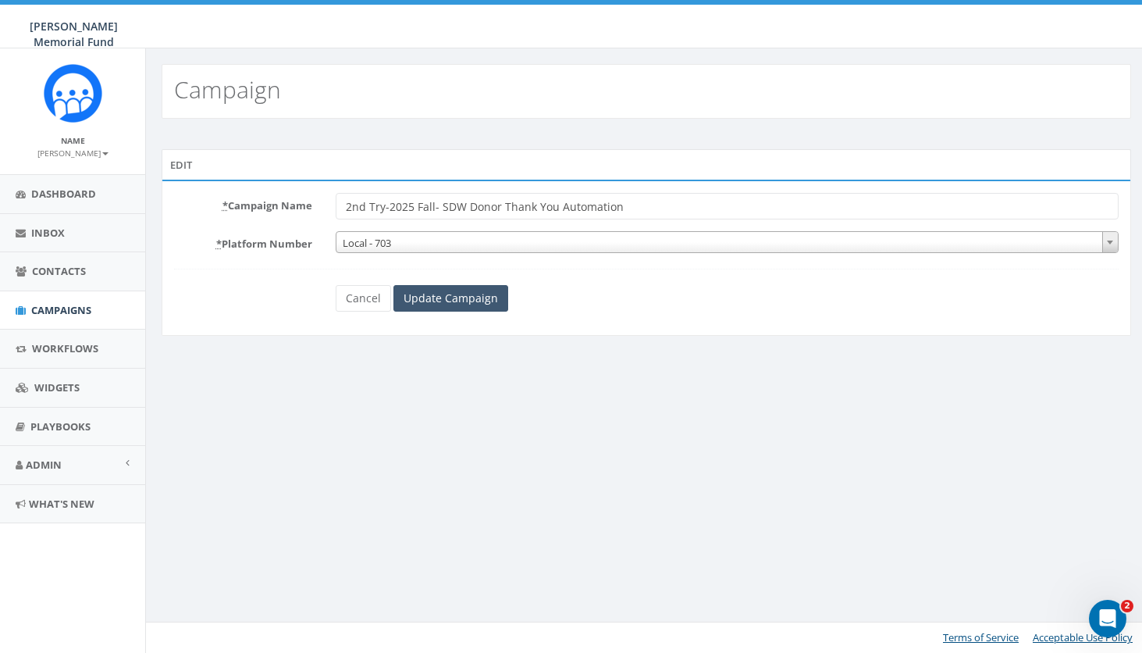
type input "2nd Try-2025 Fall- SDW Donor Thank You Automation"
click at [444, 292] on input "Update Campaign" at bounding box center [450, 298] width 115 height 27
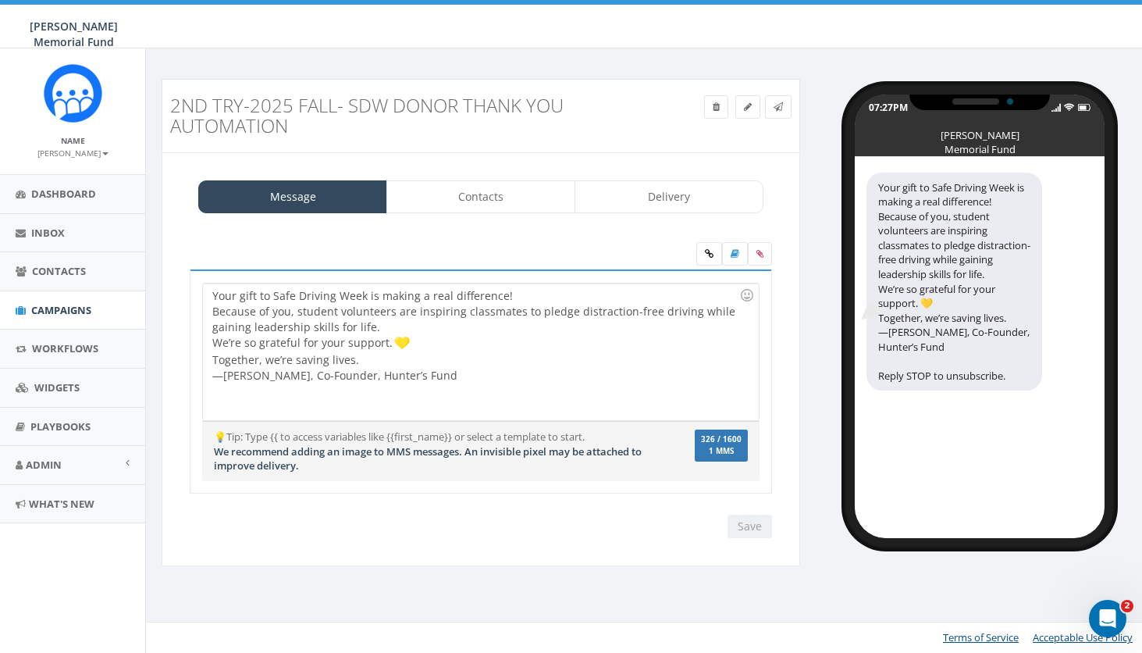
click at [74, 306] on span "Campaigns" at bounding box center [61, 310] width 60 height 14
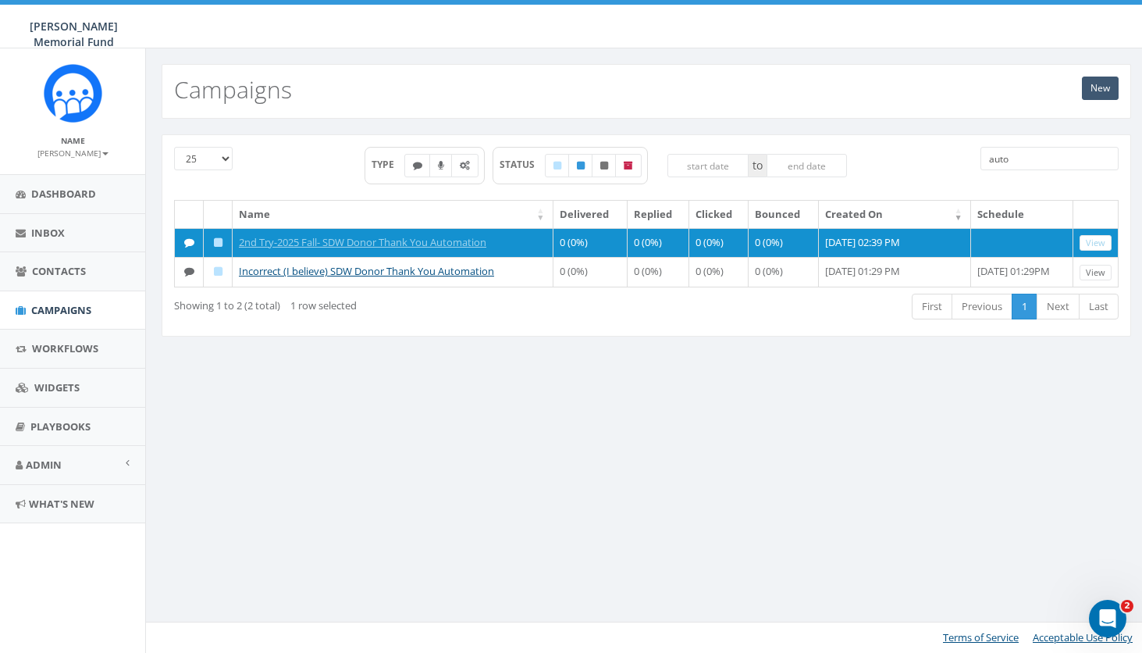
click at [1099, 85] on link "New" at bounding box center [1100, 87] width 37 height 23
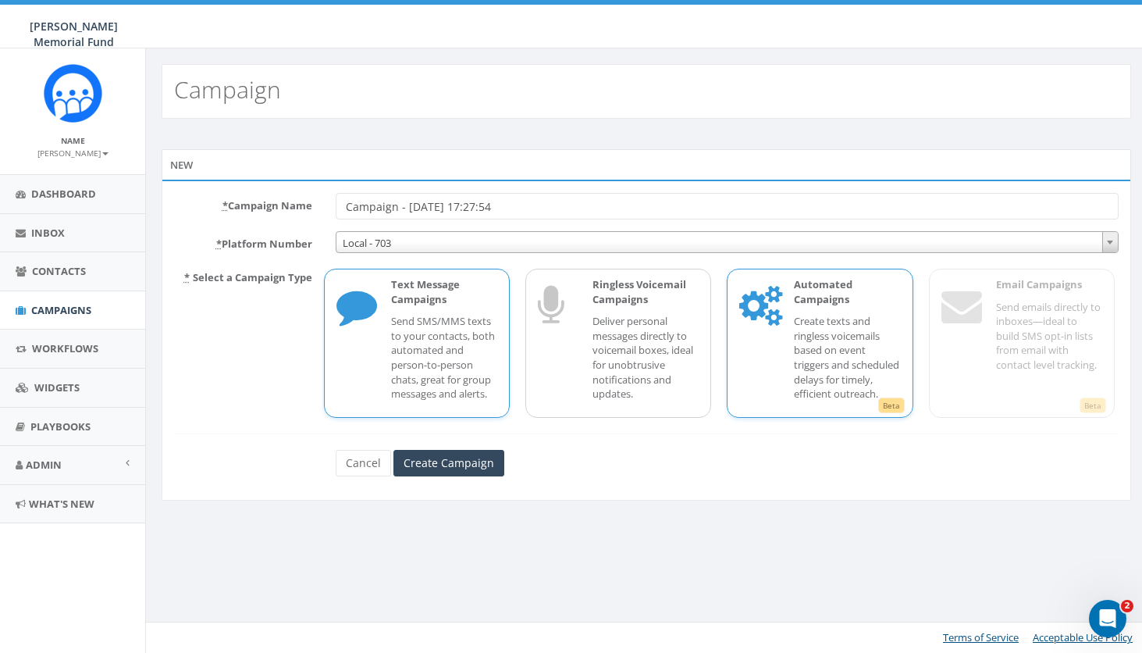
click at [796, 305] on div "Automated Campaigns Create texts and ringless voicemails based on event trigger…" at bounding box center [839, 343] width 122 height 132
drag, startPoint x: 528, startPoint y: 197, endPoint x: 322, endPoint y: 197, distance: 206.1
click at [322, 197] on div "* Campaign Name Campaign - 09/01/2025, 17:27:54" at bounding box center [646, 206] width 968 height 27
drag, startPoint x: 393, startPoint y: 197, endPoint x: 431, endPoint y: 197, distance: 38.2
click at [431, 197] on input "Campaign - 09/01/2025, 17:27:54" at bounding box center [727, 206] width 783 height 27
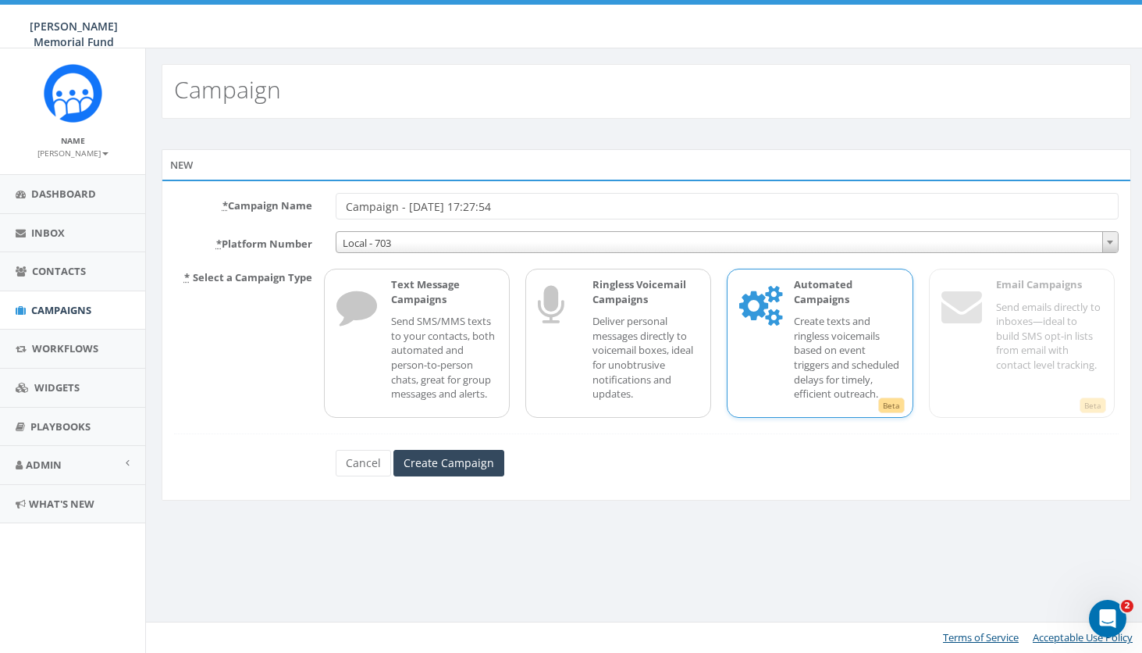
click at [429, 207] on input "Campaign - 09/01/2025, 17:27:54" at bounding box center [727, 206] width 783 height 27
type input "2025 Fall Safe Driving Automation"
click at [399, 471] on input "Create Campaign" at bounding box center [448, 463] width 111 height 27
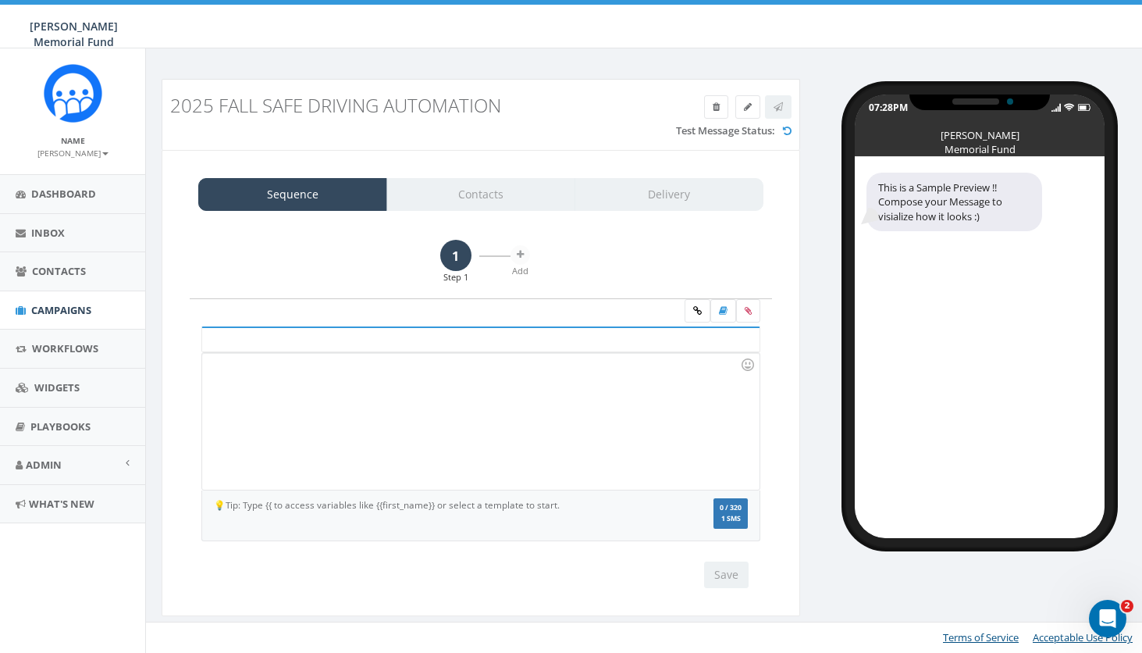
click at [457, 251] on link "1" at bounding box center [455, 255] width 31 height 31
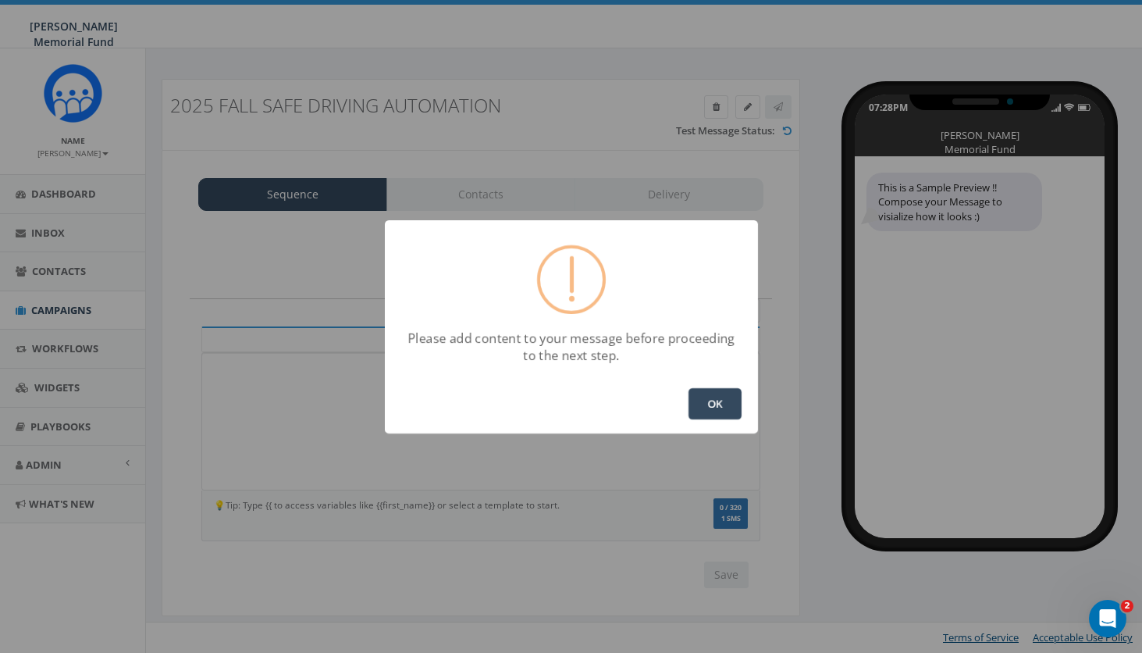
click at [713, 402] on button "OK" at bounding box center [714, 403] width 53 height 31
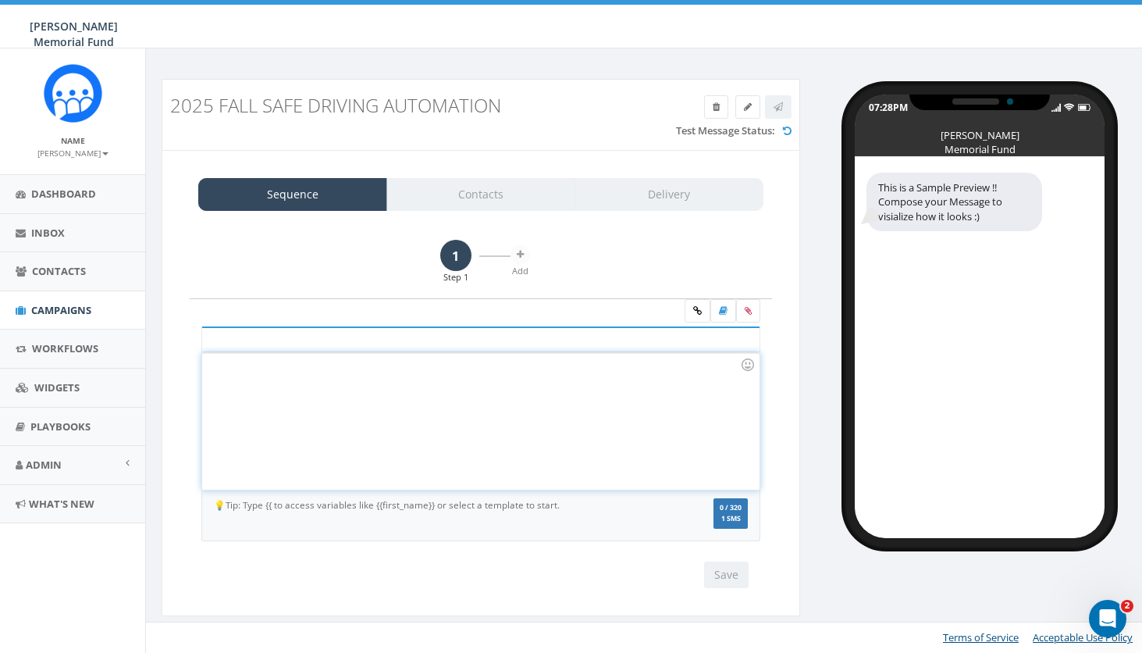
click at [361, 385] on div at bounding box center [480, 421] width 557 height 137
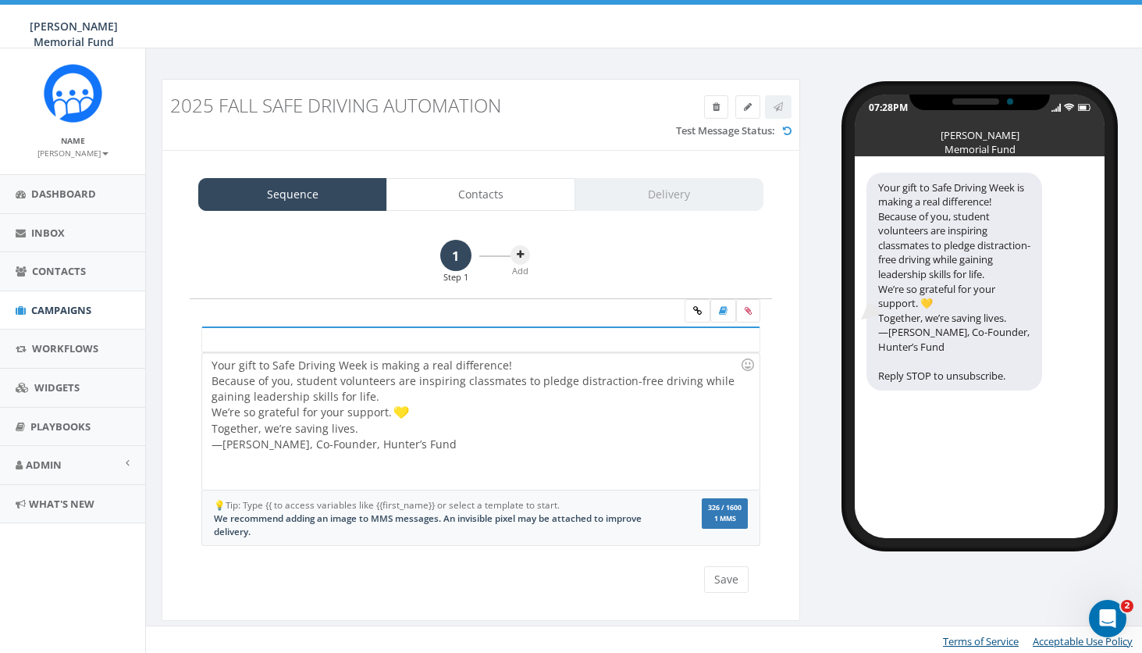
click at [517, 252] on icon at bounding box center [520, 254] width 7 height 9
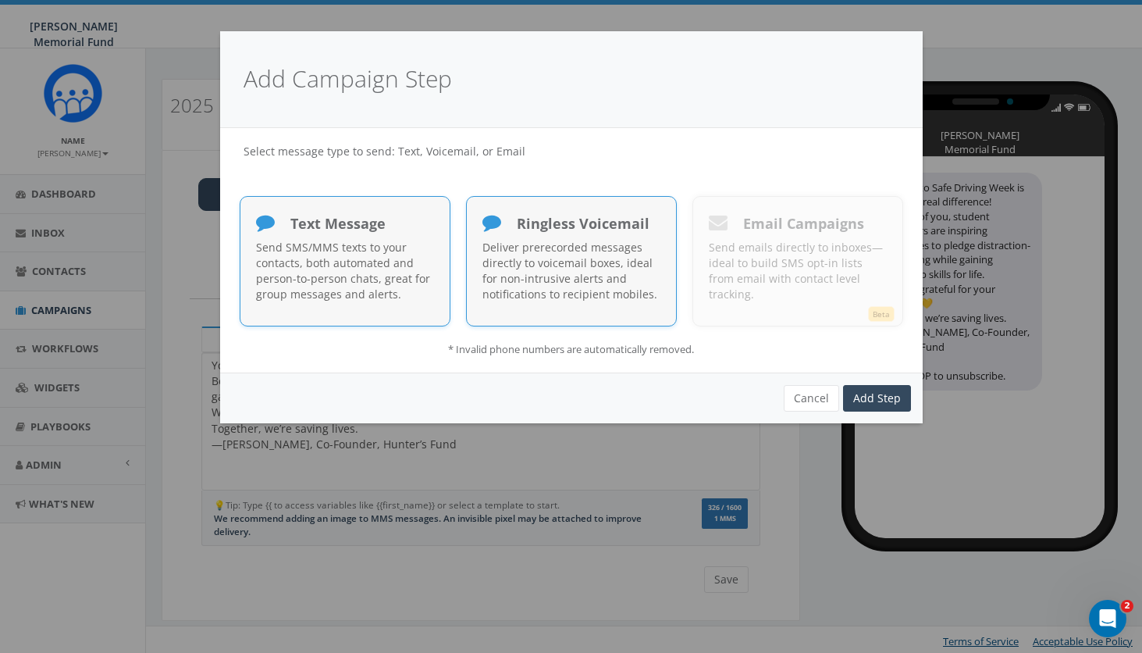
click at [607, 275] on p "Deliver prerecorded messages directly to voicemail boxes, ideal for non-intrusi…" at bounding box center [571, 271] width 178 height 62
click at [870, 393] on link "Add Step" at bounding box center [877, 398] width 68 height 27
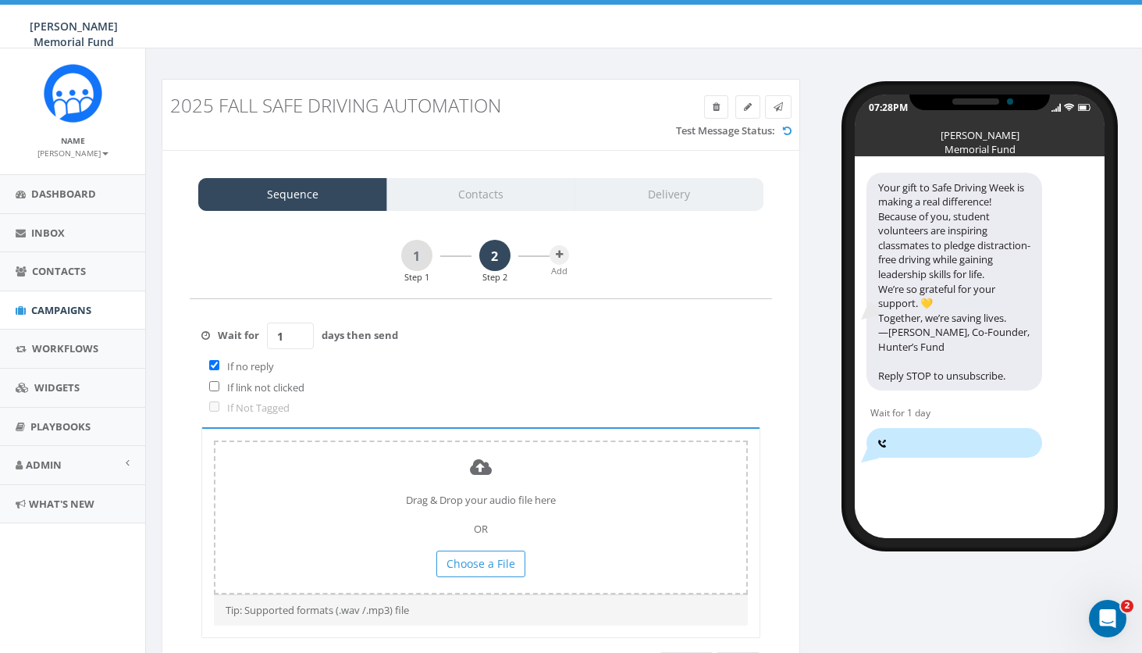
click at [215, 365] on input "checkbox" at bounding box center [214, 365] width 10 height 10
checkbox input "false"
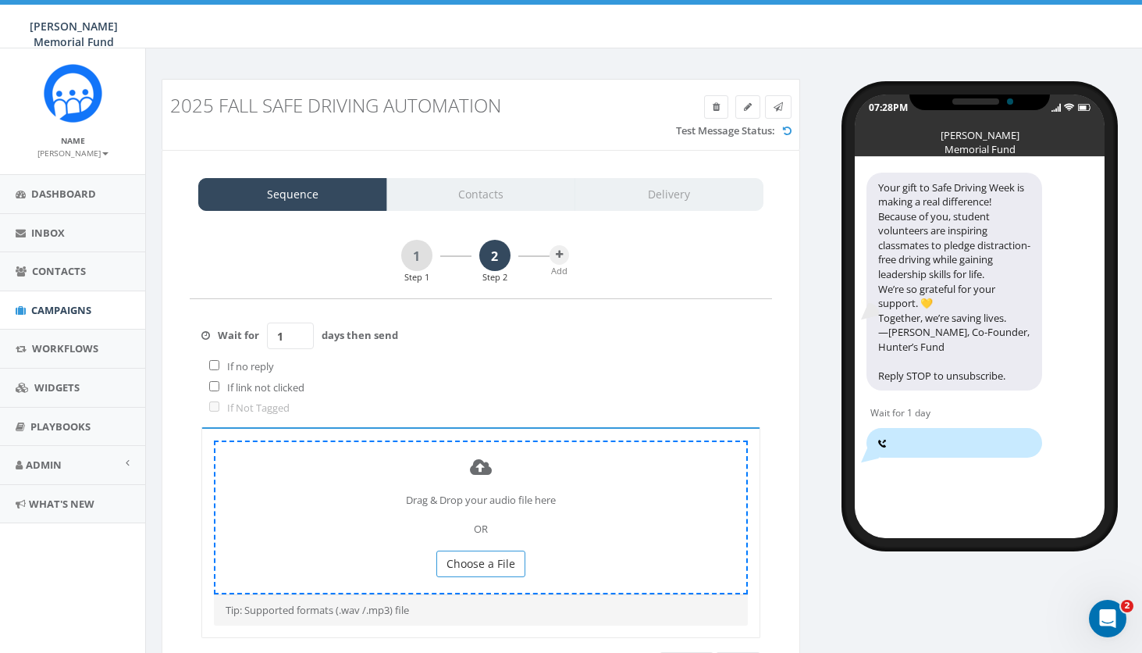
click at [479, 556] on span "Choose a File" at bounding box center [481, 563] width 69 height 15
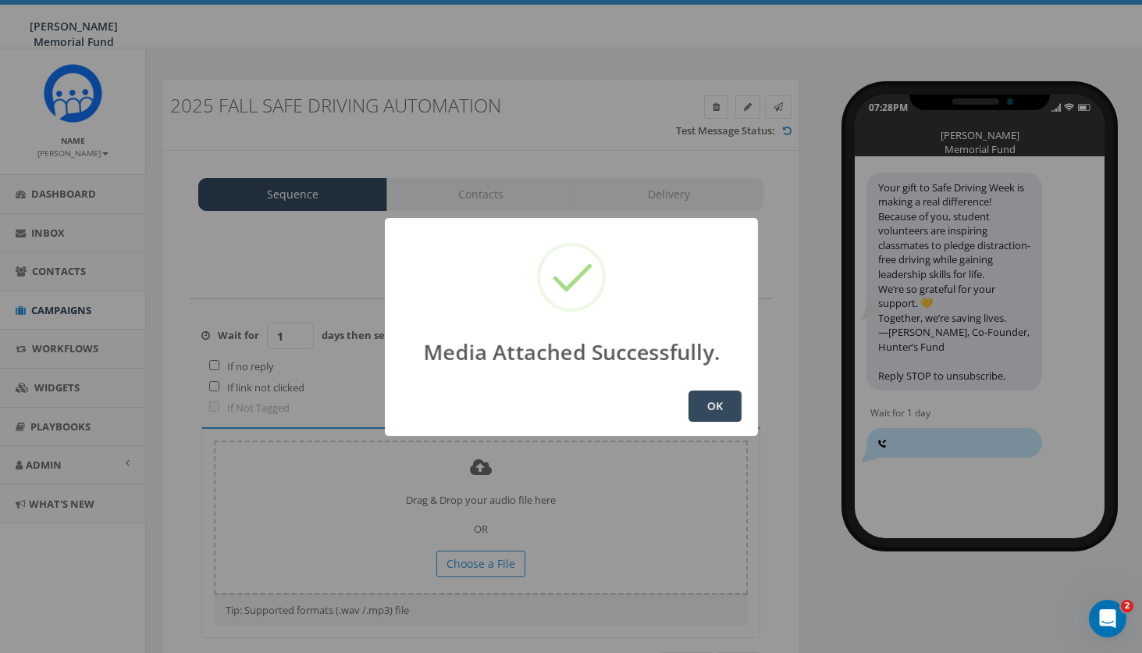
click at [704, 401] on button "OK" at bounding box center [714, 405] width 53 height 31
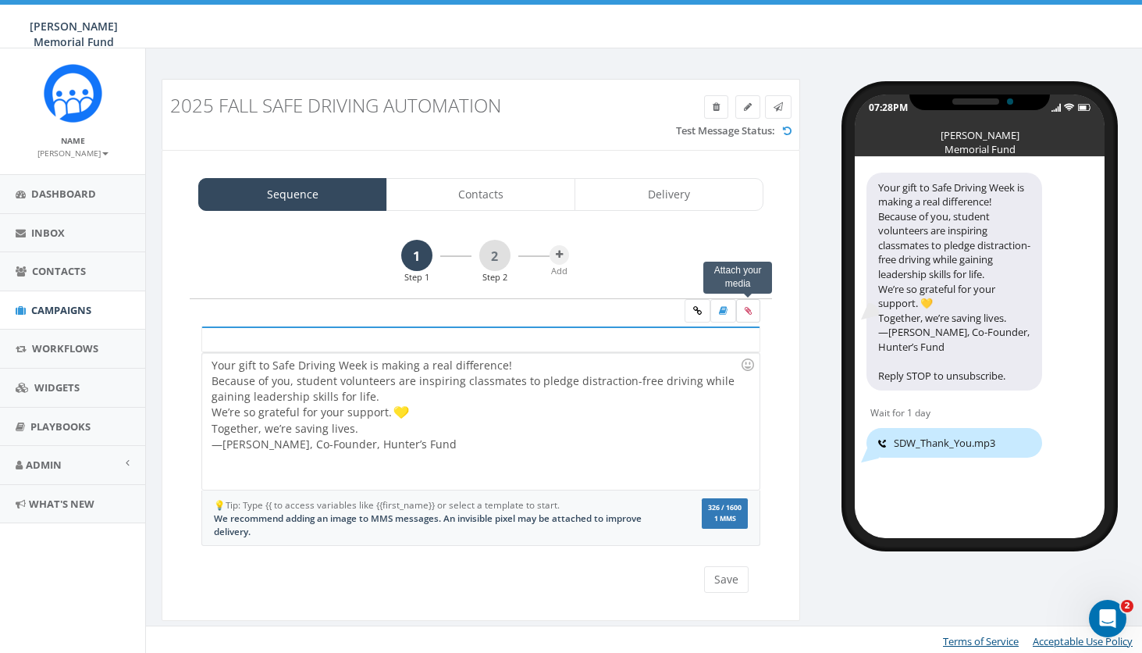
click at [750, 309] on icon at bounding box center [748, 310] width 7 height 9
click at [0, 0] on input "file" at bounding box center [0, 0] width 0 height 0
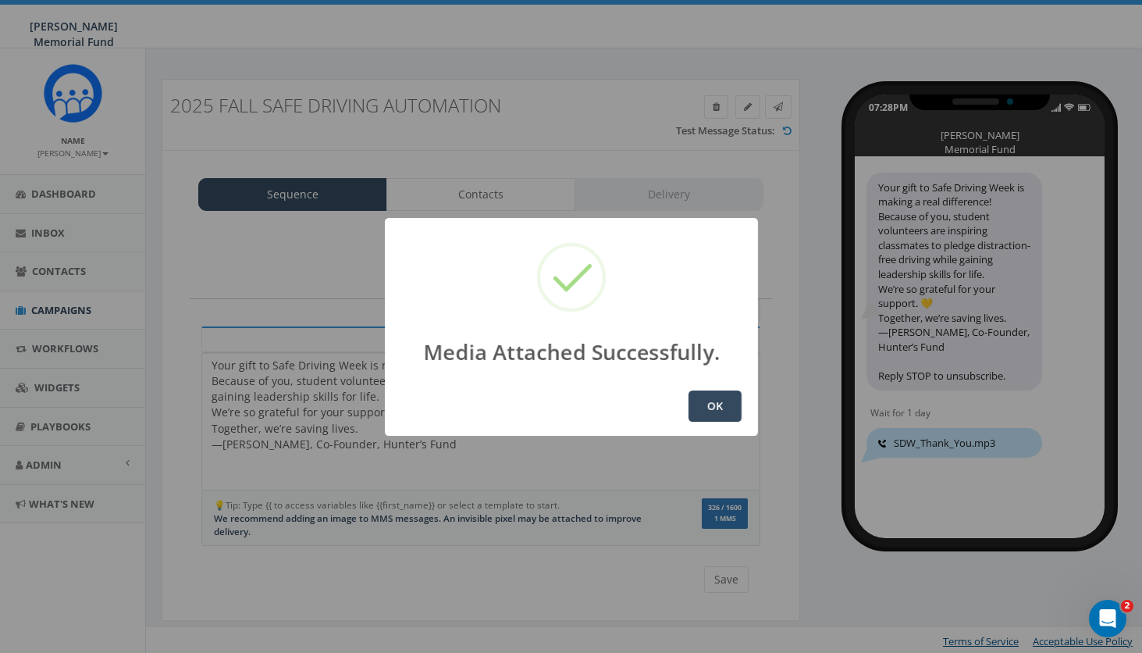
click at [721, 407] on button "OK" at bounding box center [714, 405] width 53 height 31
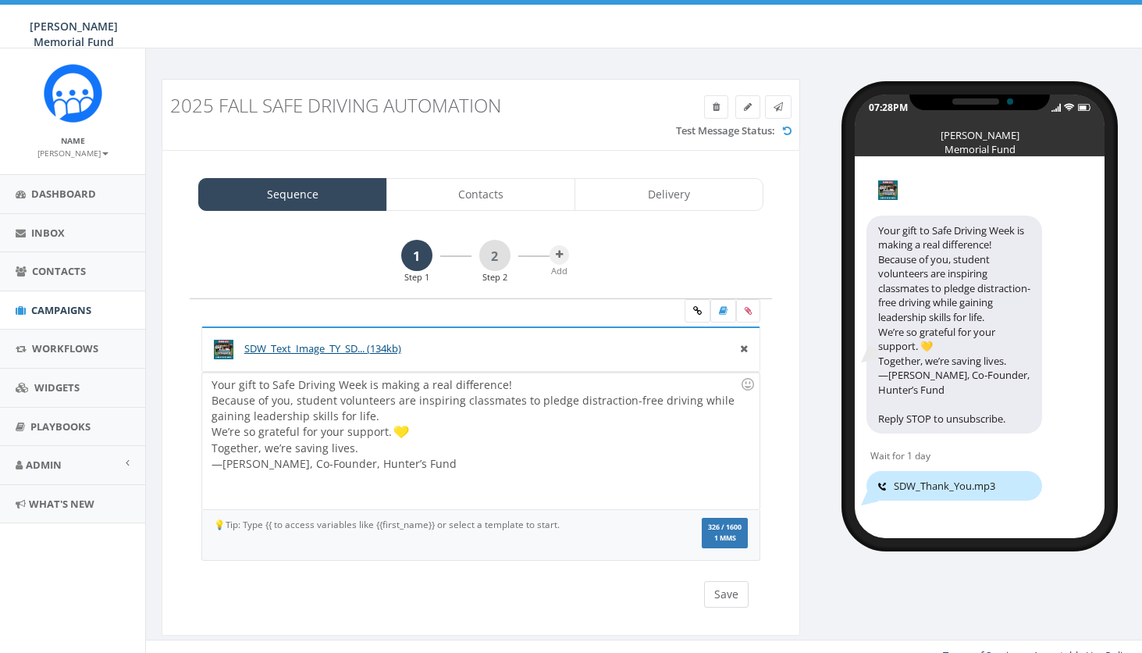
click at [728, 593] on button "Save" at bounding box center [726, 594] width 44 height 27
click at [489, 259] on link "2" at bounding box center [494, 255] width 31 height 31
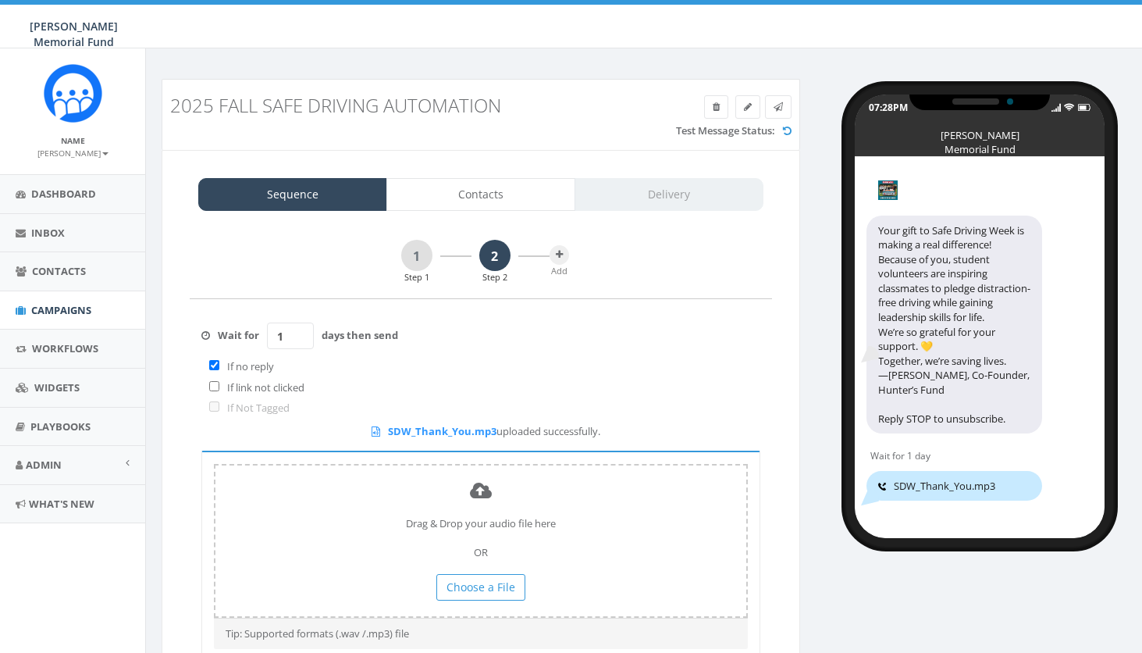
click at [206, 364] on div "If no reply" at bounding box center [480, 367] width 559 height 21
click at [219, 363] on label "If no reply" at bounding box center [246, 366] width 55 height 15
click at [212, 361] on input "checkbox" at bounding box center [214, 365] width 10 height 10
checkbox input "false"
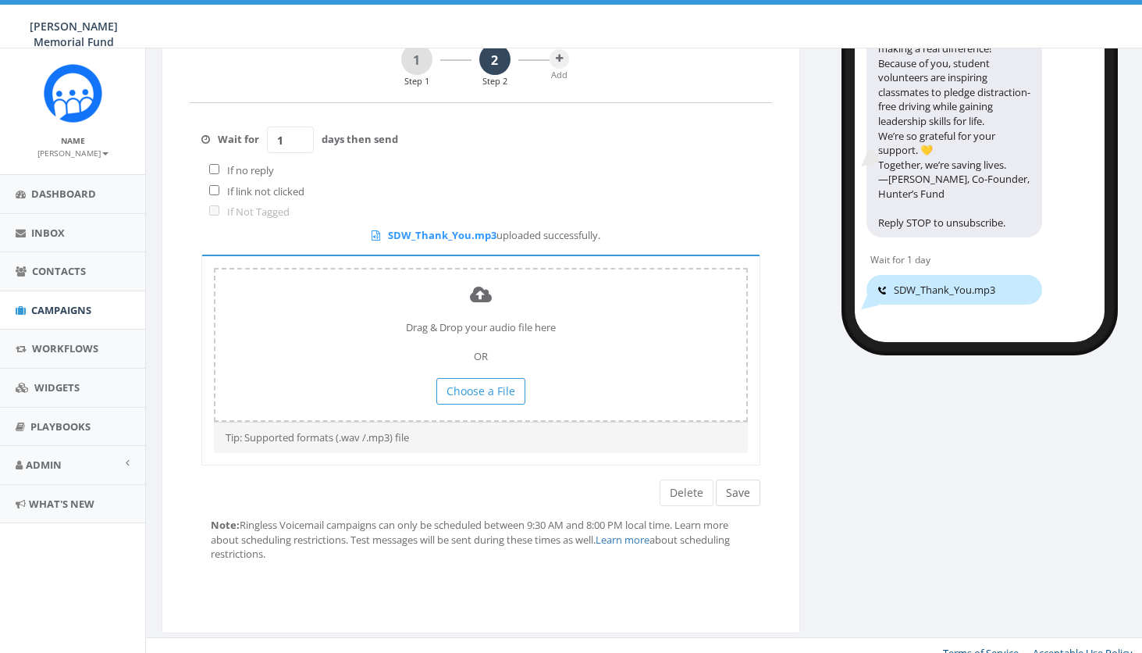
scroll to position [195, 0]
click at [732, 480] on button "Save" at bounding box center [738, 493] width 44 height 27
click at [744, 482] on button "Save" at bounding box center [738, 493] width 44 height 27
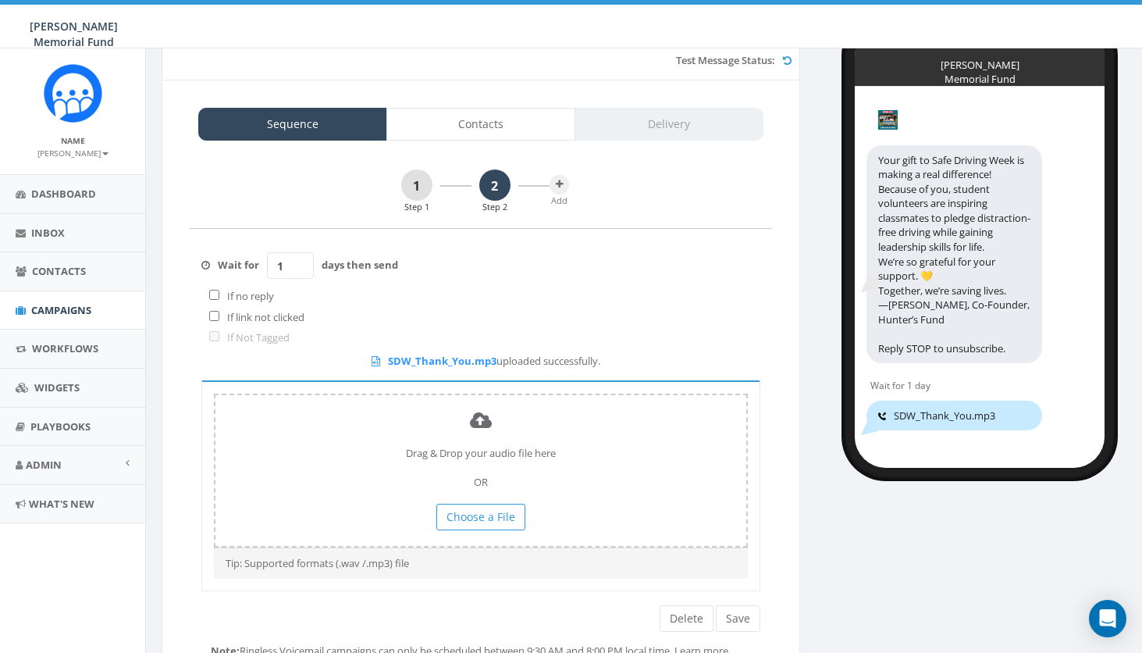
click at [419, 180] on link "1" at bounding box center [416, 184] width 31 height 31
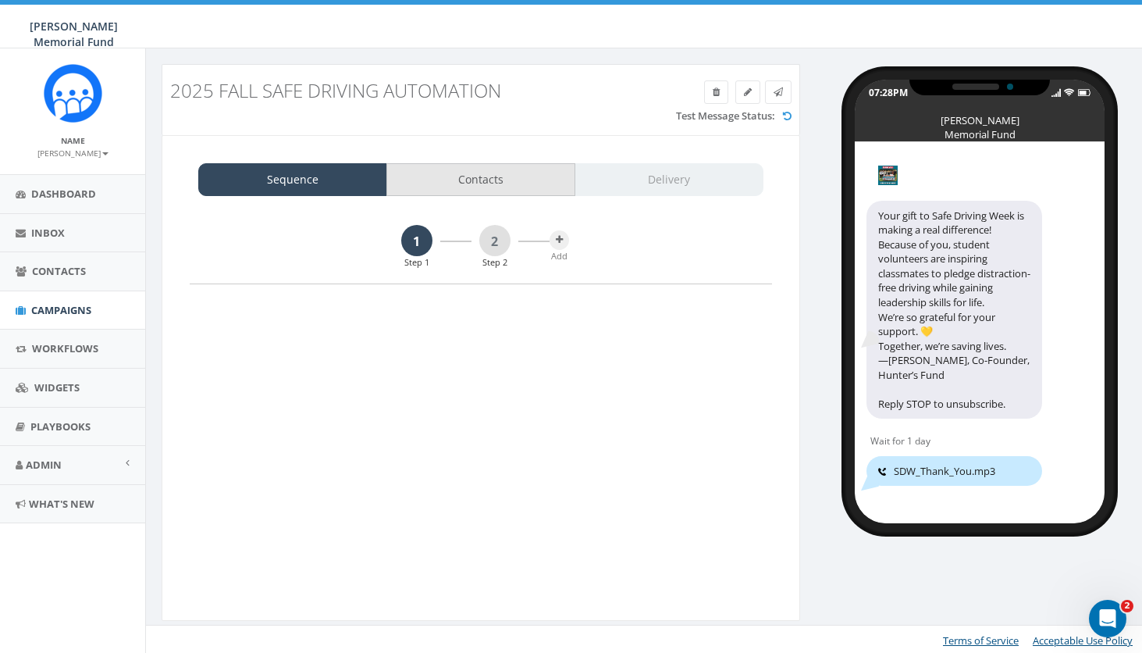
scroll to position [0, 0]
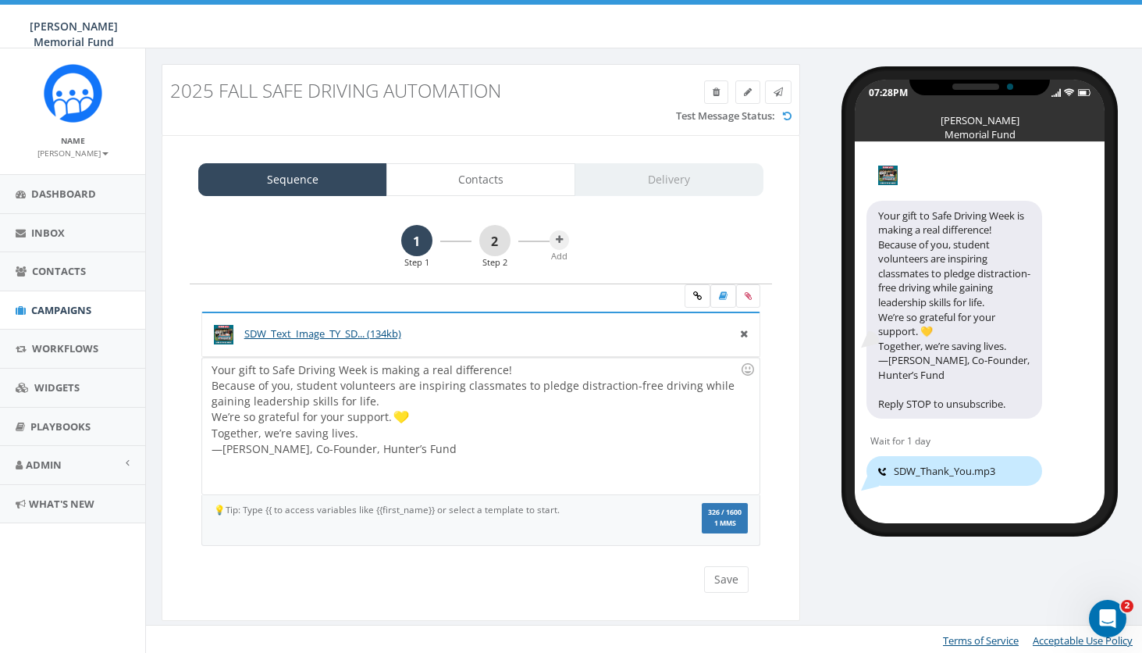
click at [496, 244] on link "2" at bounding box center [494, 240] width 31 height 31
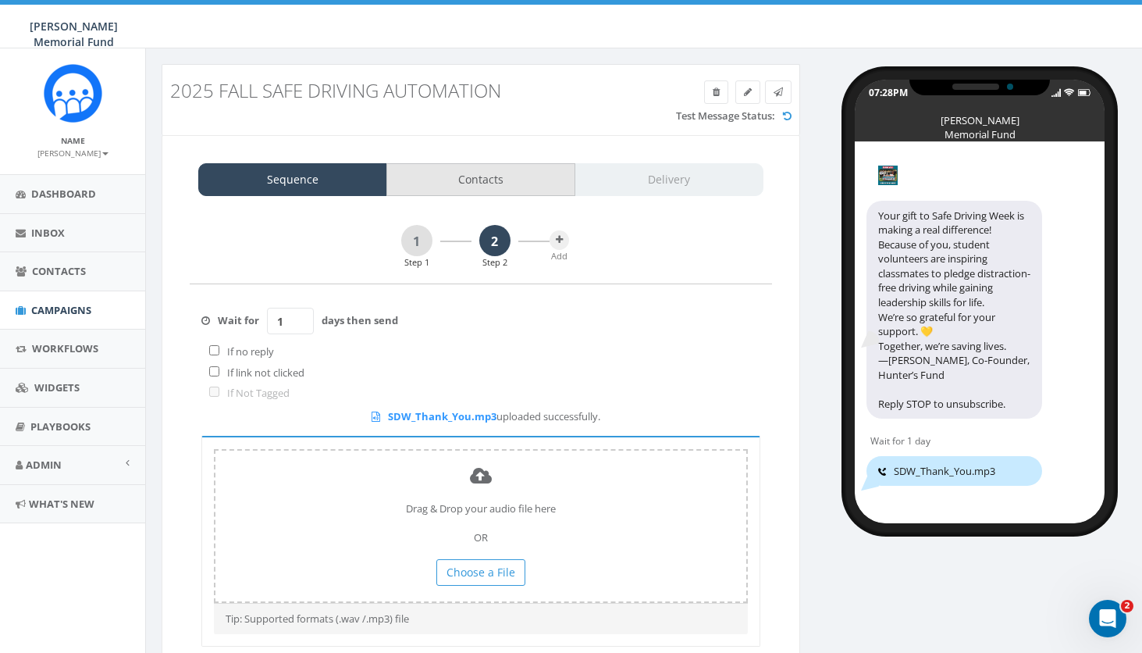
click at [506, 177] on link "Contacts" at bounding box center [480, 179] width 189 height 33
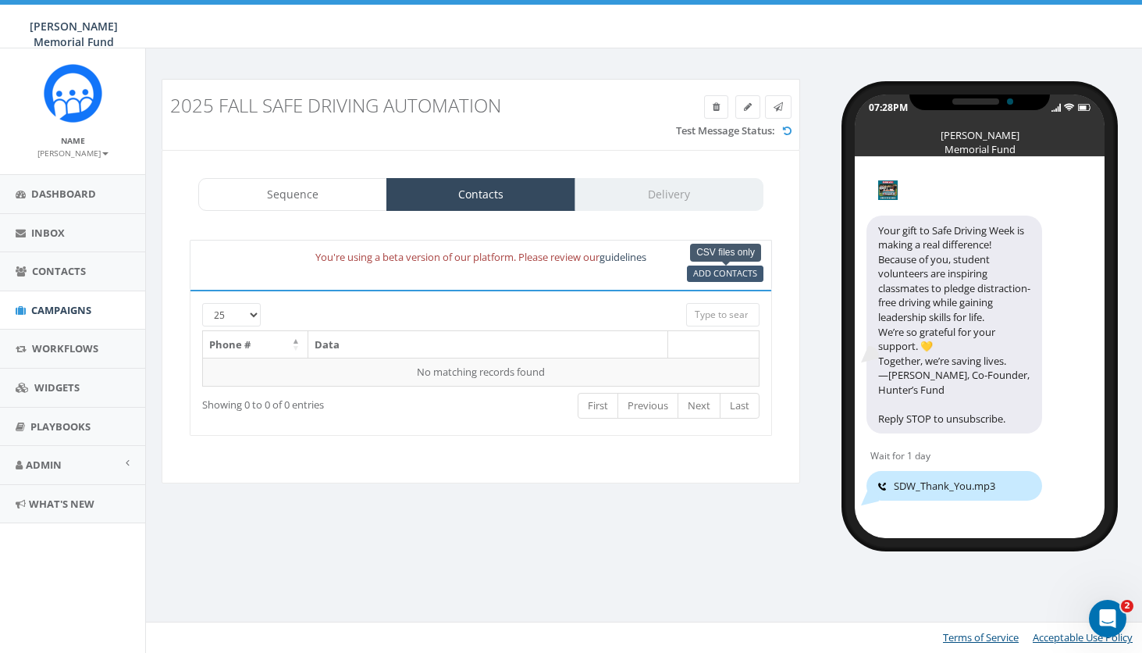
click at [701, 274] on span "Add Contacts" at bounding box center [725, 273] width 64 height 12
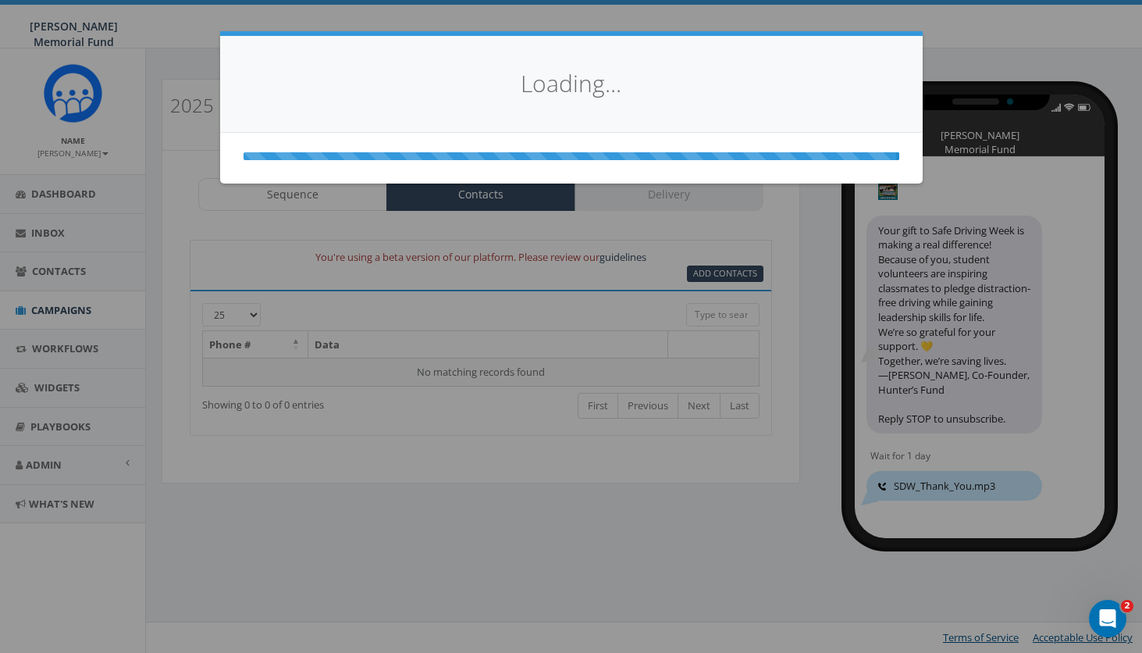
select select
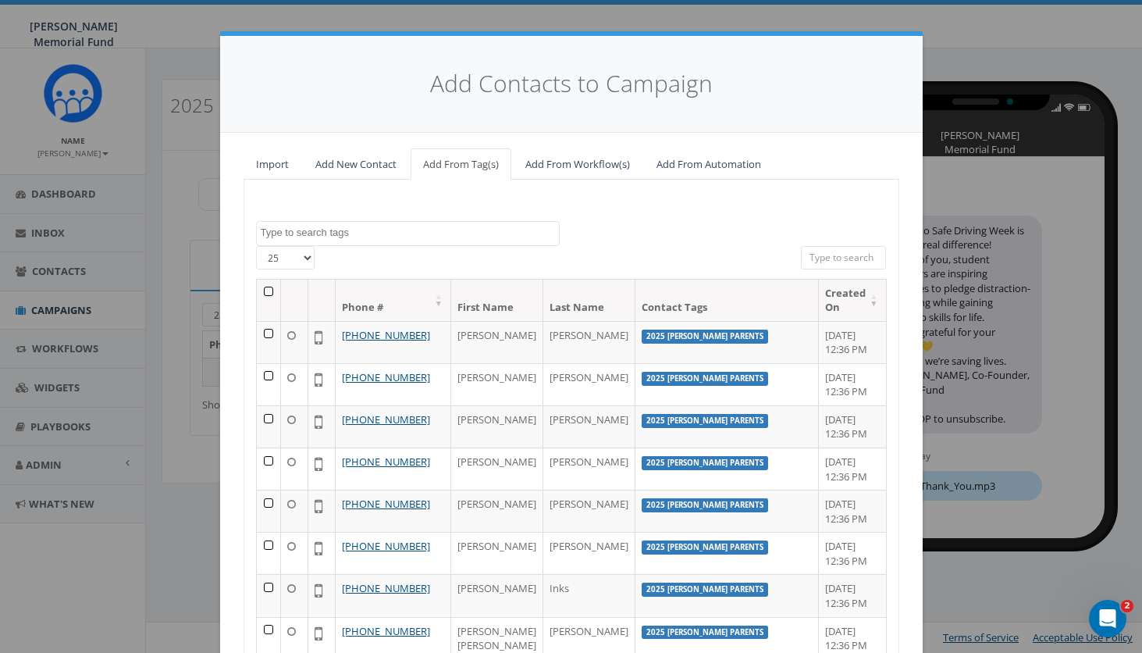
click at [707, 164] on link "Add From Automation" at bounding box center [709, 164] width 130 height 32
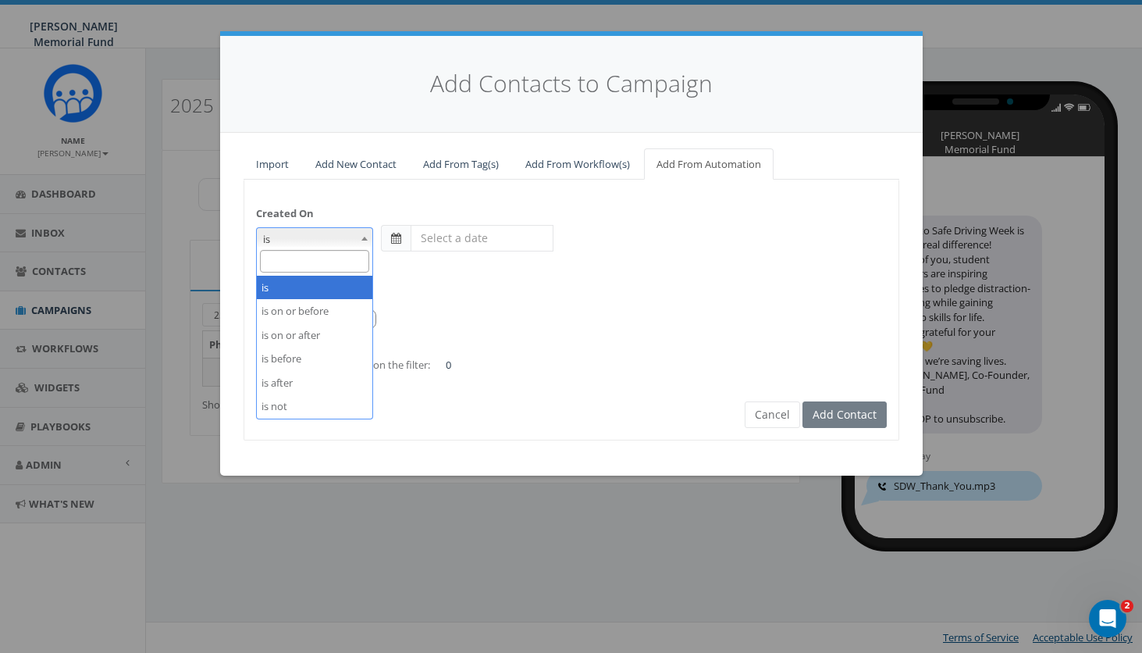
click at [349, 242] on span "is" at bounding box center [315, 239] width 116 height 22
select select "is on or after"
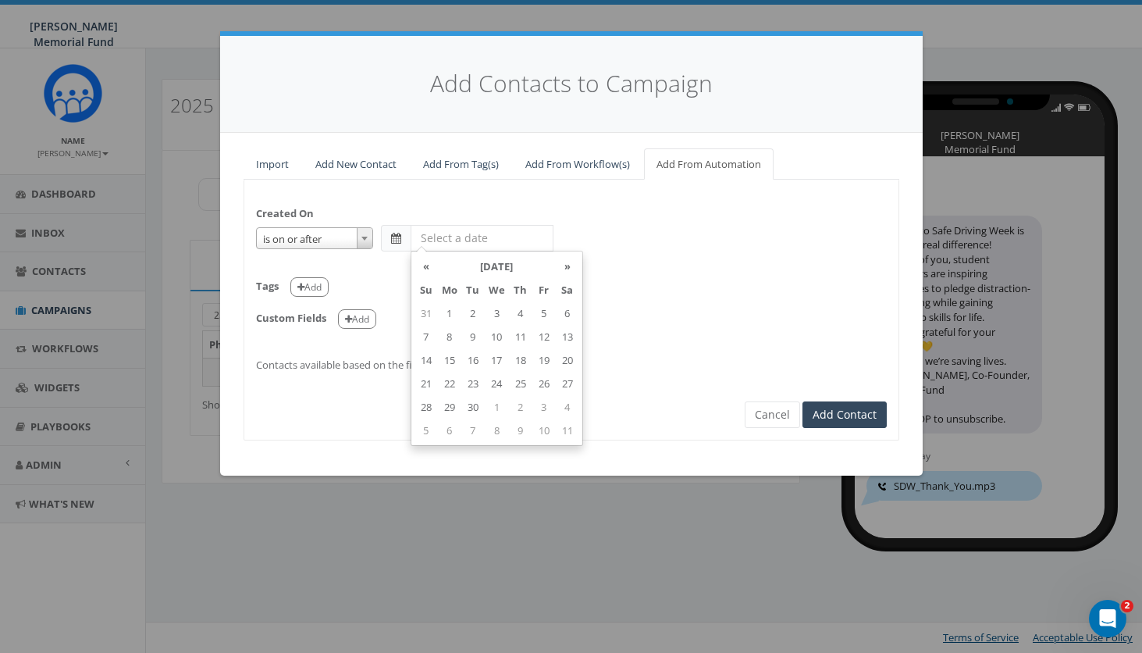
click at [450, 237] on input "text" at bounding box center [482, 238] width 143 height 27
click at [429, 271] on th "«" at bounding box center [426, 265] width 23 height 23
click at [543, 315] on td "1" at bounding box center [543, 312] width 23 height 23
type input "2025-08-01"
click at [319, 358] on span "Contacts available based on the filter:" at bounding box center [343, 365] width 174 height 14
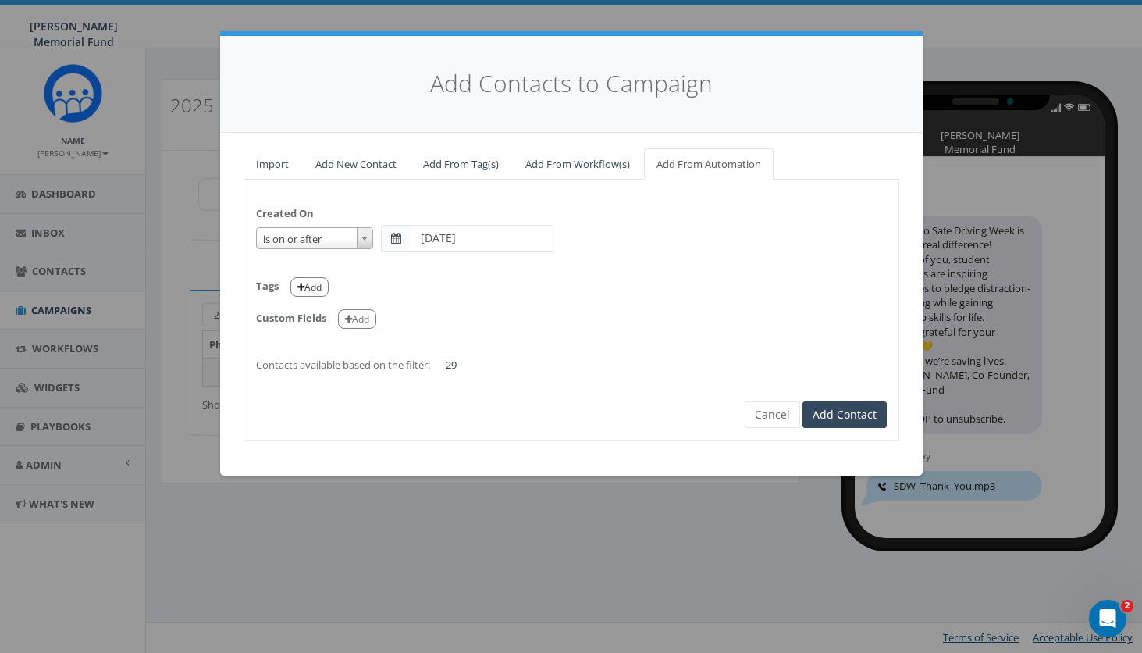
click at [307, 284] on button "Add" at bounding box center [309, 287] width 38 height 20
select select
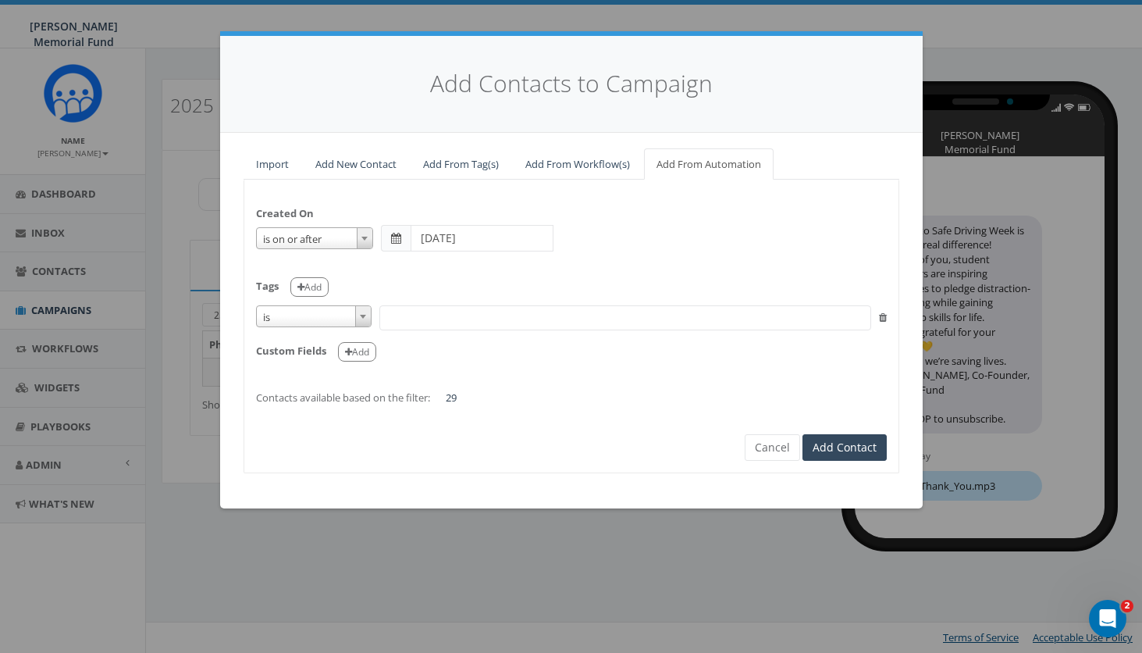
click at [355, 314] on span at bounding box center [363, 316] width 16 height 20
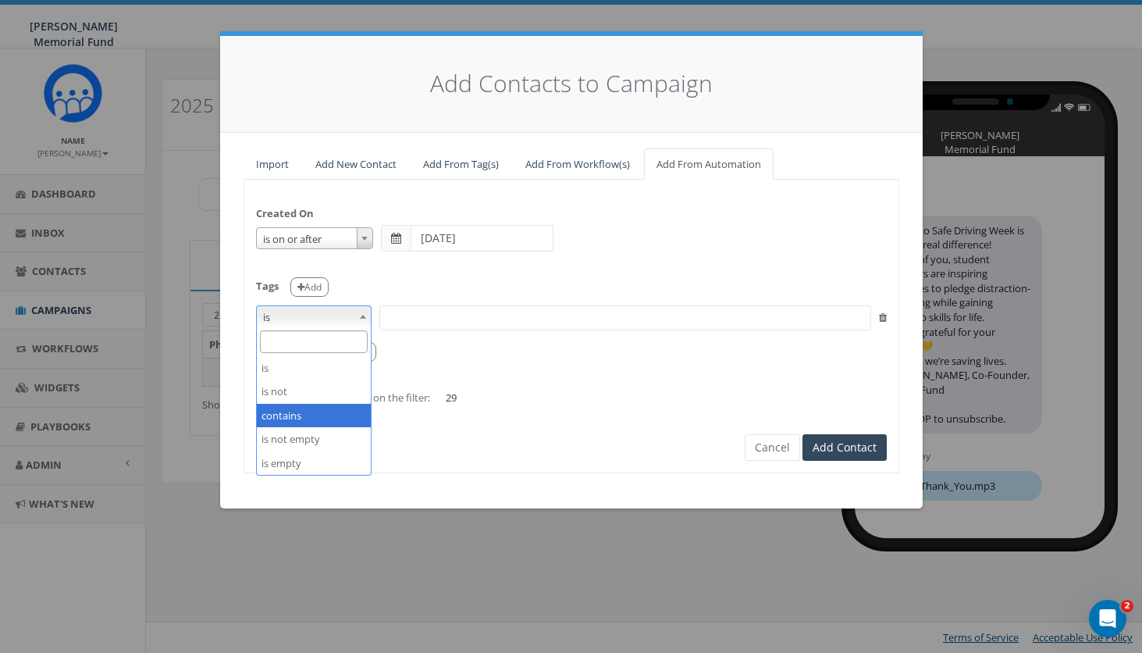
select select "contains"
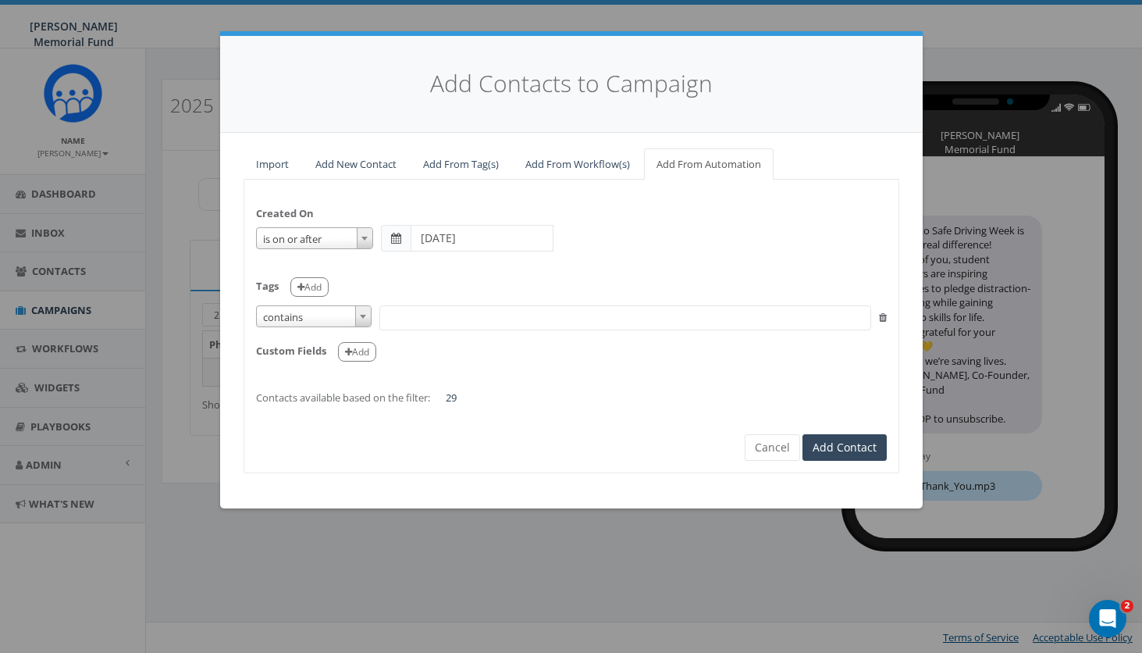
click at [440, 318] on span at bounding box center [625, 317] width 492 height 25
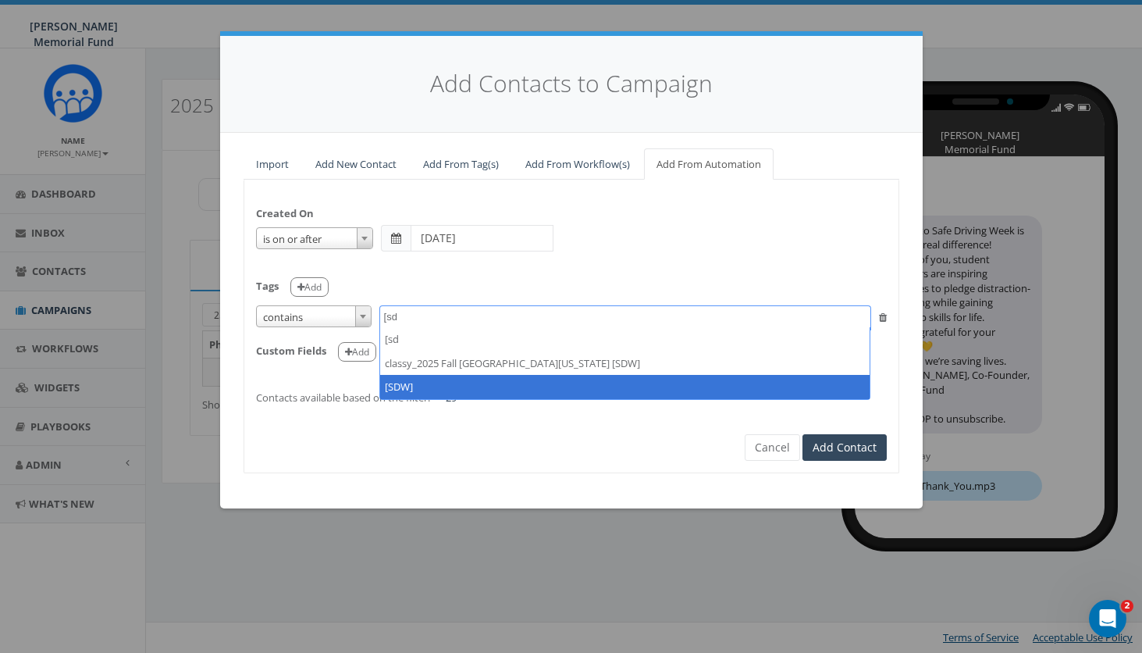
type textarea "[sd"
select select "[SDW]"
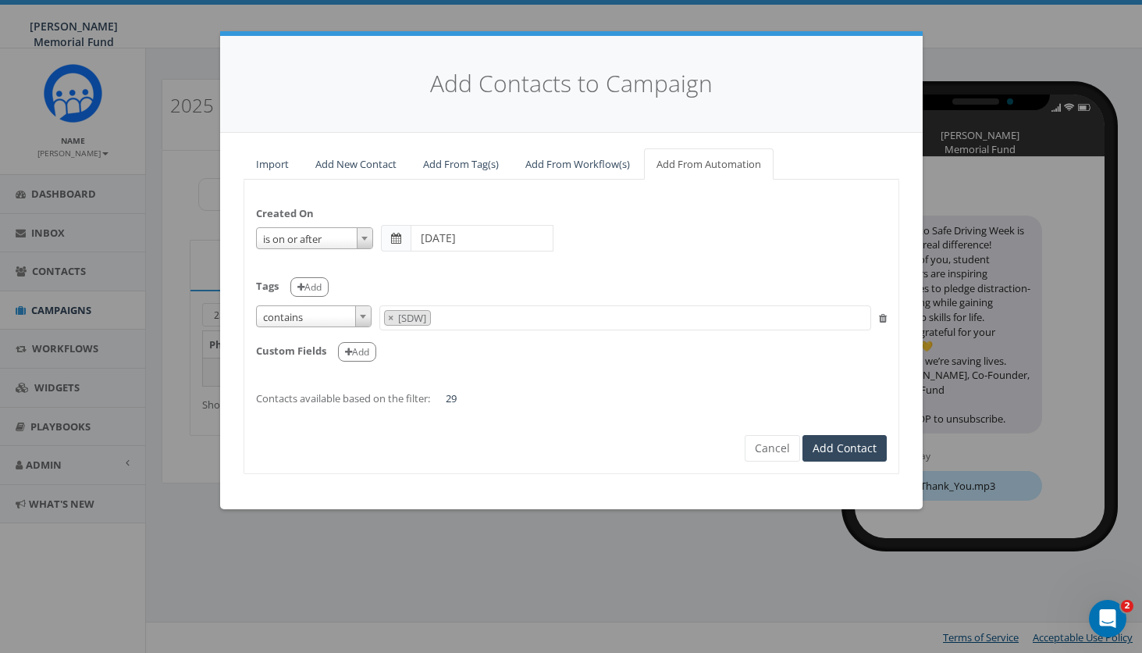
scroll to position [8743, 0]
click at [866, 438] on button "Add Contact" at bounding box center [844, 448] width 84 height 27
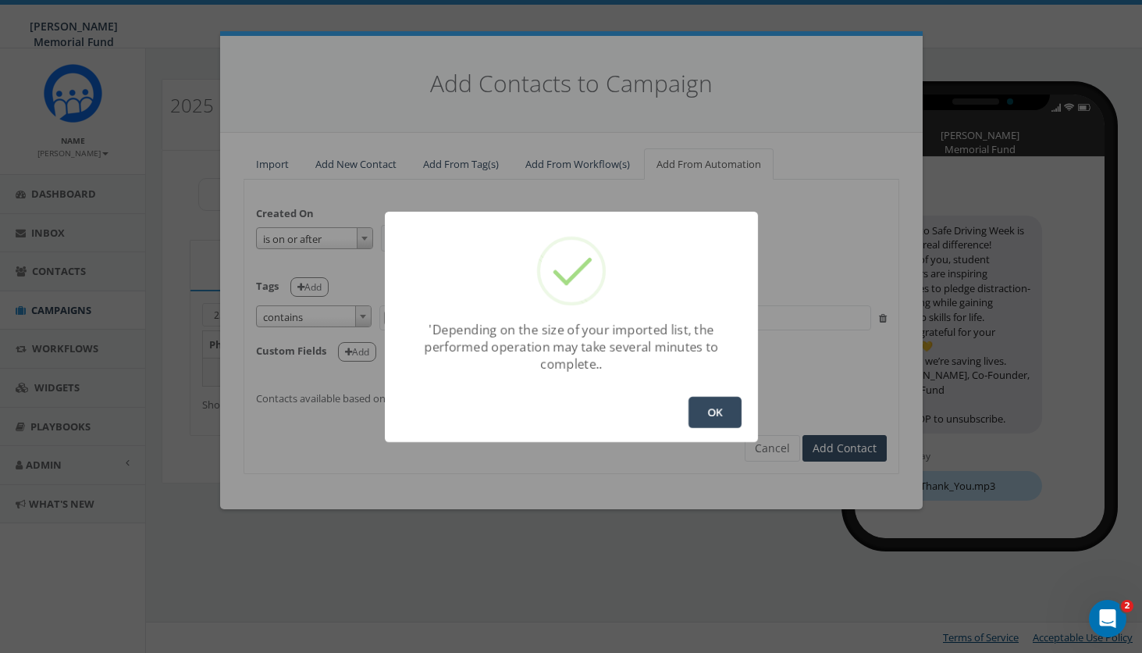
click at [722, 418] on button "OK" at bounding box center [714, 412] width 53 height 31
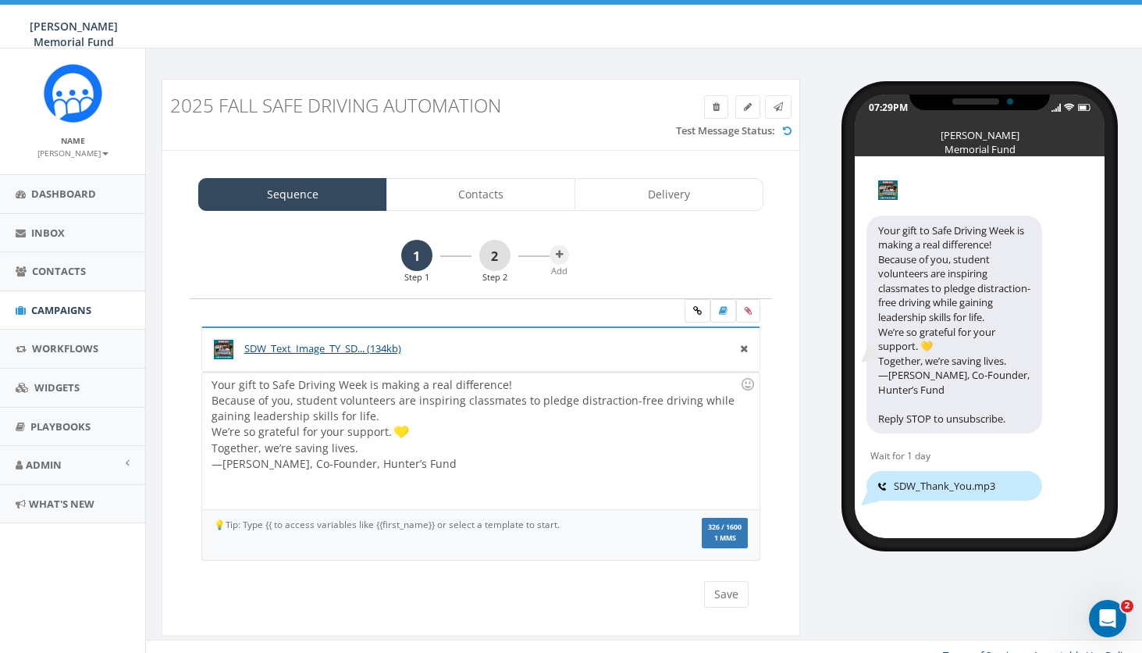
click at [493, 252] on link "2" at bounding box center [494, 255] width 31 height 31
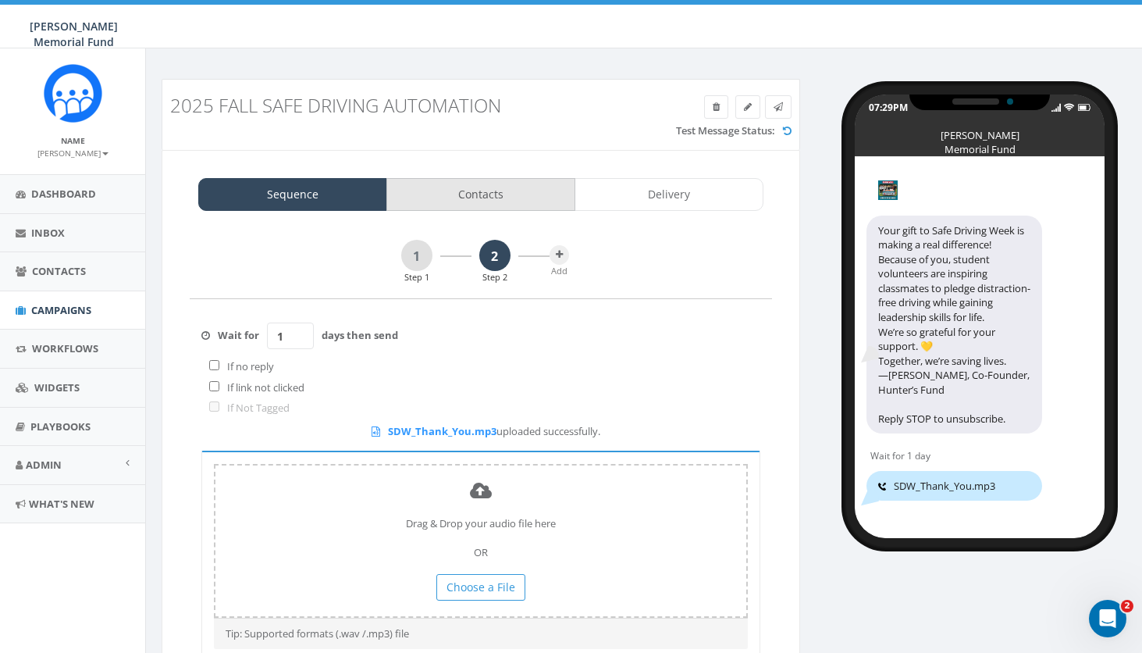
click at [519, 191] on link "Contacts" at bounding box center [480, 194] width 189 height 33
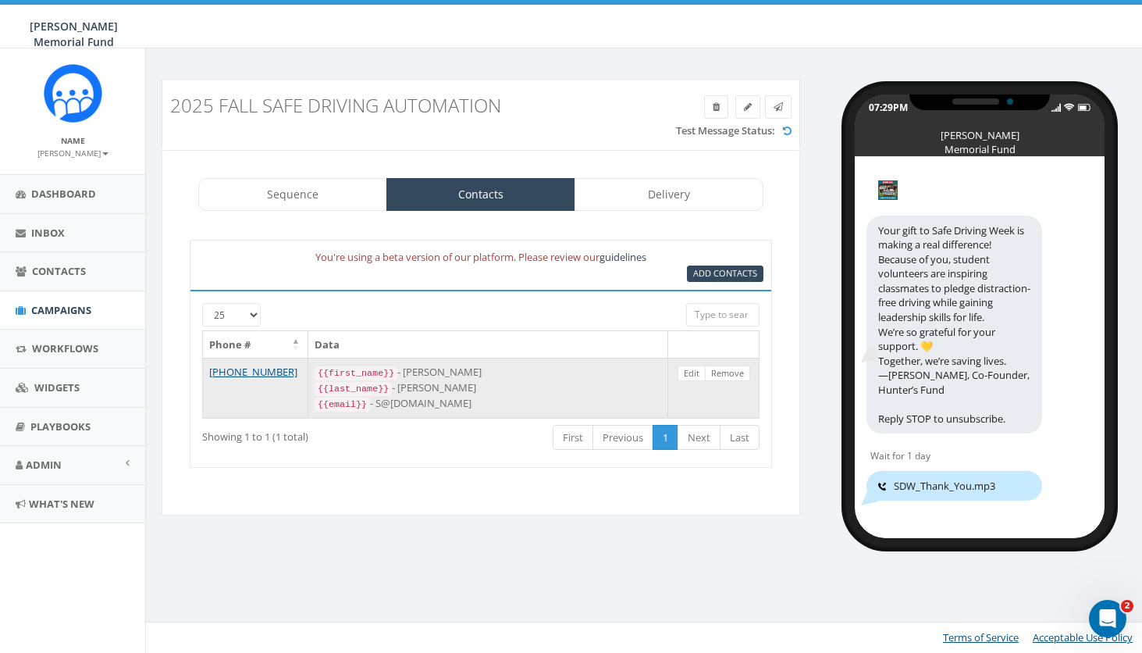
click at [257, 358] on td "[PHONE_NUMBER]" at bounding box center [255, 387] width 105 height 59
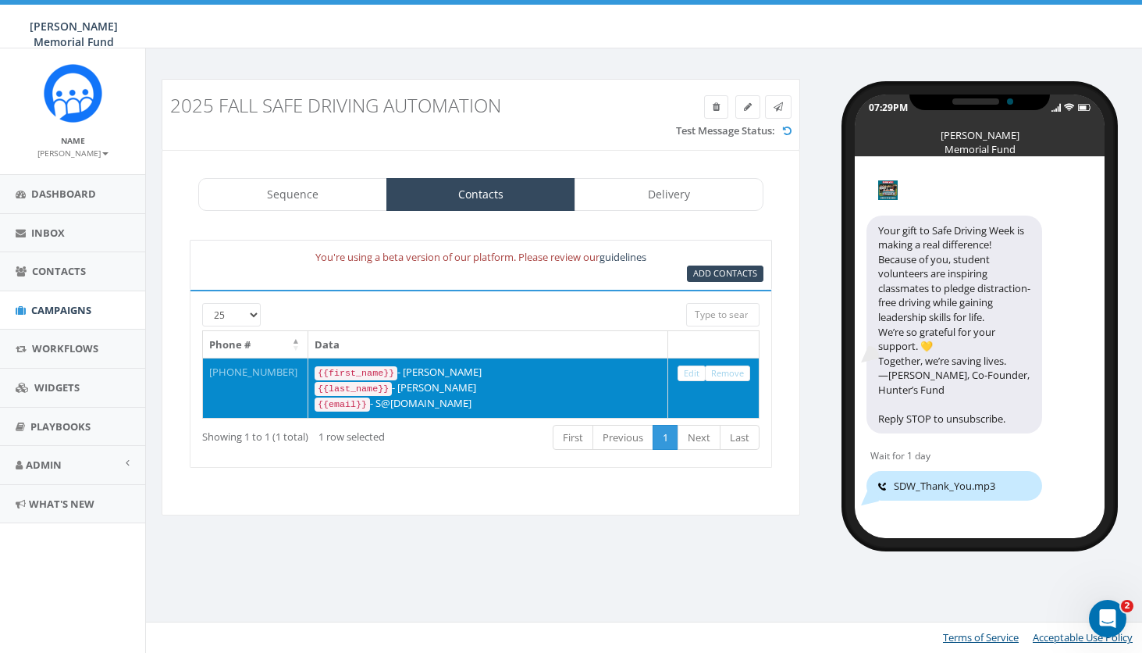
click at [258, 367] on link "[PHONE_NUMBER]" at bounding box center [253, 372] width 88 height 14
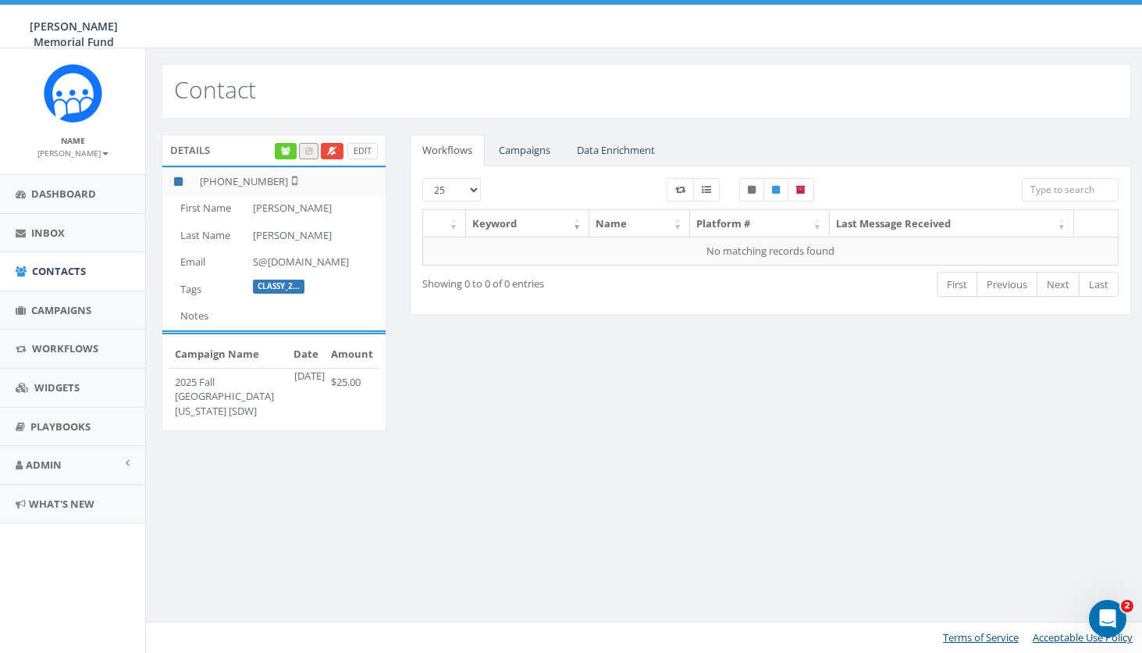
click at [364, 148] on link "Edit" at bounding box center [362, 151] width 30 height 16
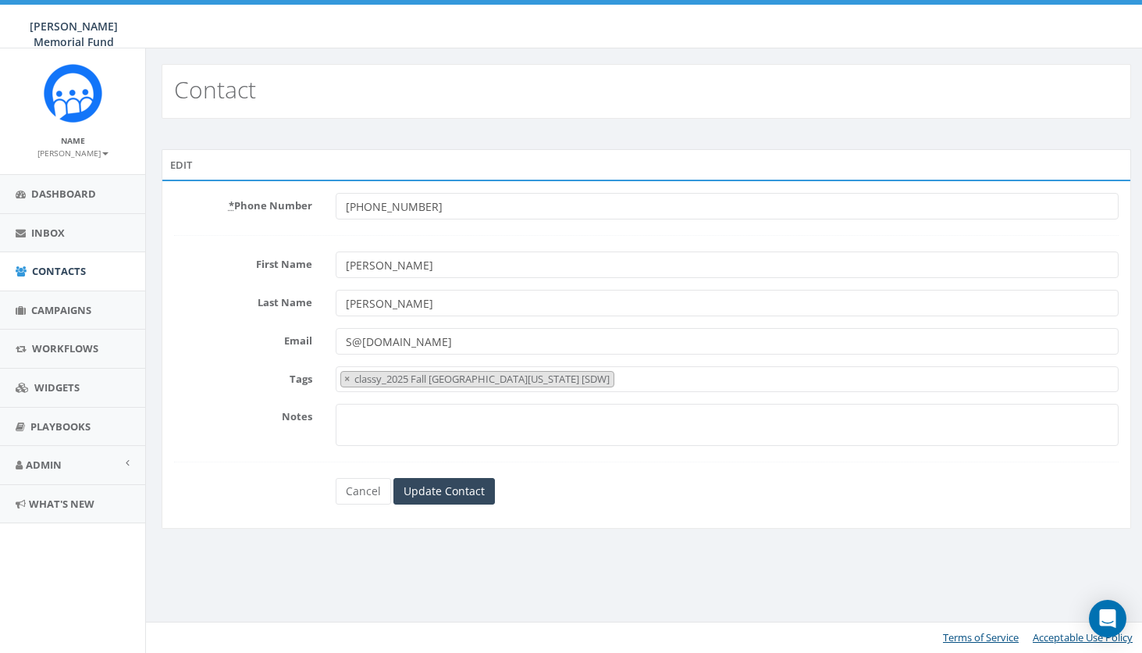
select select "classy_2025 Fall [GEOGRAPHIC_DATA][US_STATE] [SDW]"
click at [363, 487] on link "Cancel" at bounding box center [363, 491] width 55 height 27
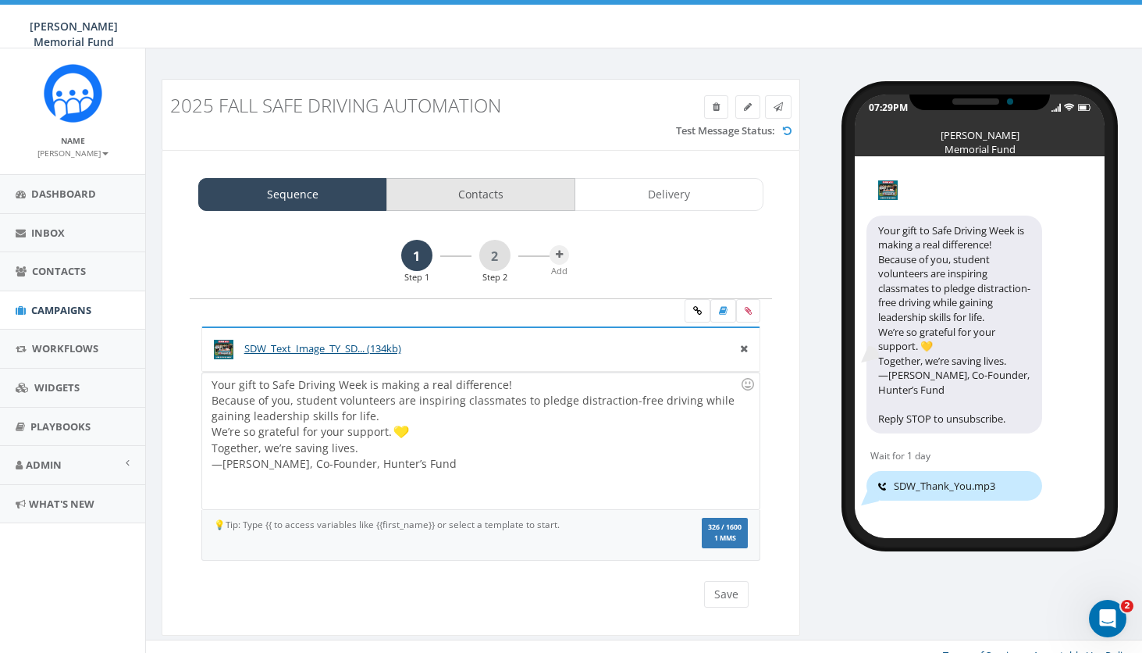
click at [514, 193] on link "Contacts" at bounding box center [480, 194] width 189 height 33
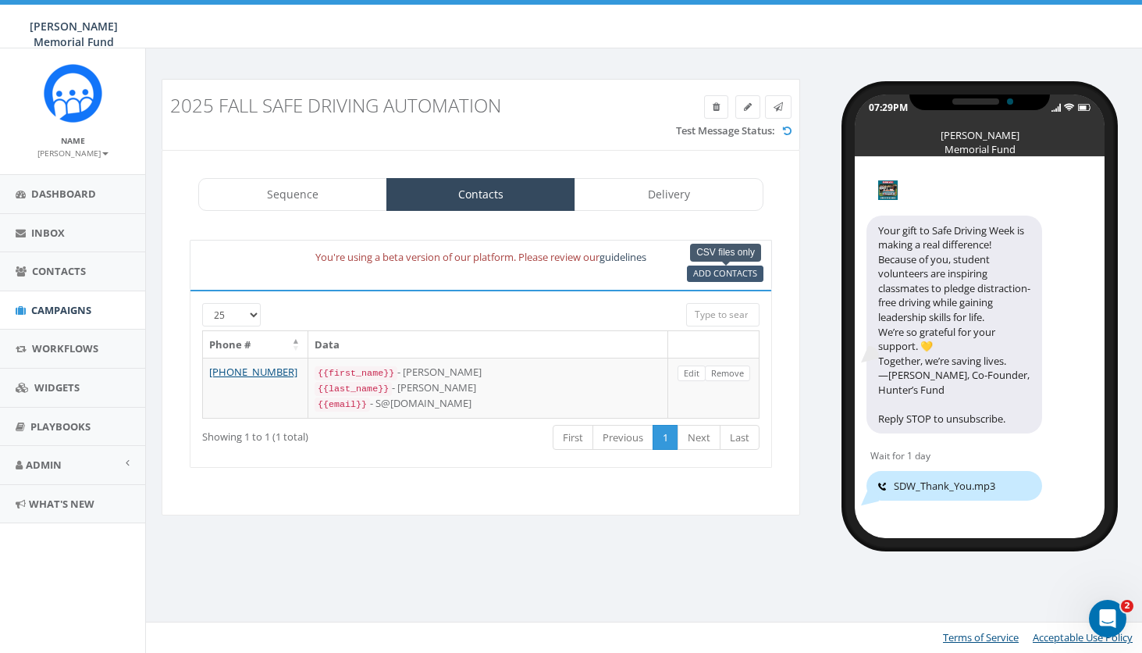
click at [721, 268] on span "Add Contacts" at bounding box center [725, 273] width 64 height 12
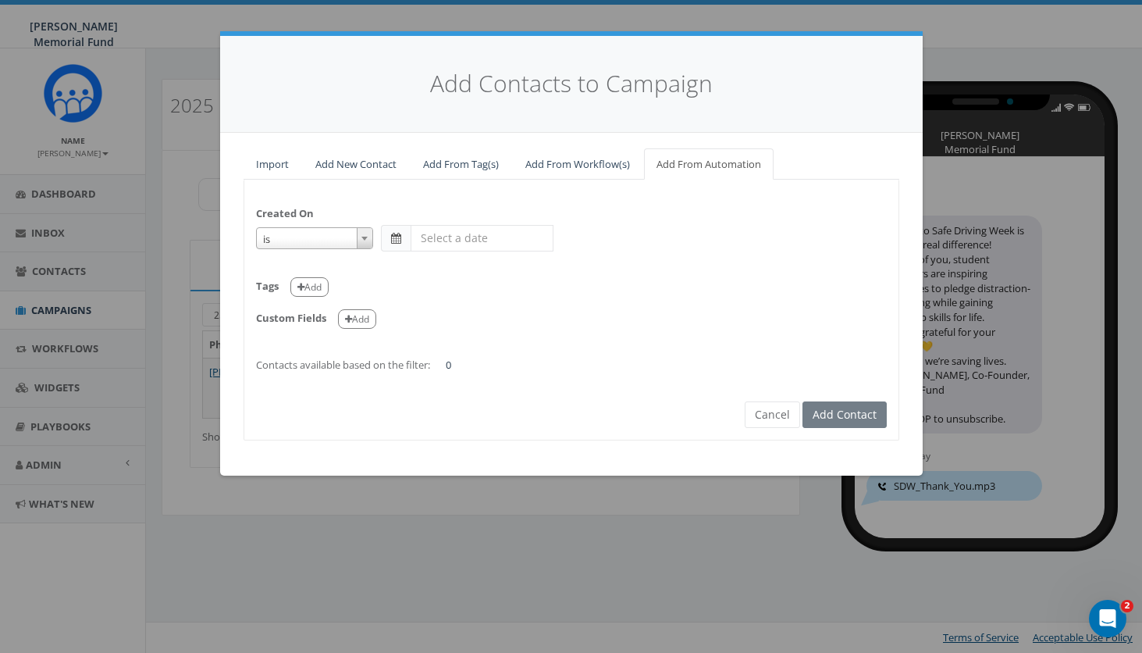
select select "is on or after"
type input "Jul 31 2025"
select select "contains"
select select "[SDW]"
select select
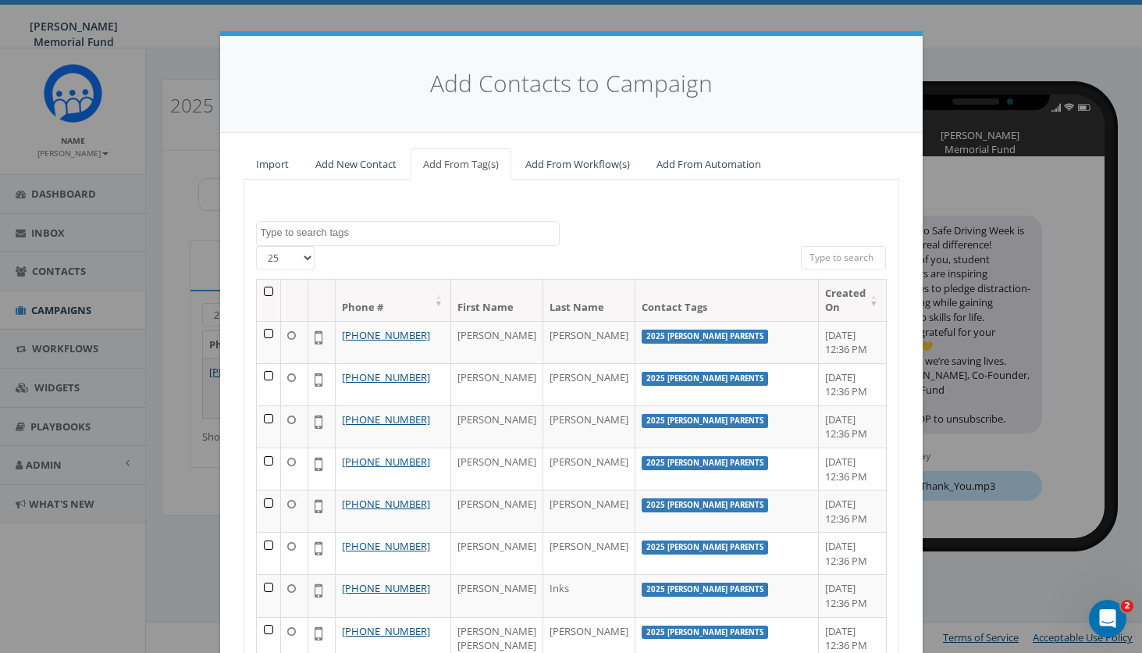
click at [704, 165] on link "Add From Automation" at bounding box center [709, 164] width 130 height 32
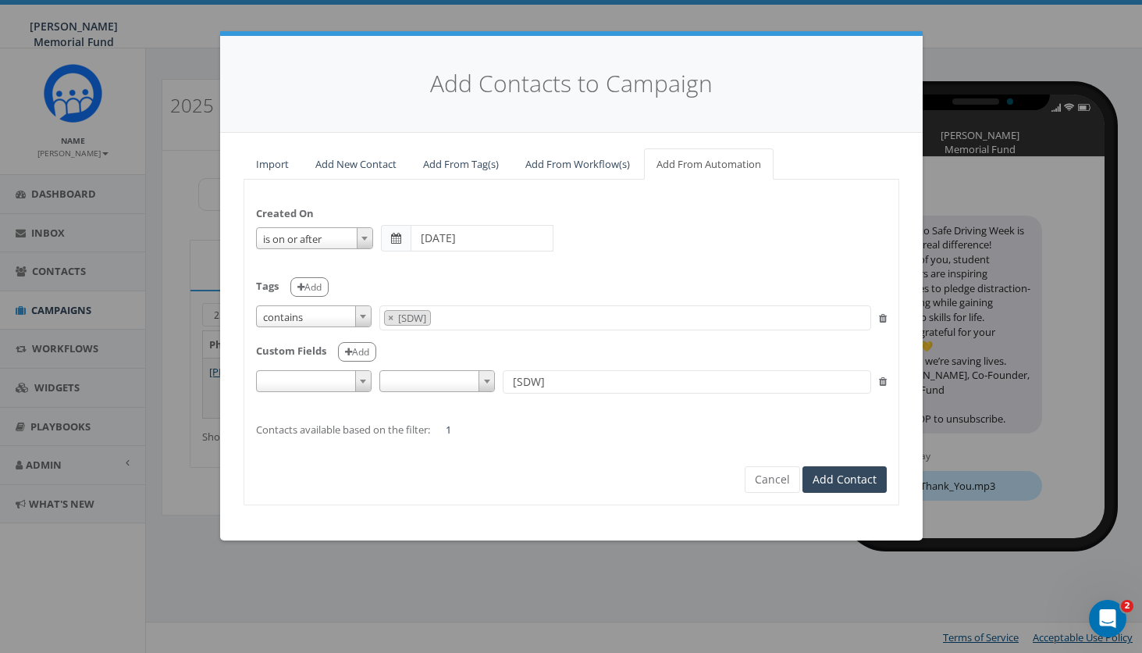
click at [396, 235] on span at bounding box center [396, 238] width 10 height 11
click at [436, 234] on input "Jul 31 2025" at bounding box center [482, 238] width 143 height 27
click at [425, 262] on th "«" at bounding box center [426, 265] width 23 height 23
click at [545, 312] on td "1" at bounding box center [543, 312] width 23 height 23
click at [471, 333] on td "5" at bounding box center [472, 336] width 23 height 23
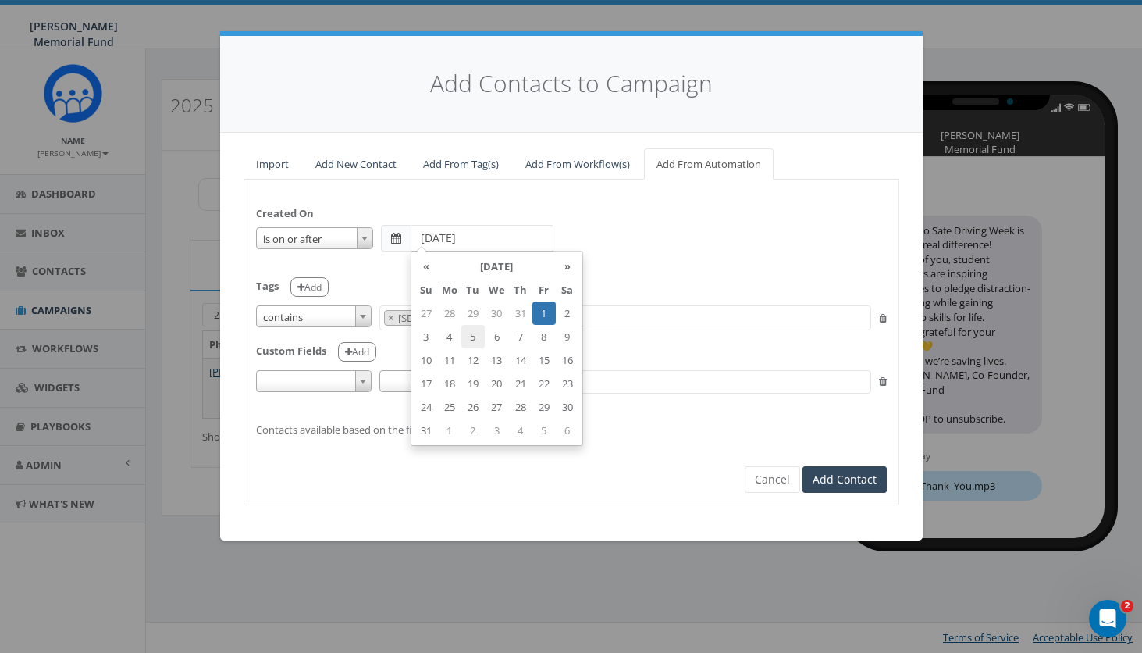
type input "2025-08-05"
click at [760, 361] on div "Created On is is on or before is on or after is before is after is not is on or…" at bounding box center [571, 313] width 654 height 245
click at [881, 376] on icon at bounding box center [883, 381] width 8 height 10
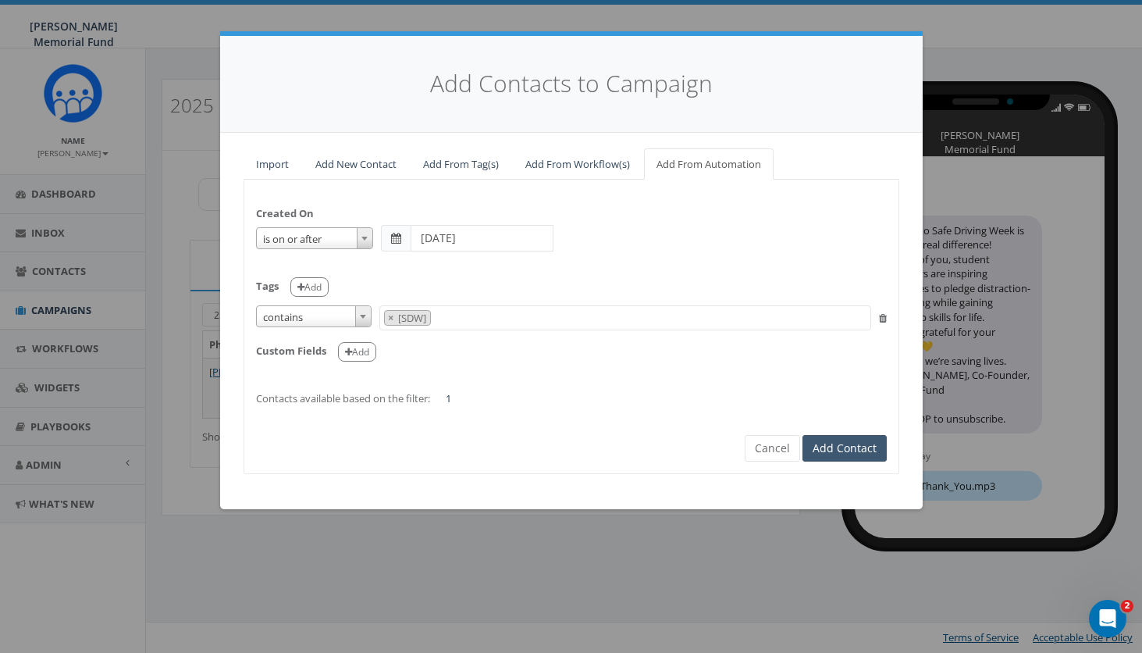
click at [863, 438] on button "Add Contact" at bounding box center [844, 448] width 84 height 27
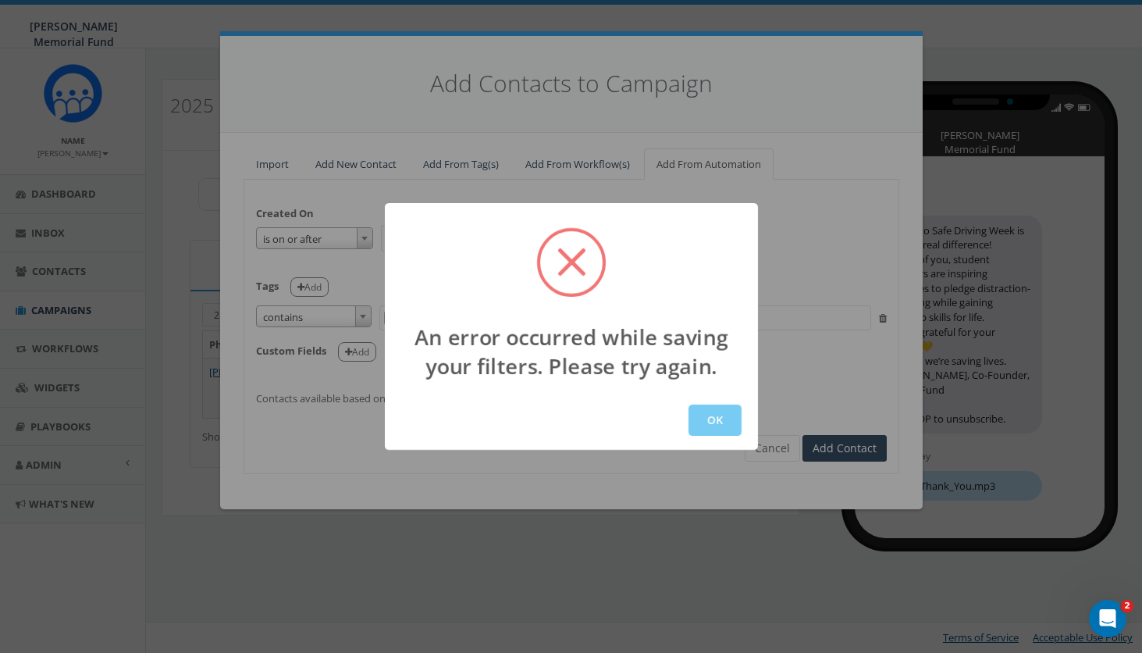
click at [696, 410] on button "OK" at bounding box center [714, 419] width 53 height 31
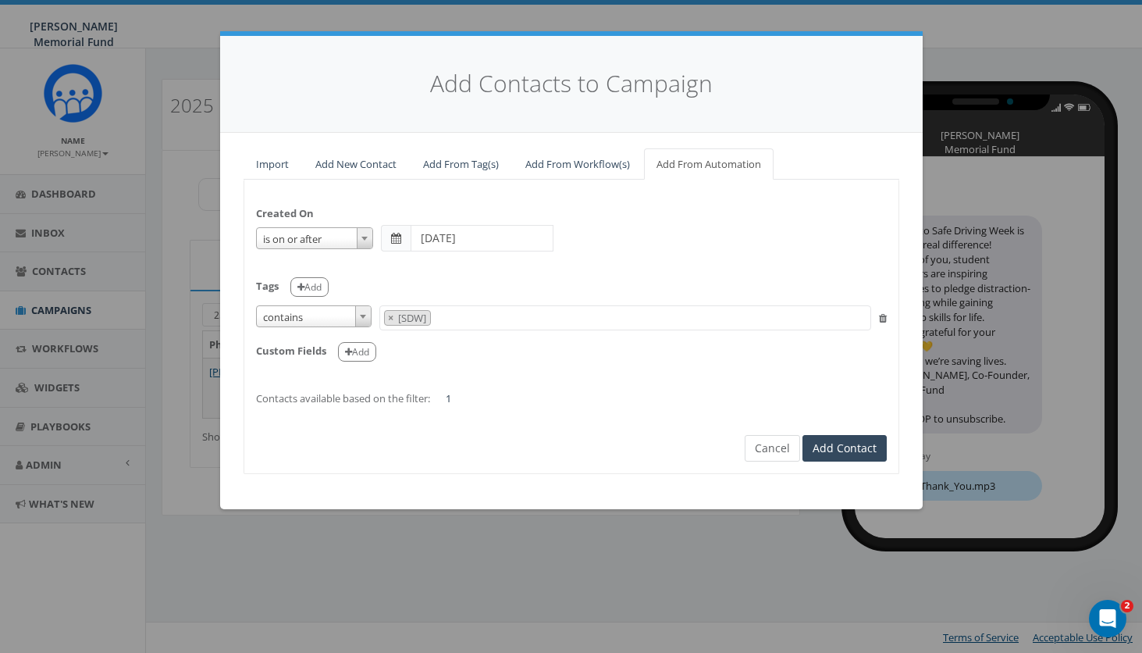
click at [777, 439] on button "Cancel" at bounding box center [772, 448] width 55 height 27
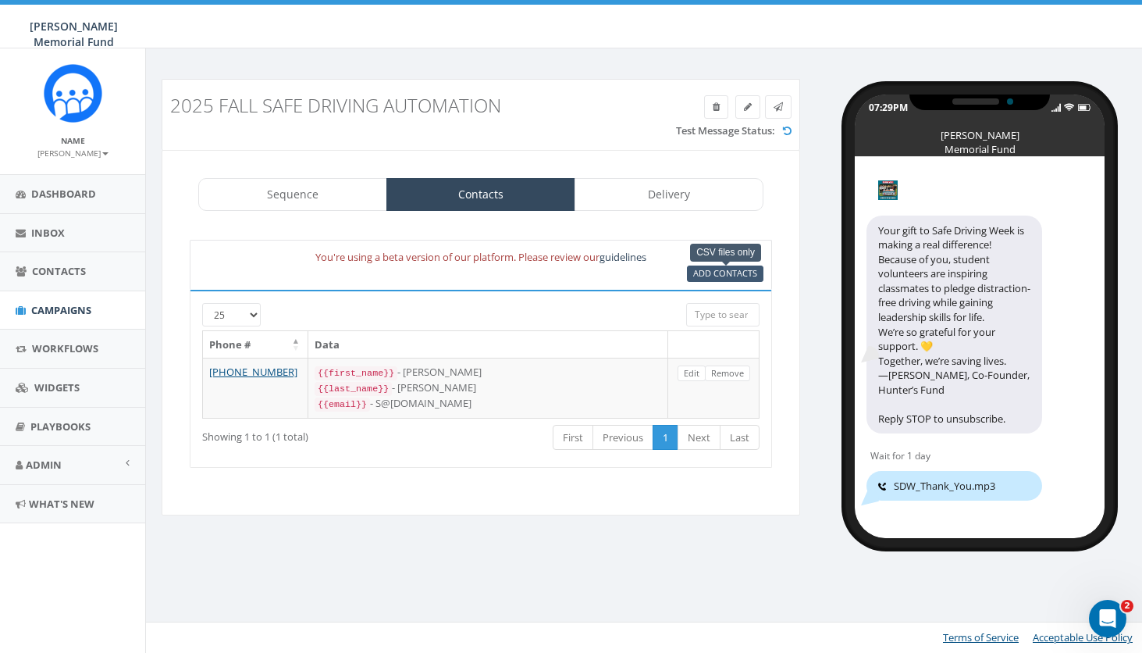
click at [703, 276] on span "Add Contacts" at bounding box center [725, 273] width 64 height 12
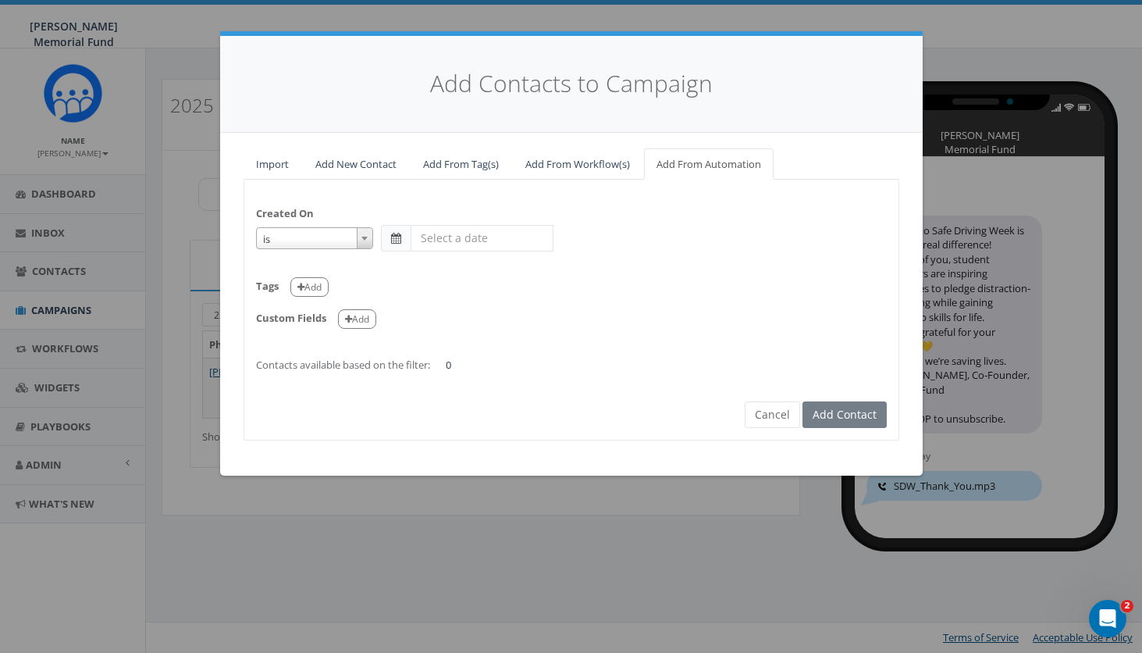
select select "is on or after"
type input "[DATE]"
select select "contains"
select select "[SDW]"
select select
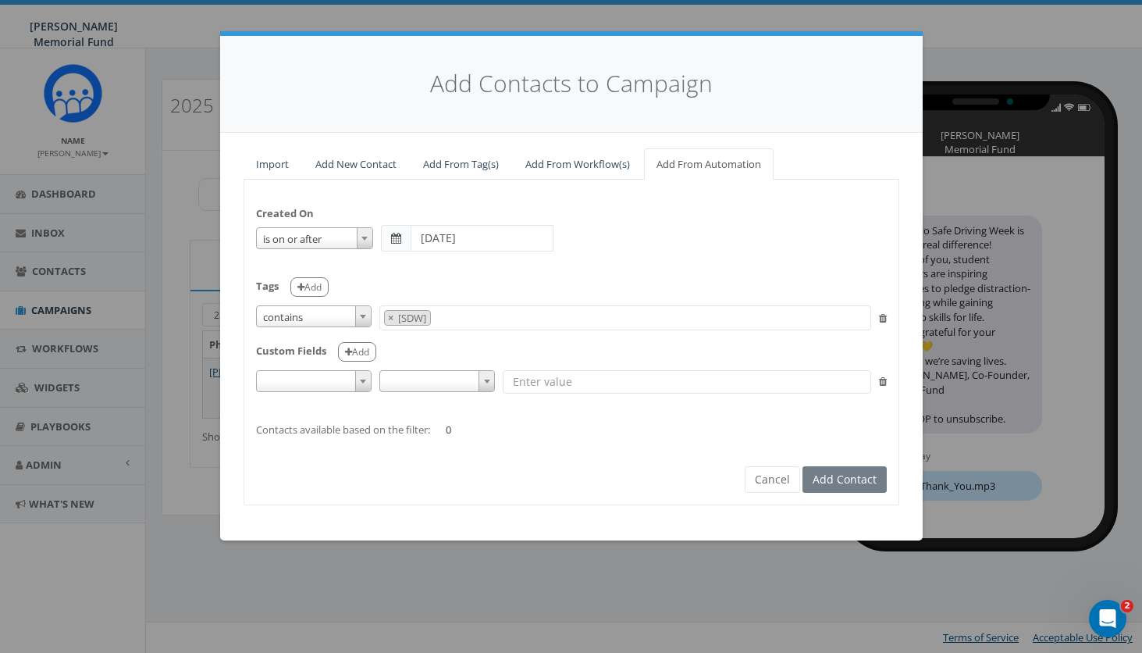
select select
type input "[SDW]"
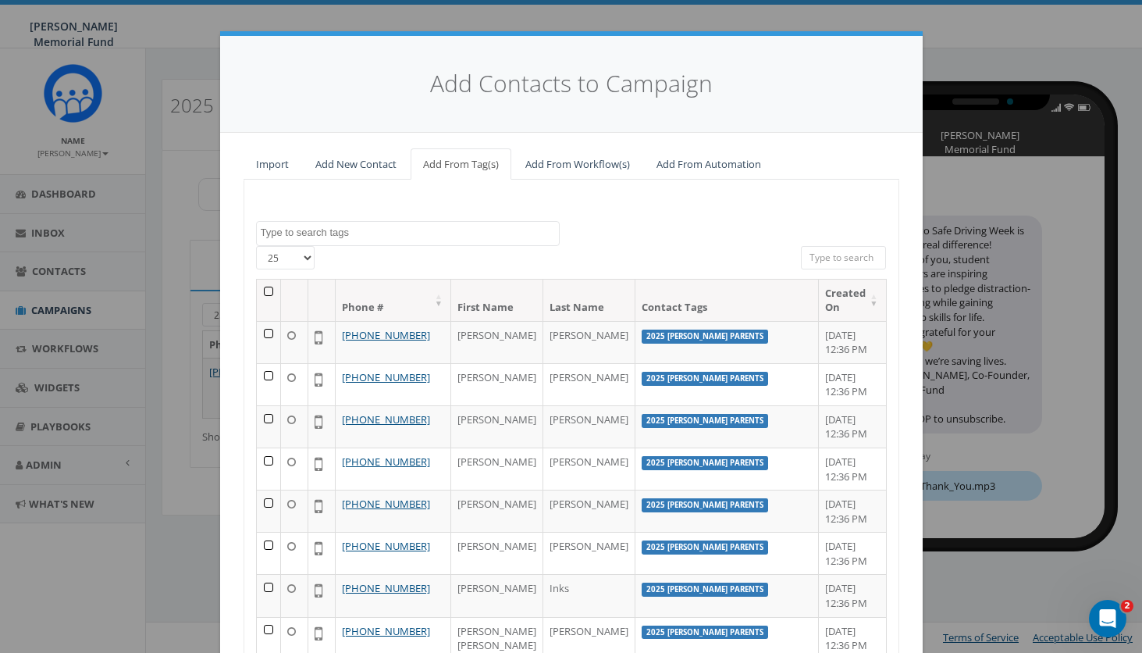
click at [698, 165] on link "Add From Automation" at bounding box center [709, 164] width 130 height 32
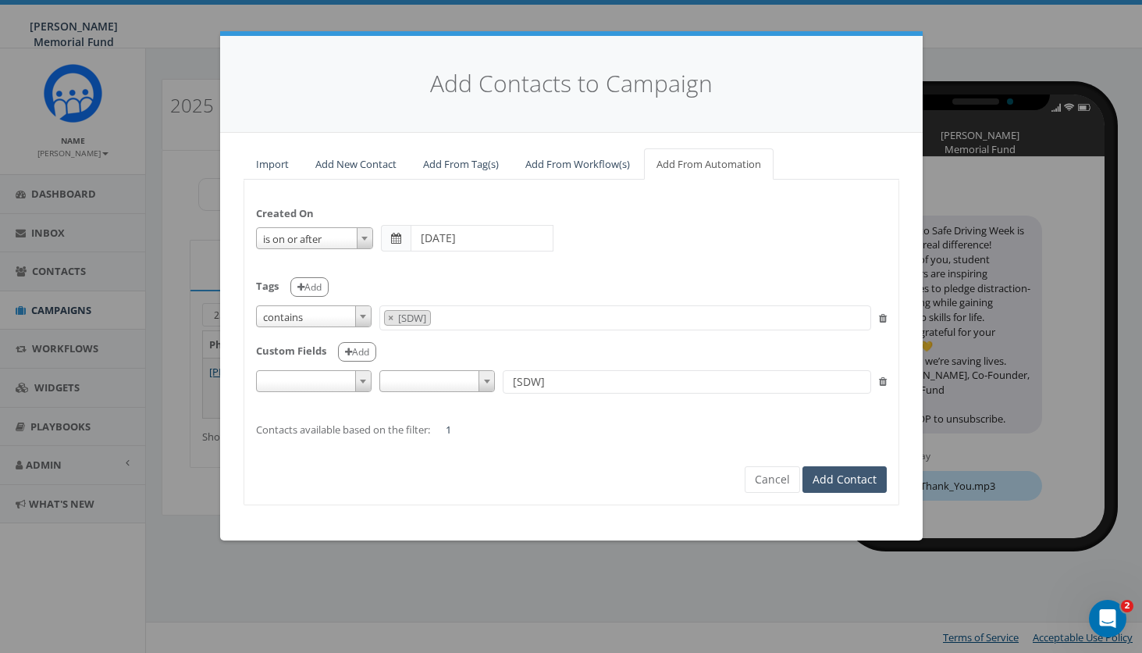
click at [841, 479] on button "Add Contact" at bounding box center [844, 479] width 84 height 27
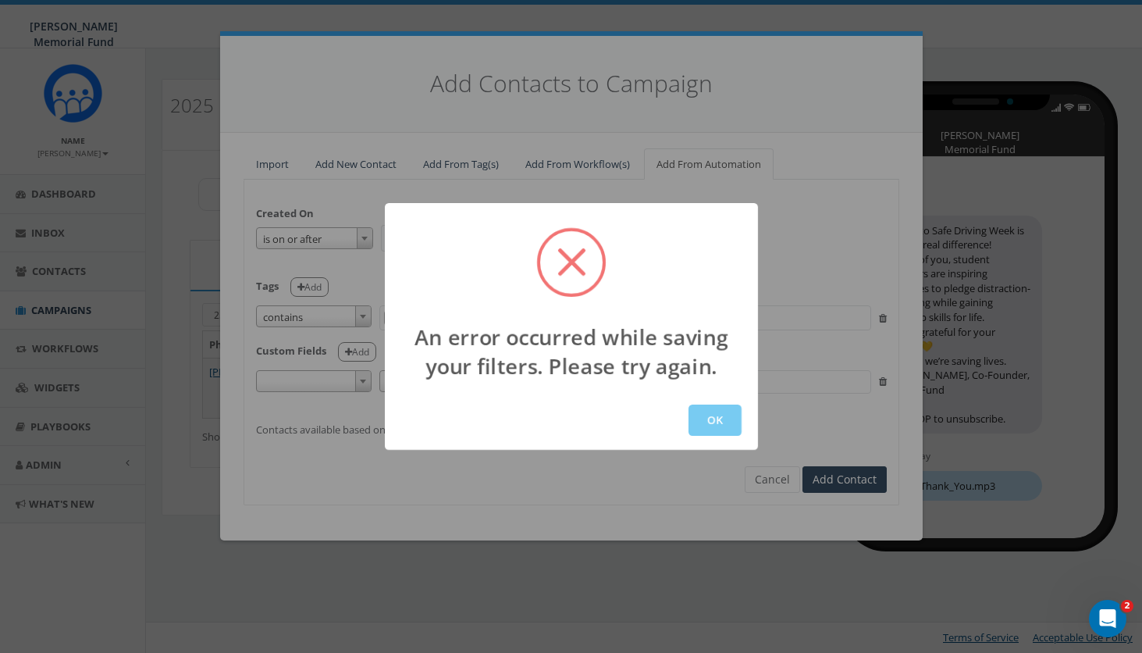
click at [719, 422] on button "OK" at bounding box center [714, 419] width 53 height 31
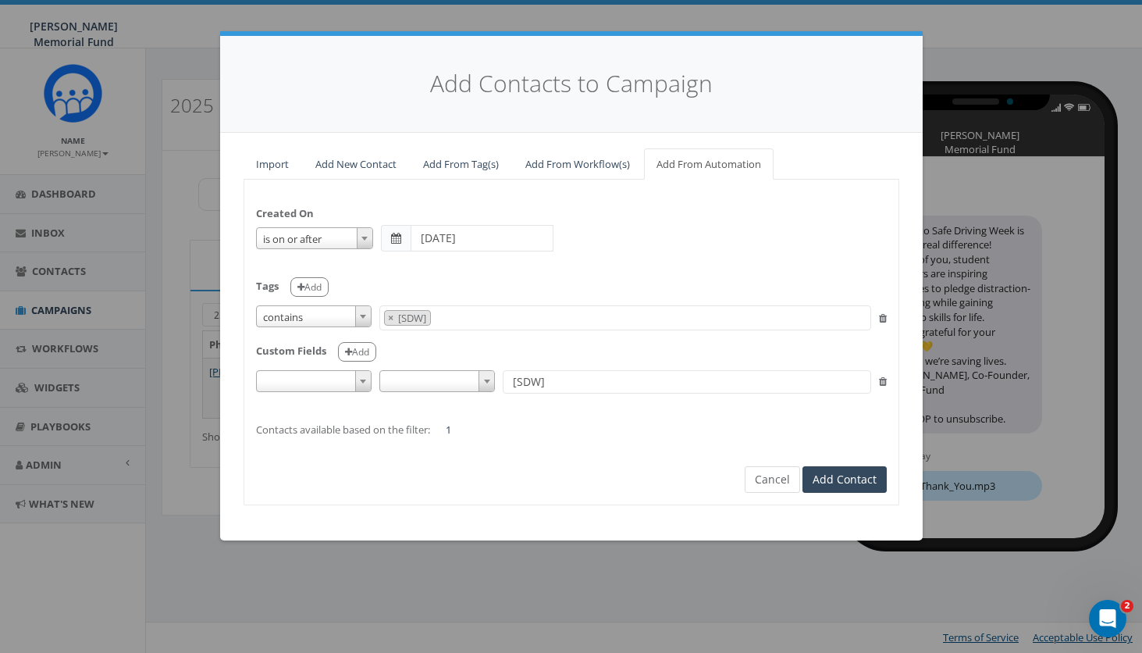
click at [778, 477] on button "Cancel" at bounding box center [772, 479] width 55 height 27
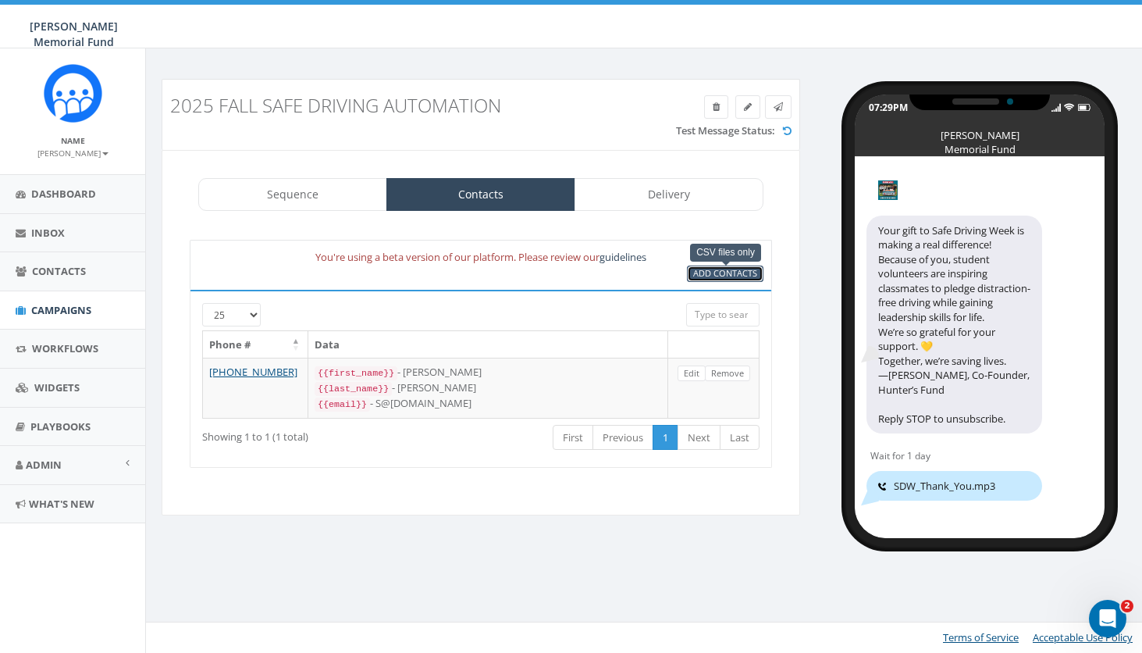
scroll to position [0, 0]
click at [238, 191] on link "Sequence" at bounding box center [292, 194] width 189 height 33
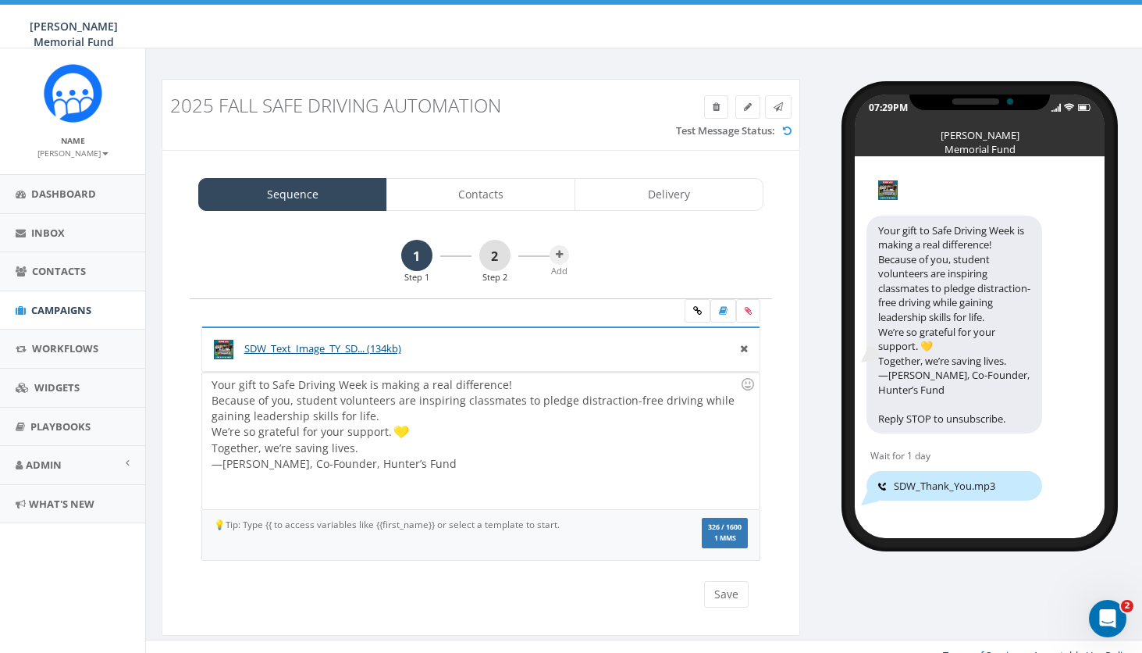
click at [502, 254] on link "2" at bounding box center [494, 255] width 31 height 31
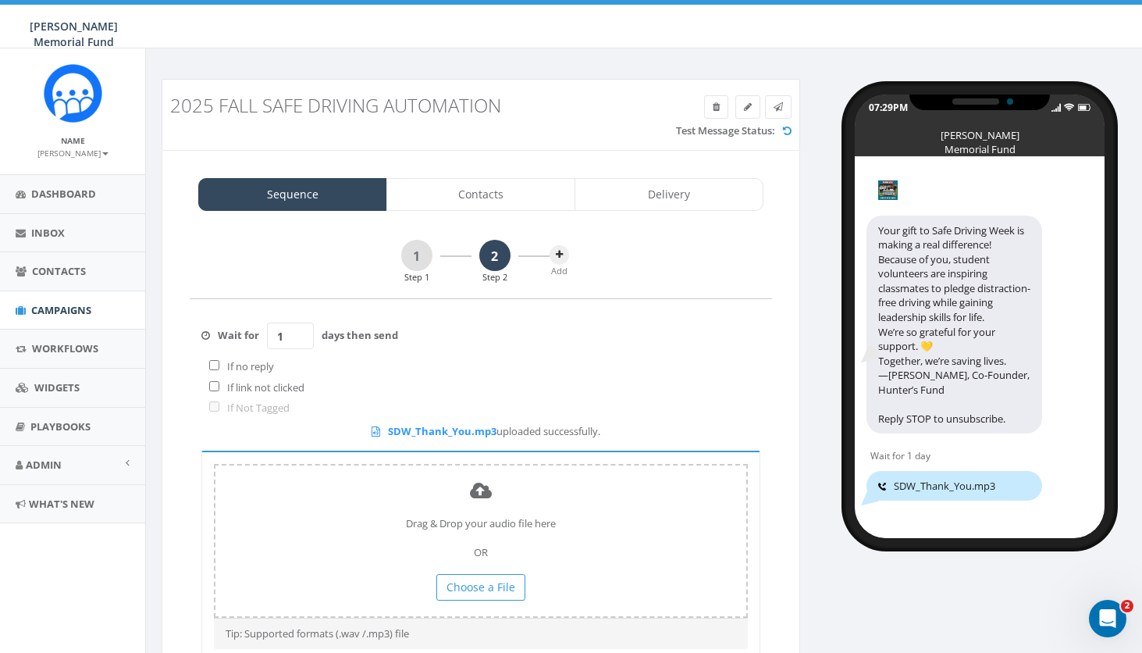
click at [559, 254] on icon at bounding box center [559, 254] width 7 height 9
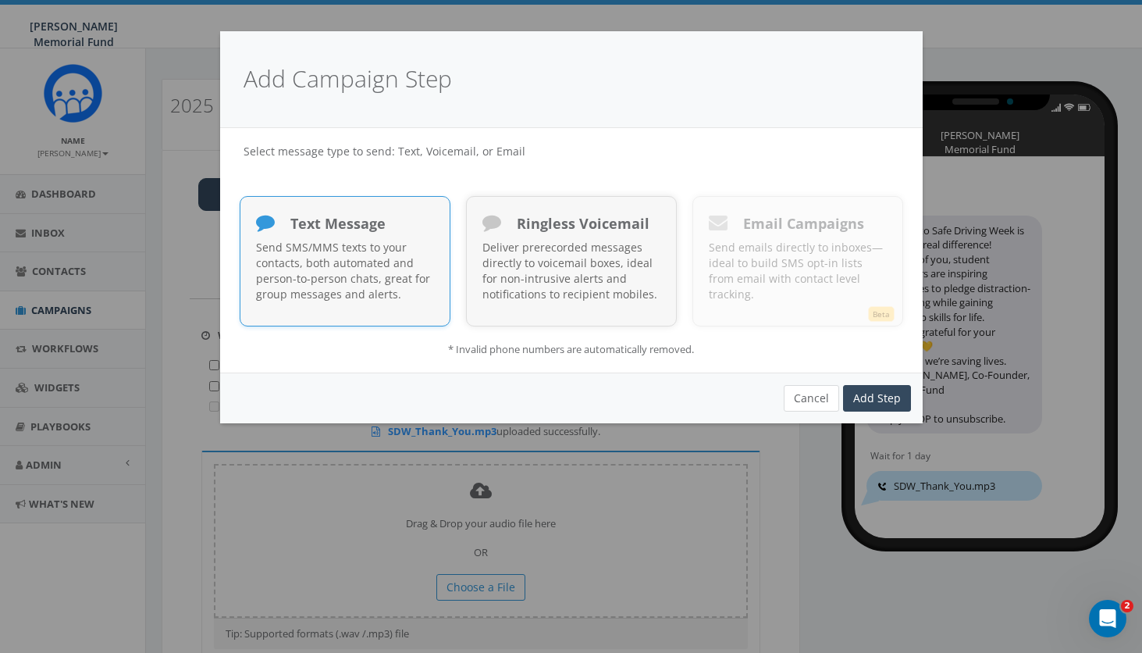
click at [820, 397] on button "Cancel" at bounding box center [811, 398] width 55 height 27
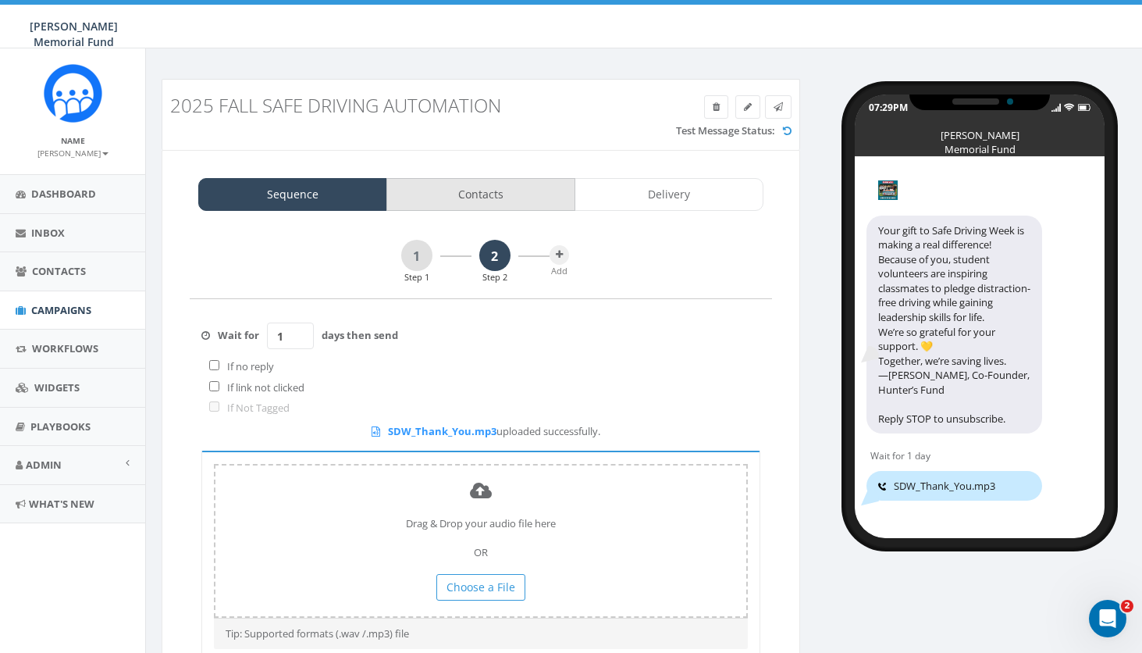
click at [486, 180] on link "Contacts" at bounding box center [480, 194] width 189 height 33
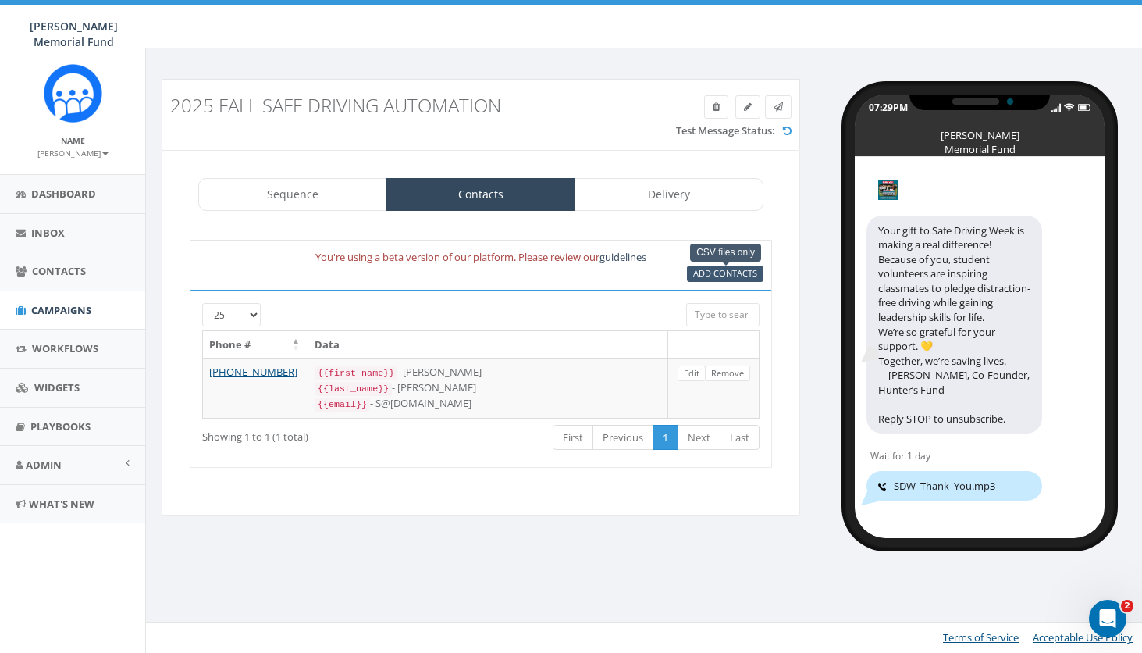
click at [712, 269] on span "Add Contacts" at bounding box center [725, 273] width 64 height 12
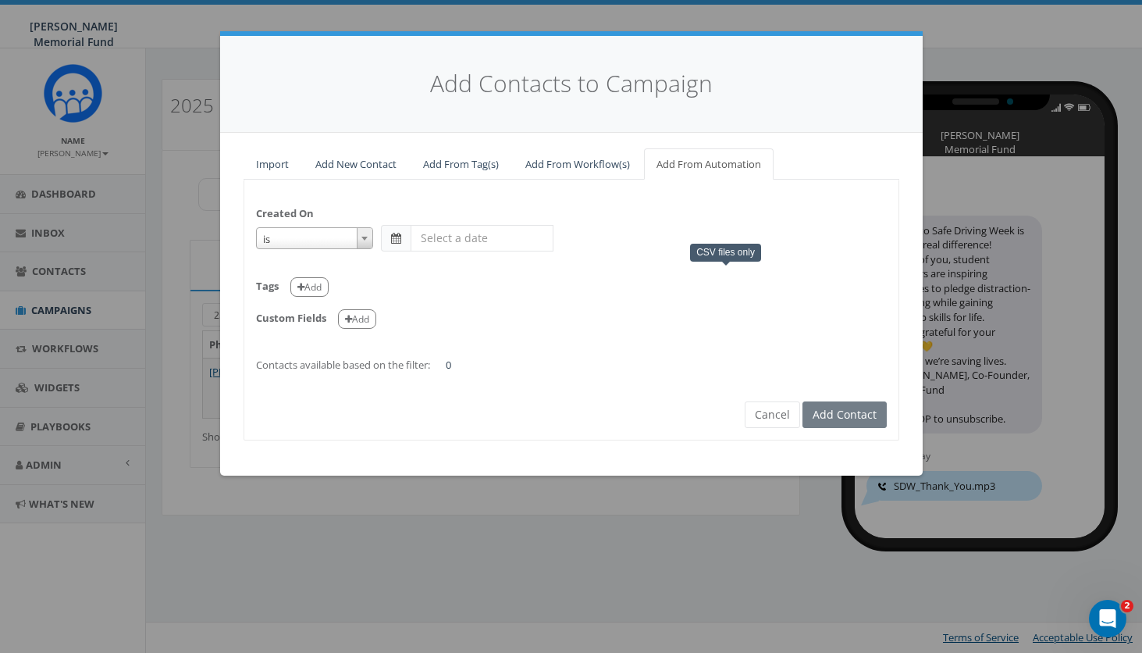
select select "is on or after"
type input "[DATE]"
select select "contains"
select select "[SDW]"
select select
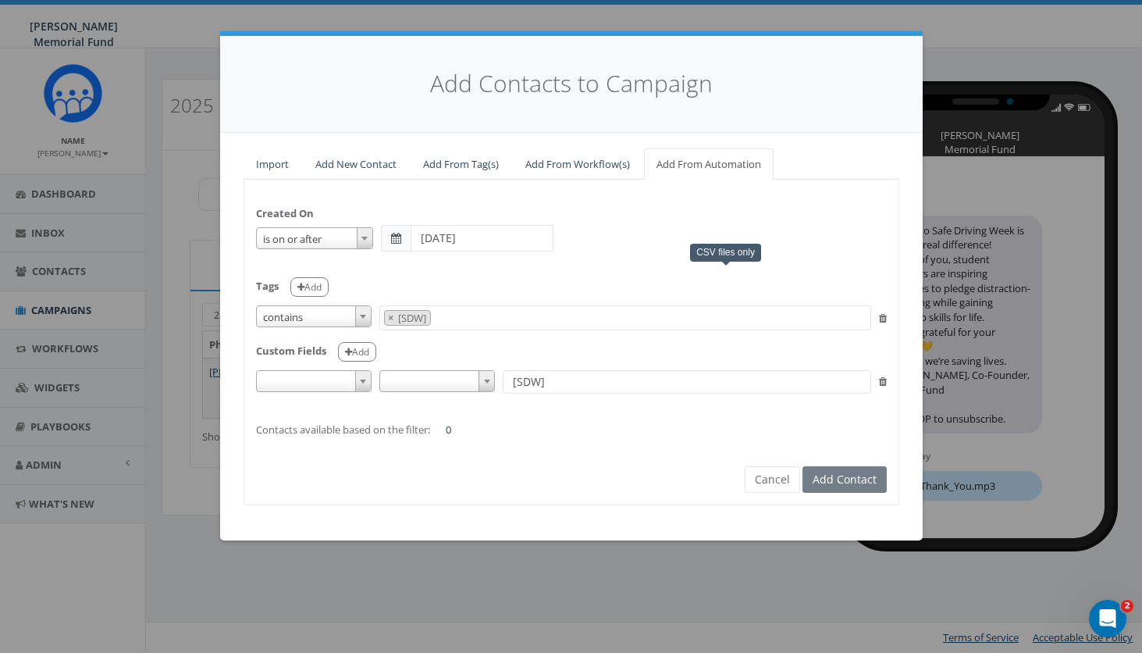
scroll to position [8743, 0]
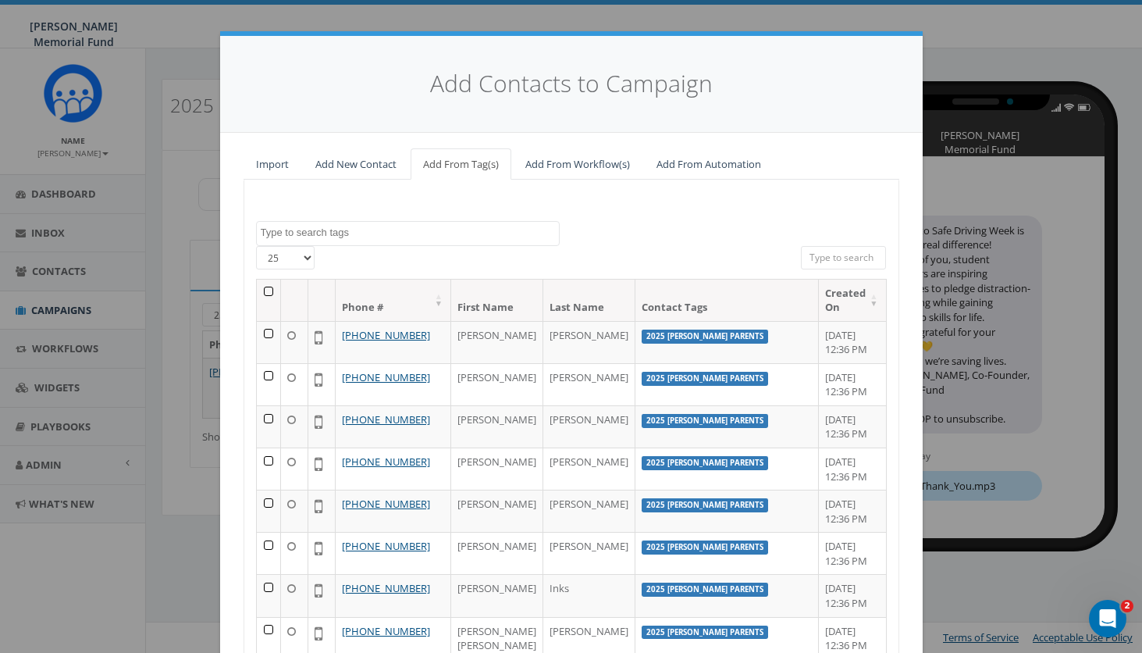
click at [703, 164] on link "Add From Automation" at bounding box center [709, 164] width 130 height 32
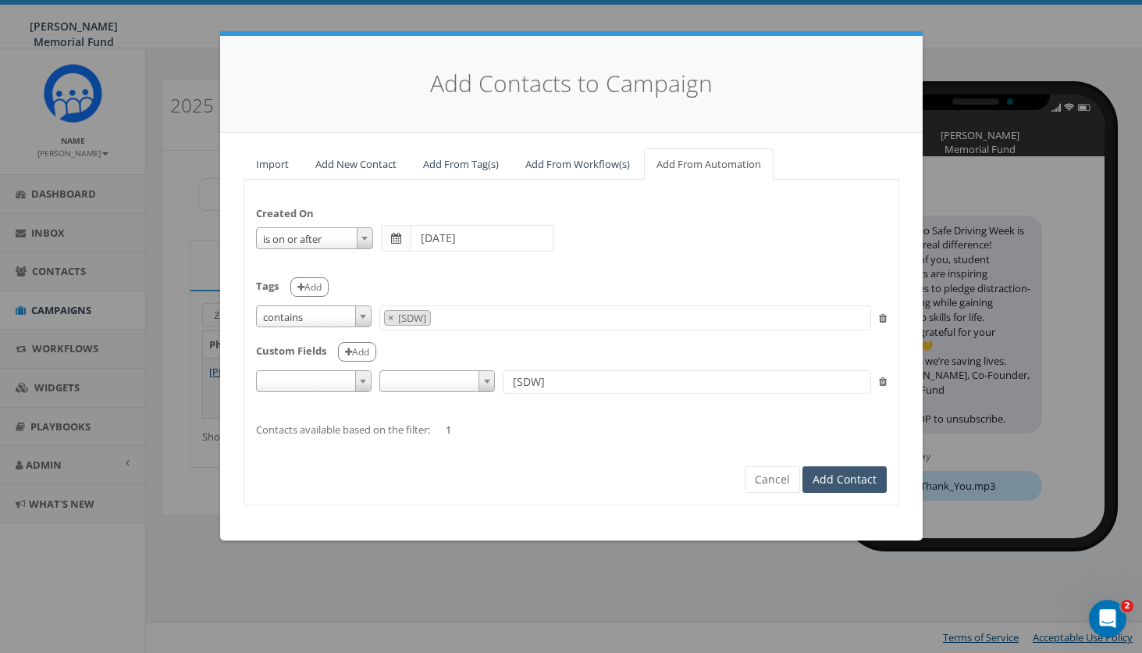
click at [823, 474] on button "Add Contact" at bounding box center [844, 479] width 84 height 27
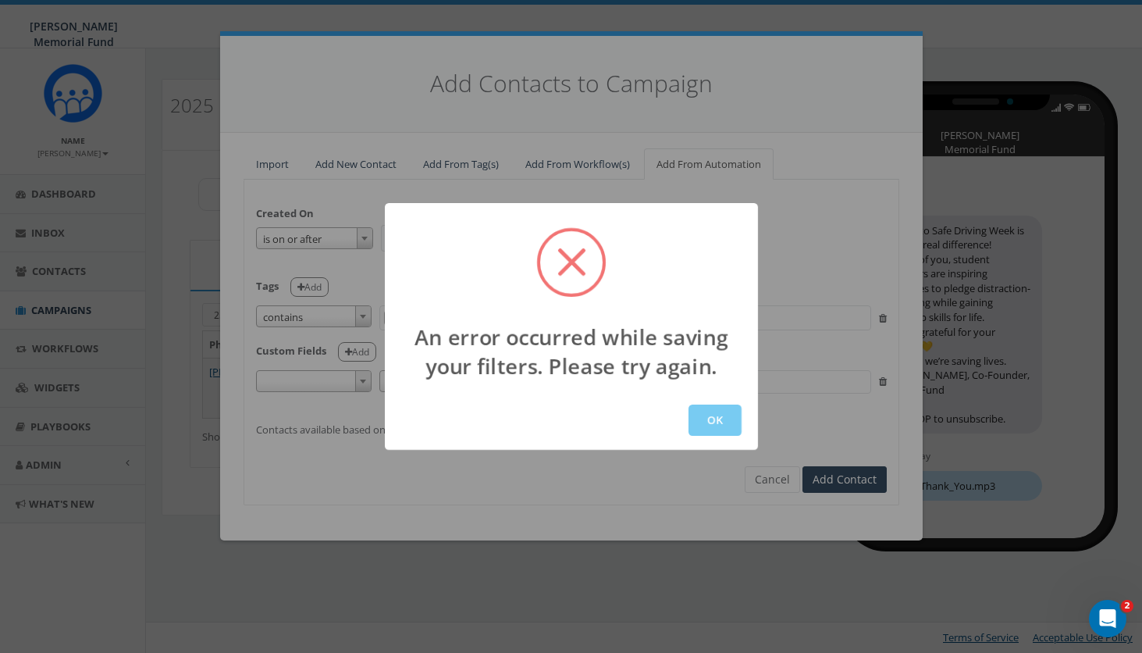
click at [692, 415] on button "OK" at bounding box center [714, 419] width 53 height 31
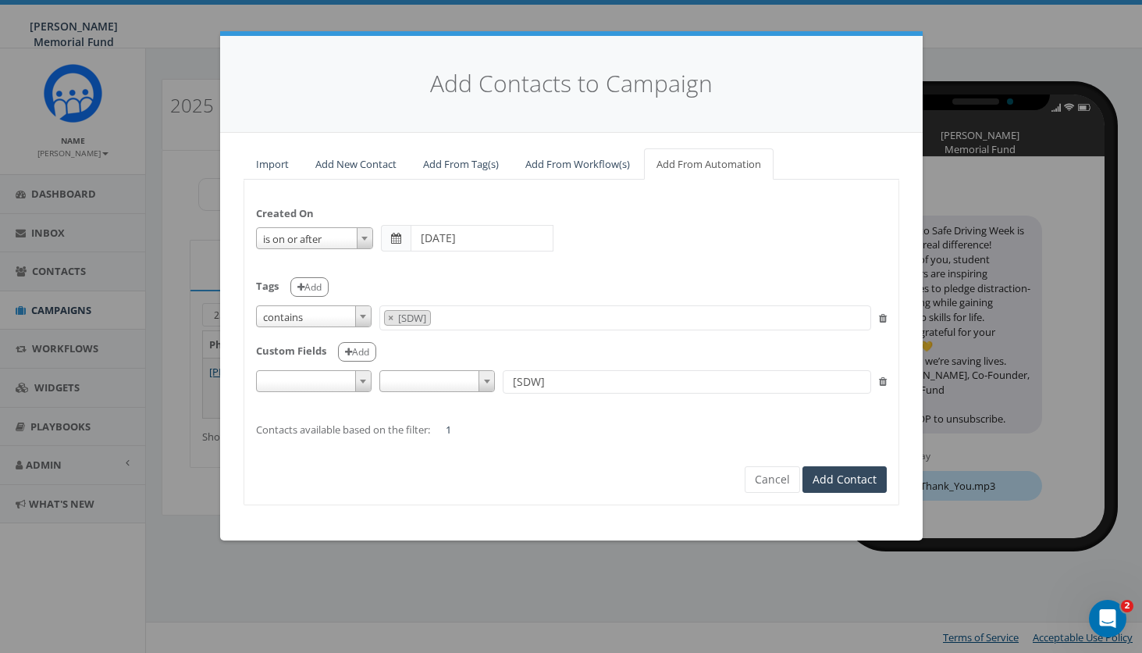
click at [881, 377] on icon at bounding box center [883, 381] width 8 height 10
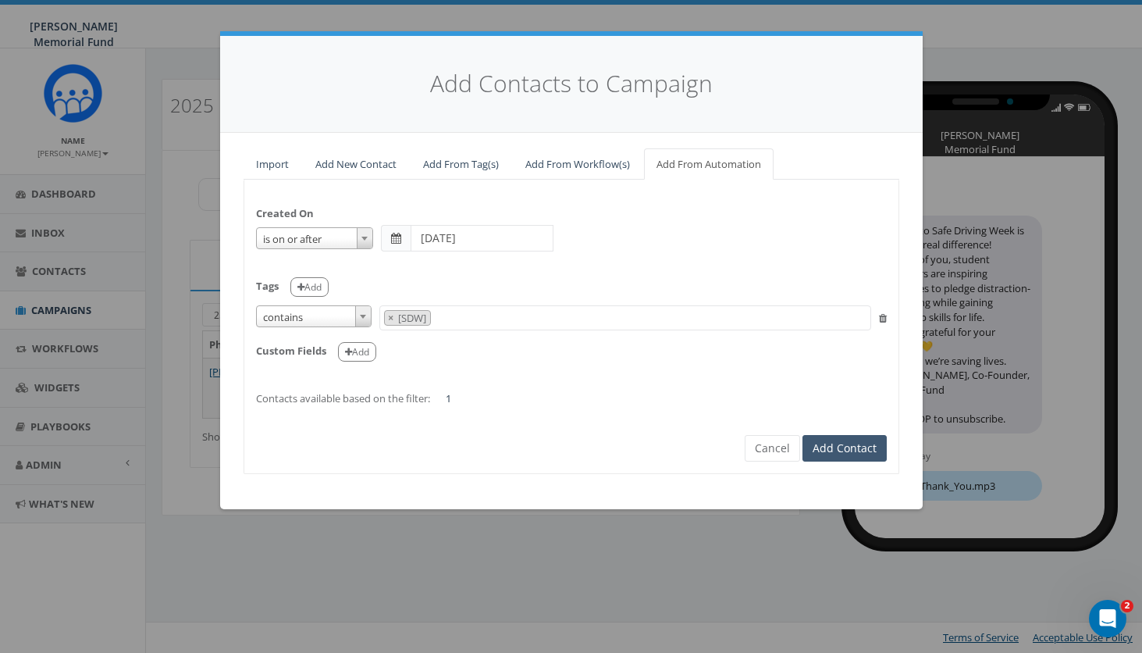
click at [852, 443] on button "Add Contact" at bounding box center [844, 448] width 84 height 27
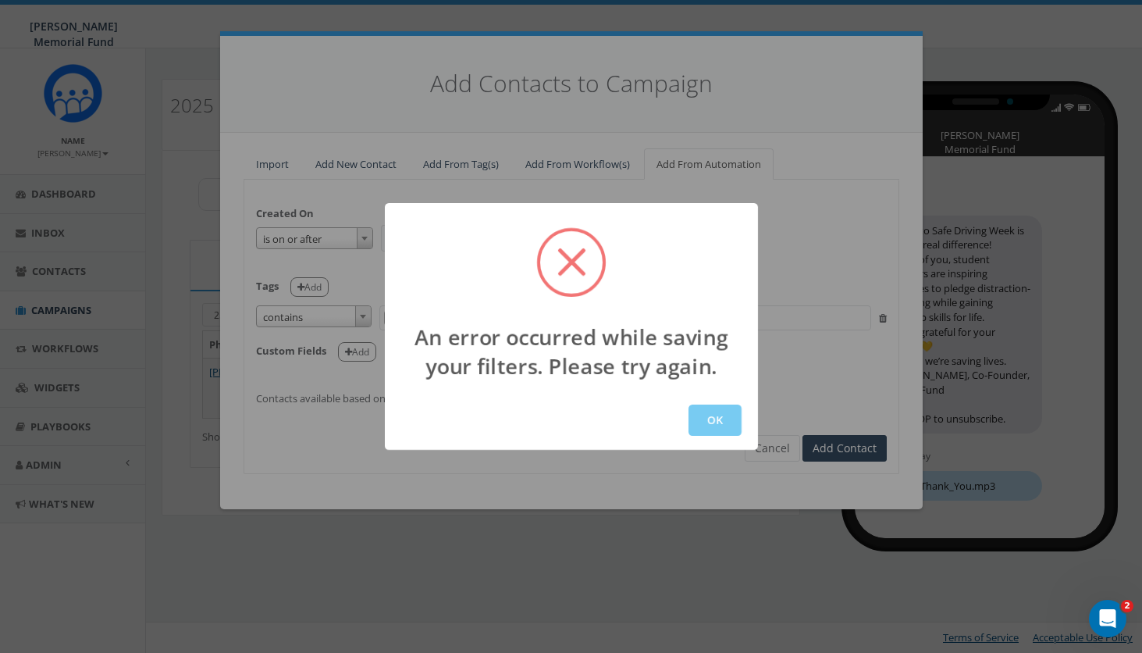
click at [710, 418] on button "OK" at bounding box center [714, 419] width 53 height 31
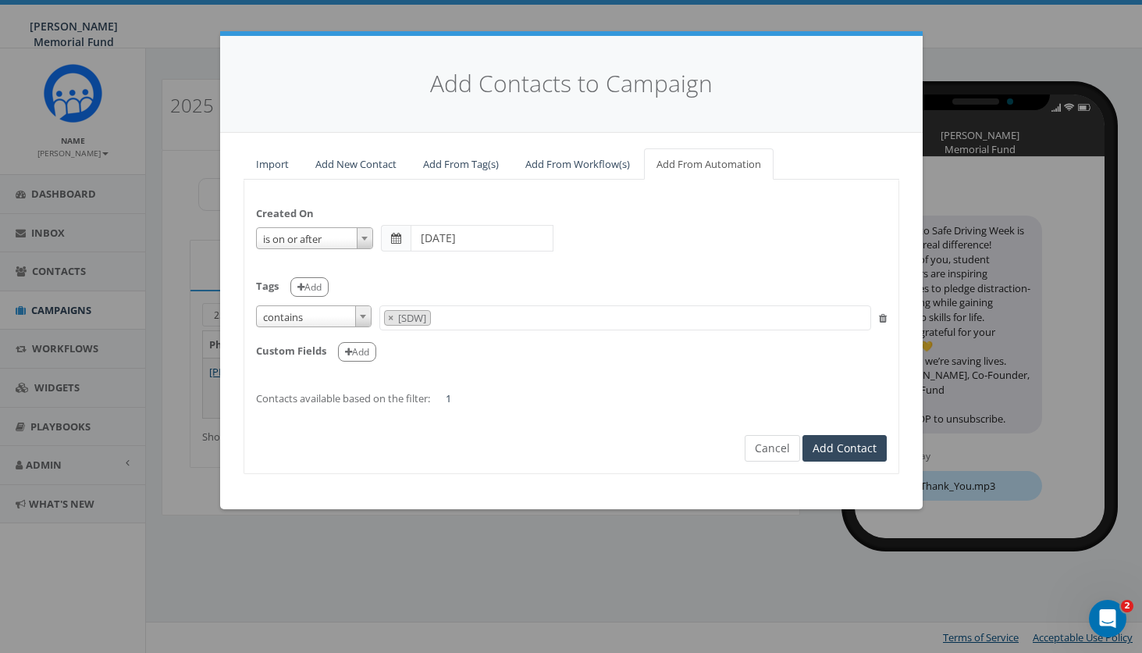
click at [776, 450] on button "Cancel" at bounding box center [772, 448] width 55 height 27
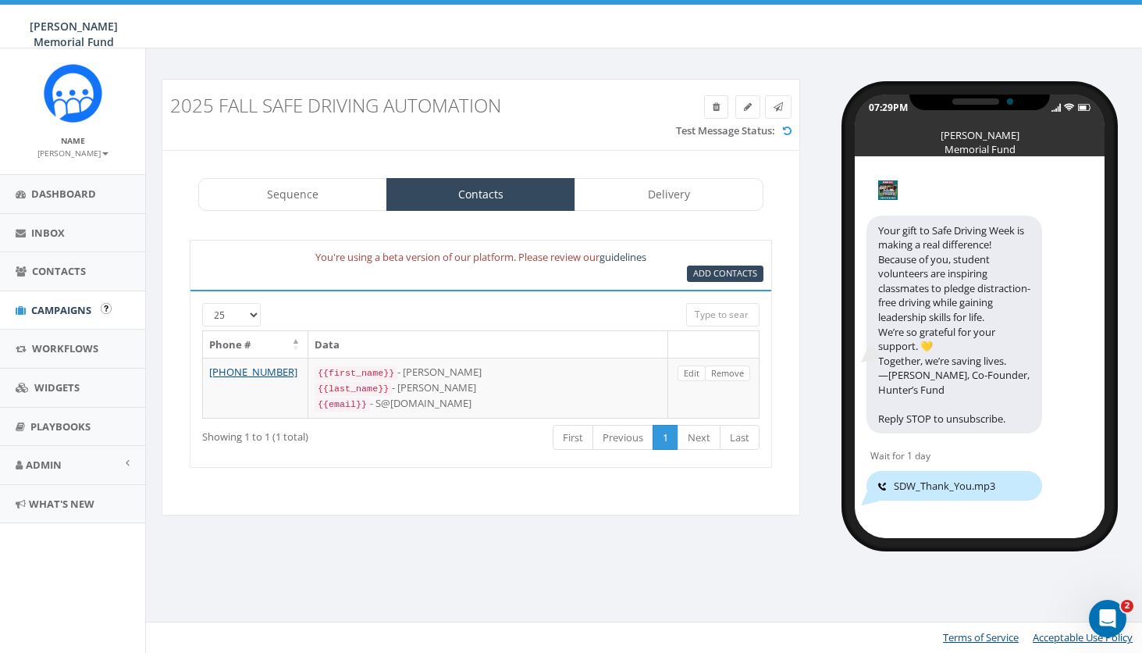
click at [68, 310] on span "Campaigns" at bounding box center [61, 310] width 60 height 14
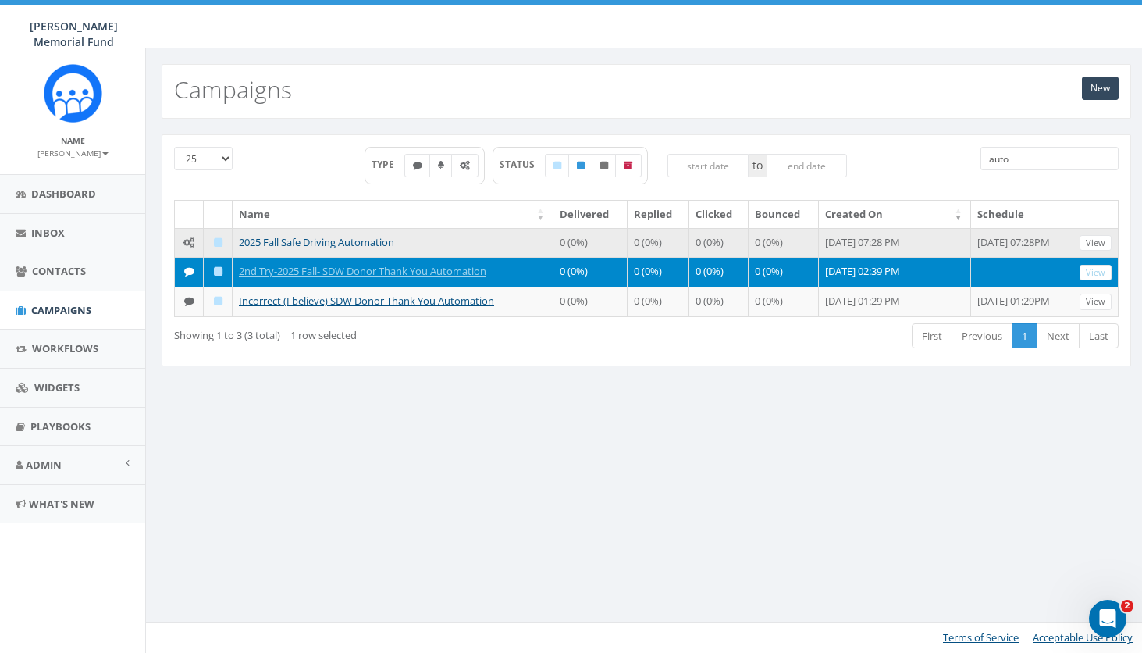
click at [324, 241] on link "2025 Fall Safe Driving Automation" at bounding box center [316, 242] width 155 height 14
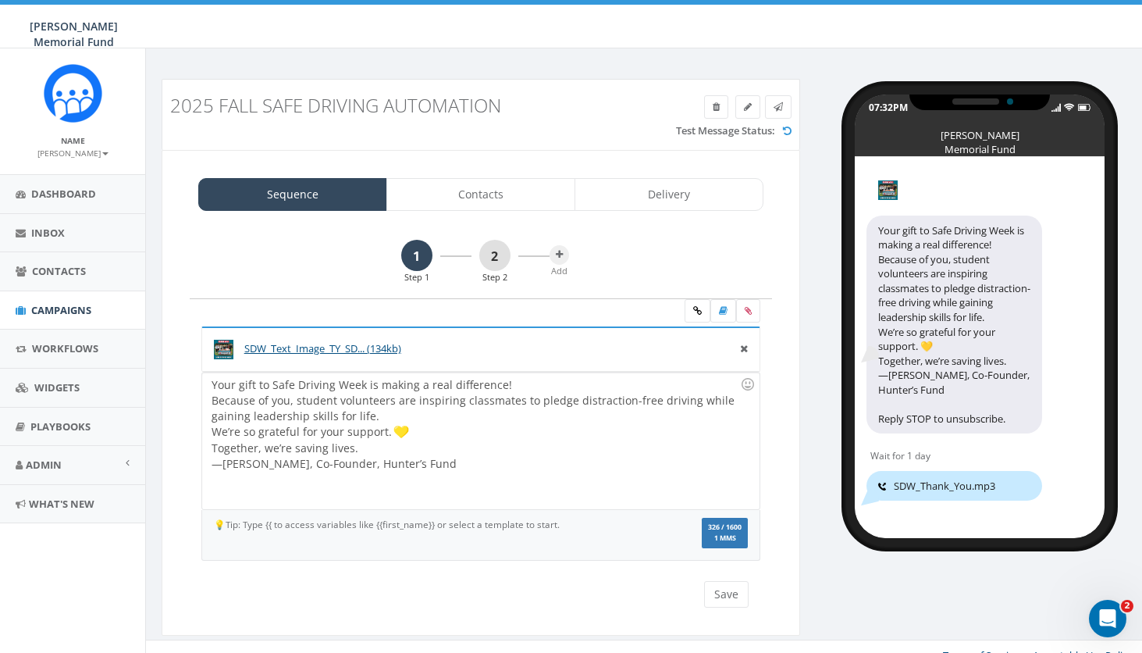
click at [494, 245] on link "2" at bounding box center [494, 255] width 31 height 31
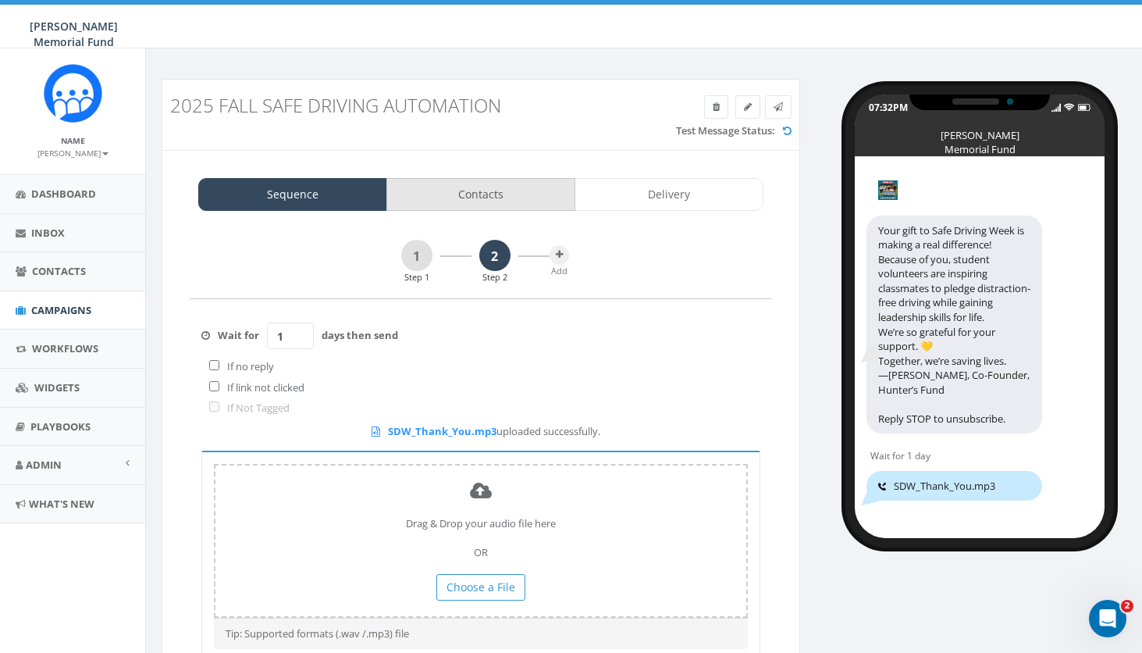
click at [486, 189] on link "Contacts" at bounding box center [480, 194] width 189 height 33
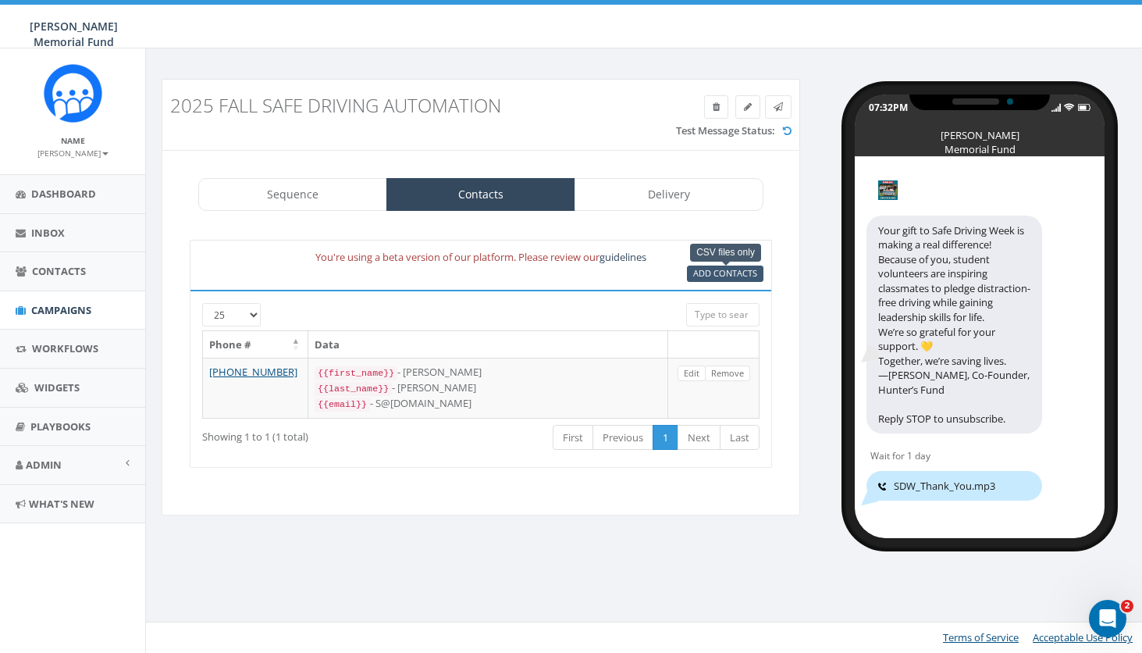
click at [717, 273] on span "Add Contacts" at bounding box center [725, 273] width 64 height 12
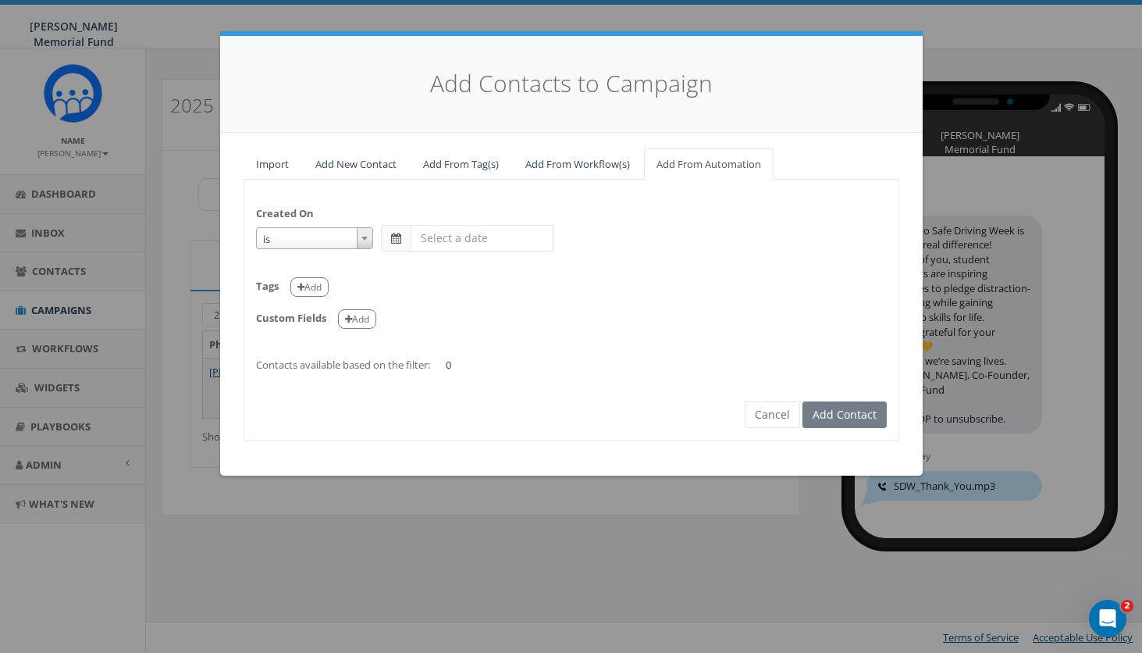
select select "is on or after"
type input "[DATE]"
select select "contains"
select select "[SDW]"
select select
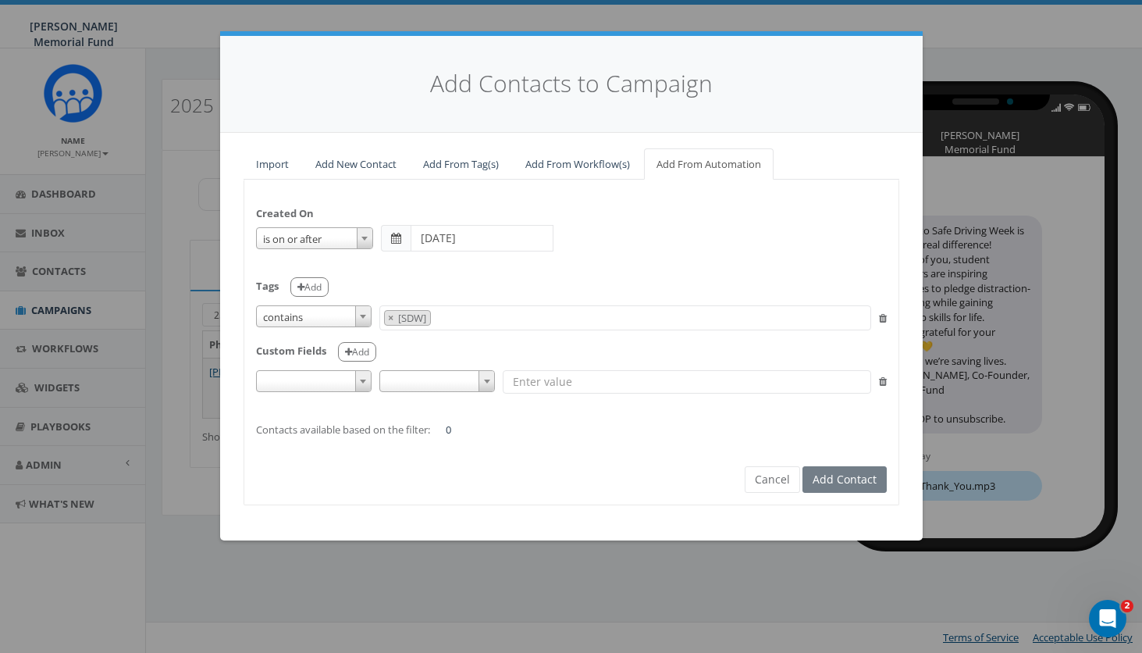
select select
type input "[SDW]"
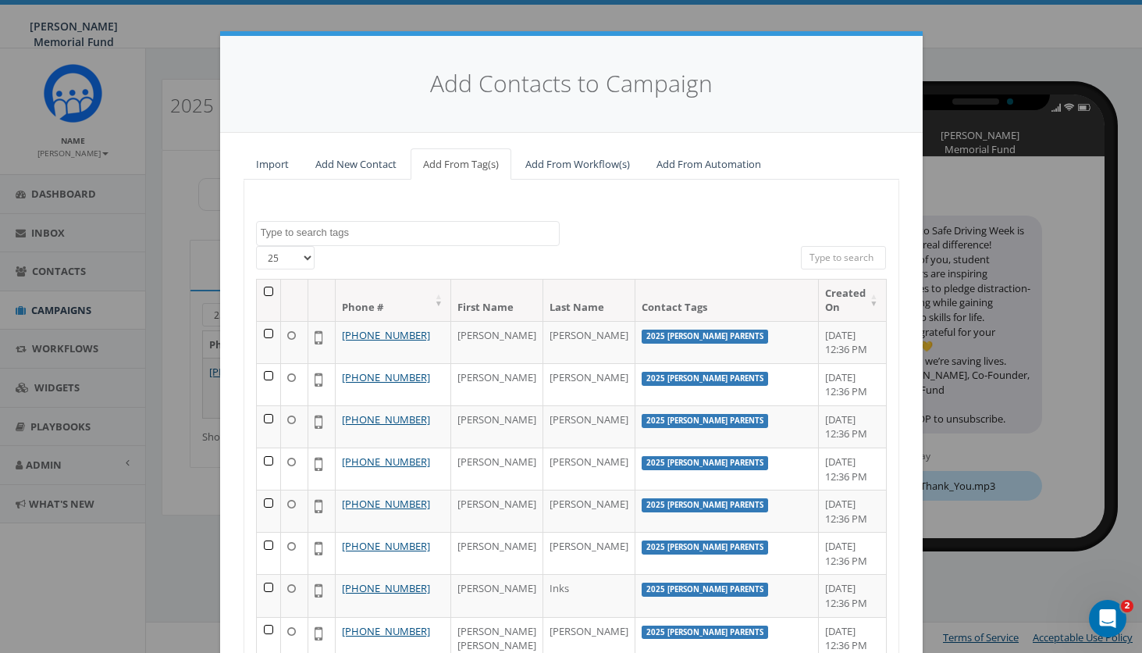
click at [688, 162] on link "Add From Automation" at bounding box center [709, 164] width 130 height 32
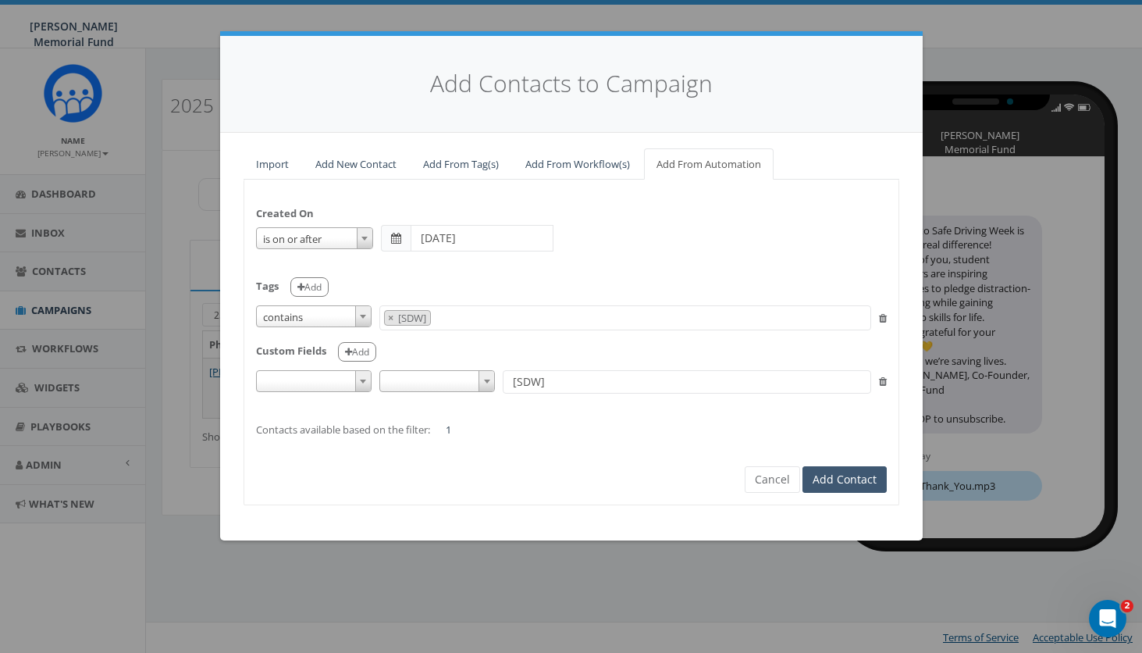
click at [848, 469] on button "Add Contact" at bounding box center [844, 479] width 84 height 27
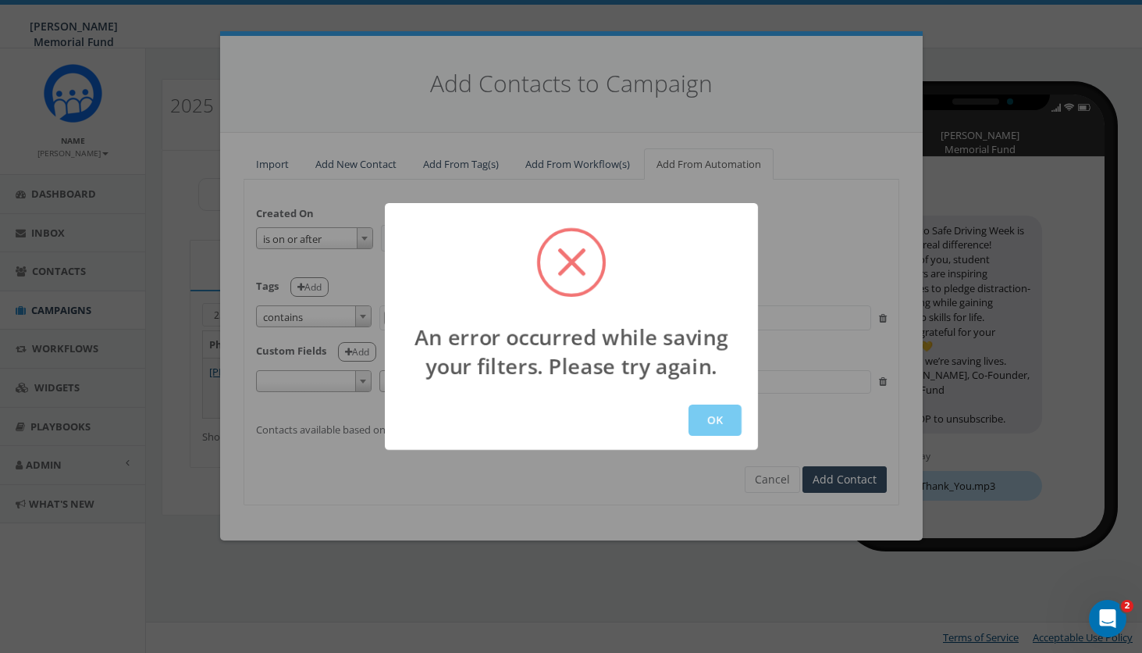
click at [708, 415] on button "OK" at bounding box center [714, 419] width 53 height 31
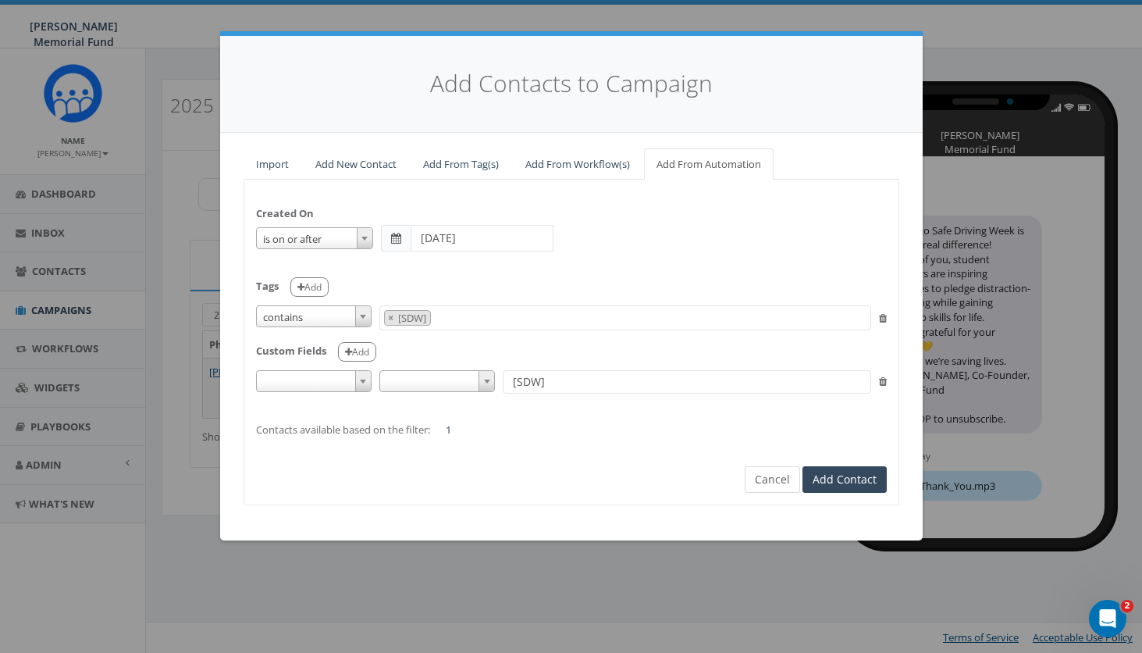
click at [765, 471] on button "Cancel" at bounding box center [772, 479] width 55 height 27
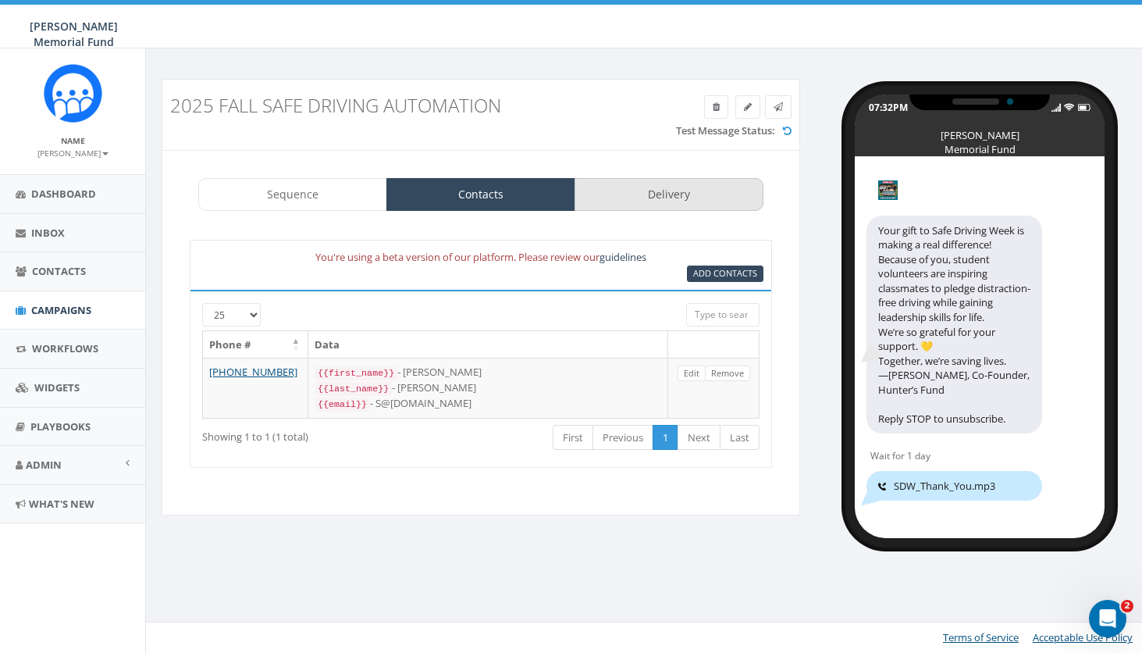
click at [660, 186] on link "Delivery" at bounding box center [669, 194] width 189 height 33
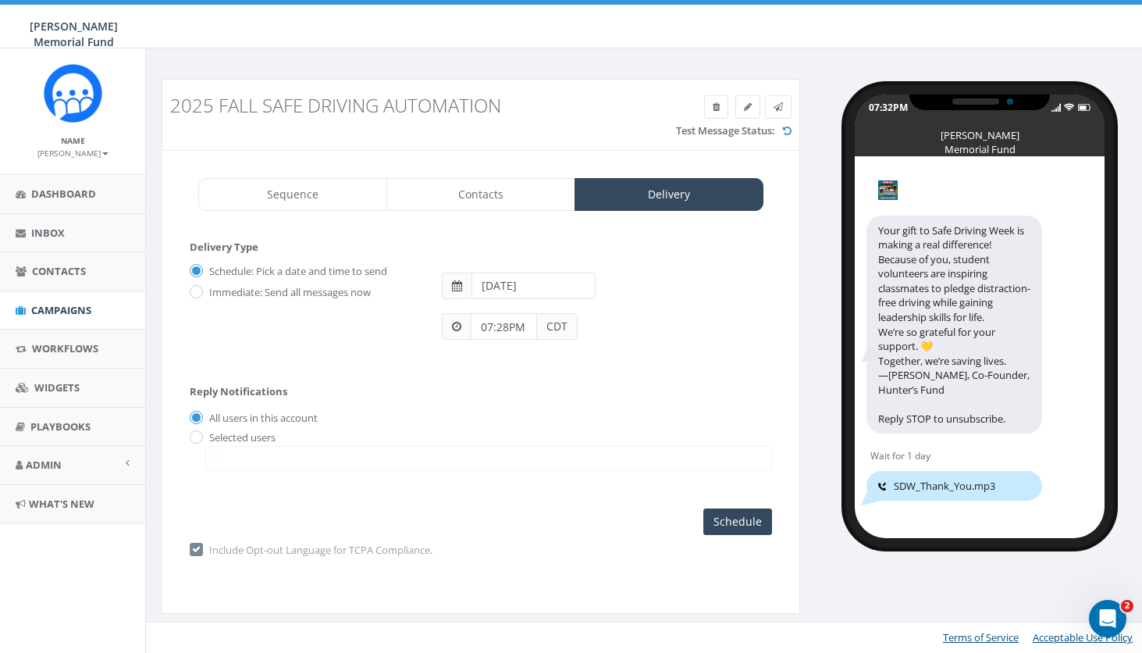
click at [197, 294] on input "Immediate: Send all messages now" at bounding box center [195, 293] width 10 height 10
radio input "true"
